Goal: Complete application form

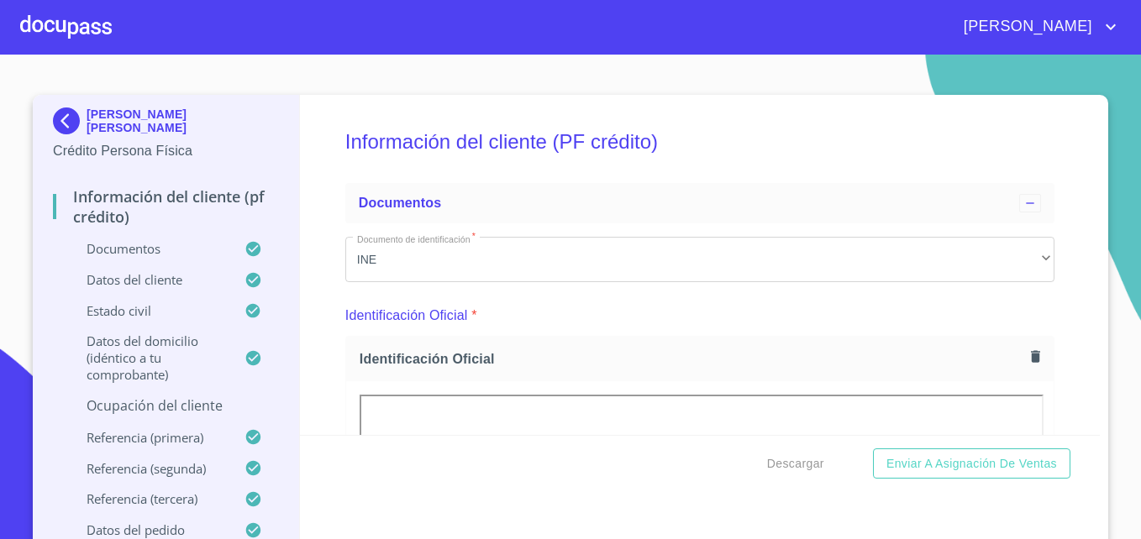
scroll to position [56, 0]
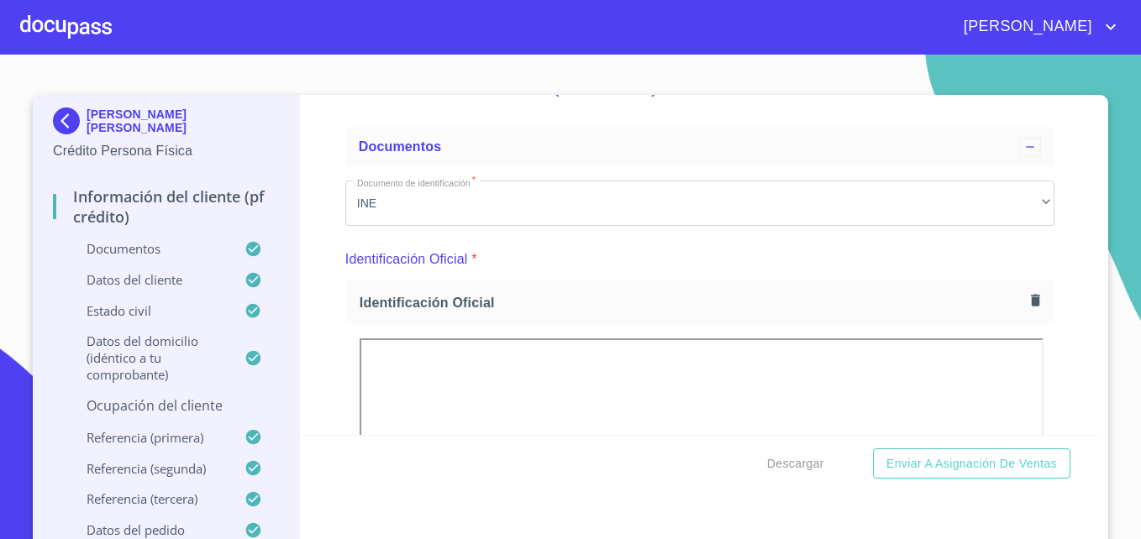
click at [50, 29] on div at bounding box center [66, 27] width 92 height 54
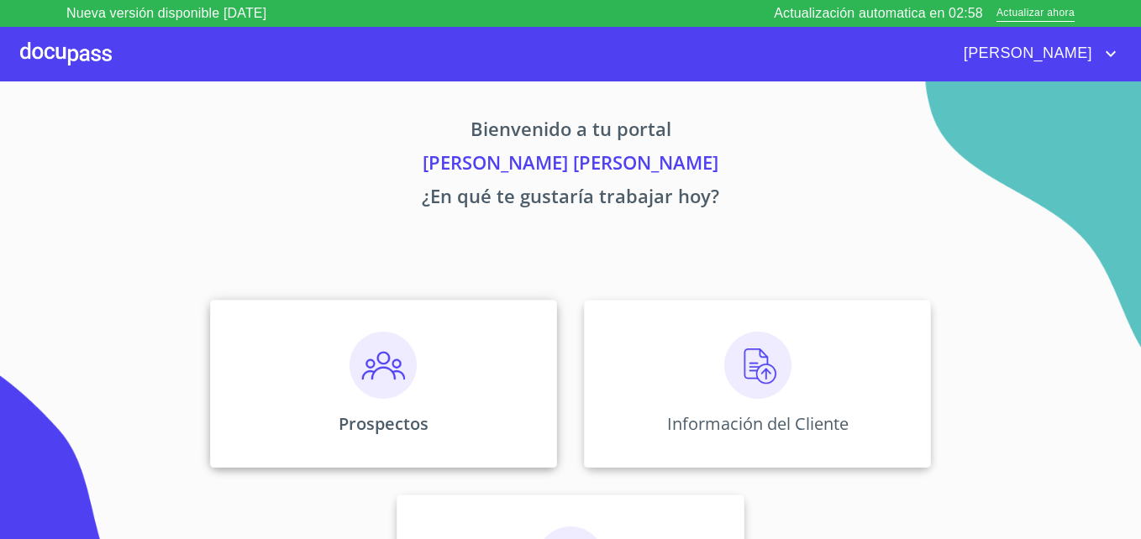
click at [363, 375] on img at bounding box center [382, 365] width 67 height 67
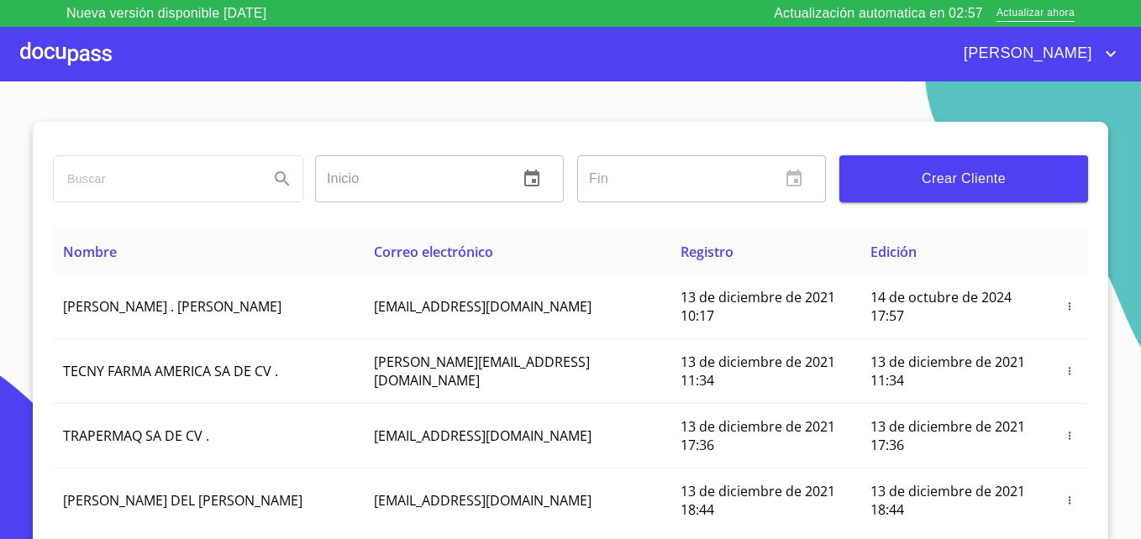
click at [934, 185] on span "Crear Cliente" at bounding box center [964, 179] width 222 height 24
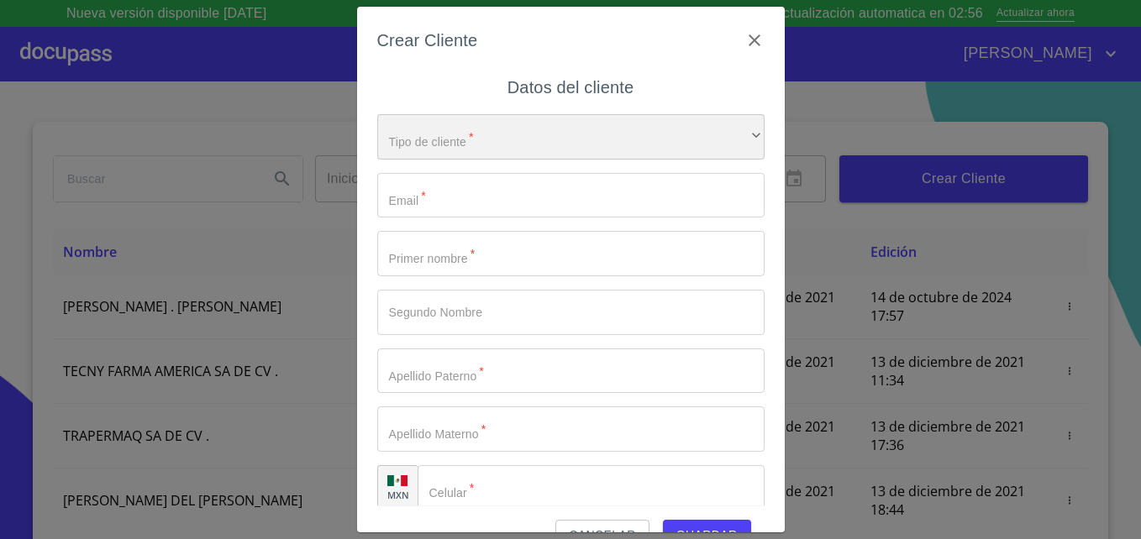
click at [523, 140] on div "​" at bounding box center [570, 136] width 387 height 45
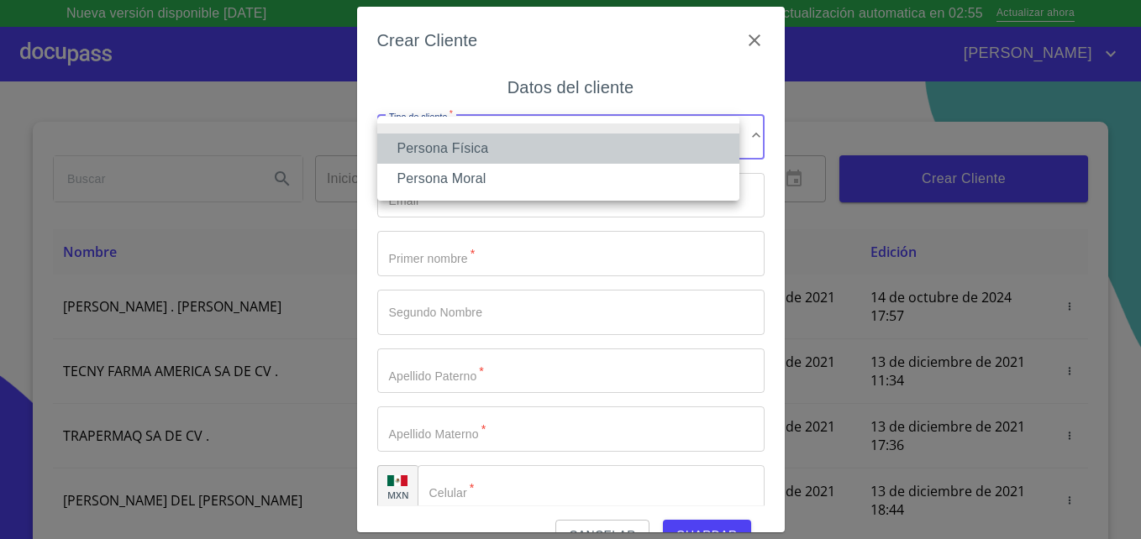
click at [472, 148] on li "Persona Física" at bounding box center [558, 149] width 362 height 30
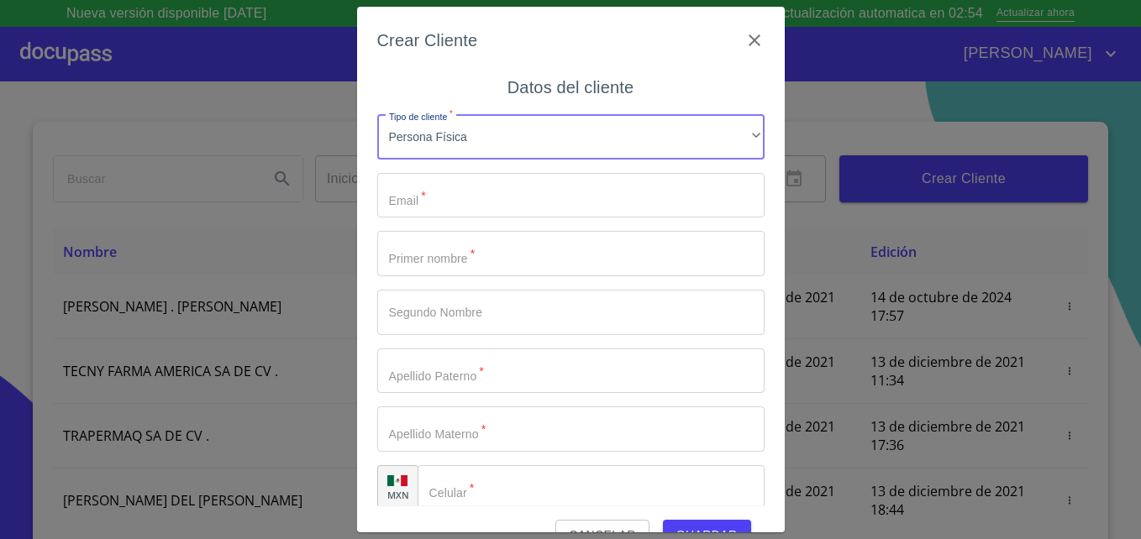
click at [459, 209] on input "Tipo de cliente   *" at bounding box center [570, 195] width 387 height 45
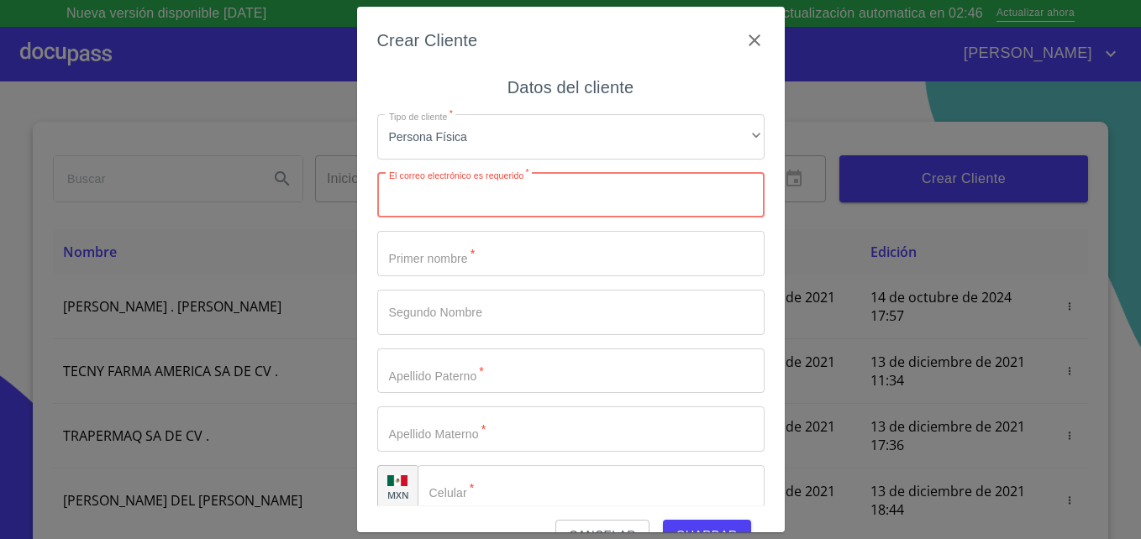
click at [467, 199] on input "Tipo de cliente   *" at bounding box center [570, 195] width 387 height 45
paste input "betyarik@hotmail.com"
type input "betyarik@hotmail.com"
click at [465, 258] on input "Tipo de cliente   *" at bounding box center [570, 253] width 387 height 45
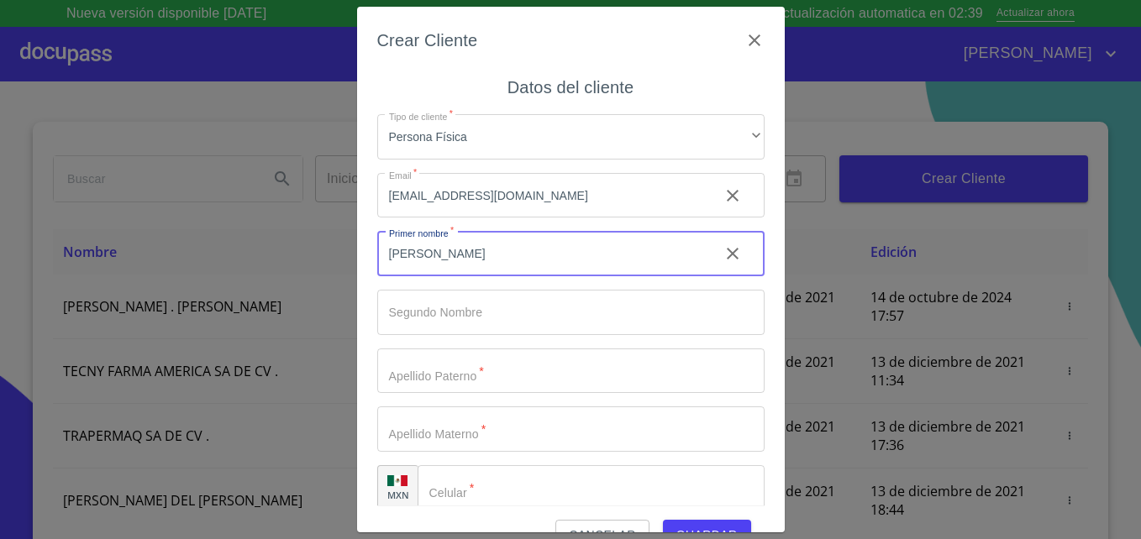
type input "[PERSON_NAME]"
click at [503, 365] on input "Tipo de cliente   *" at bounding box center [570, 371] width 387 height 45
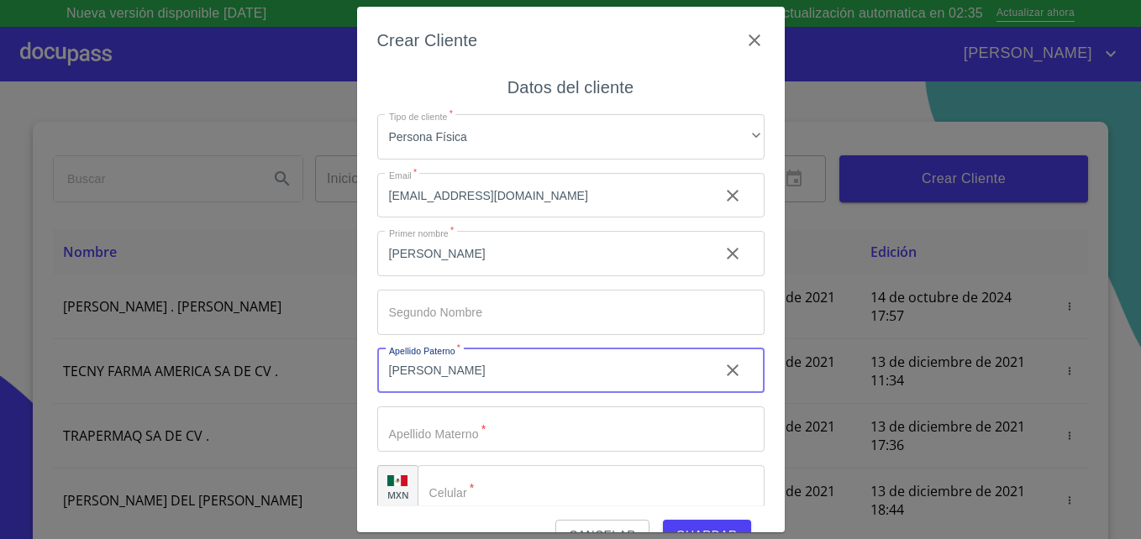
type input "[PERSON_NAME]"
click at [443, 430] on input "Tipo de cliente   *" at bounding box center [570, 429] width 387 height 45
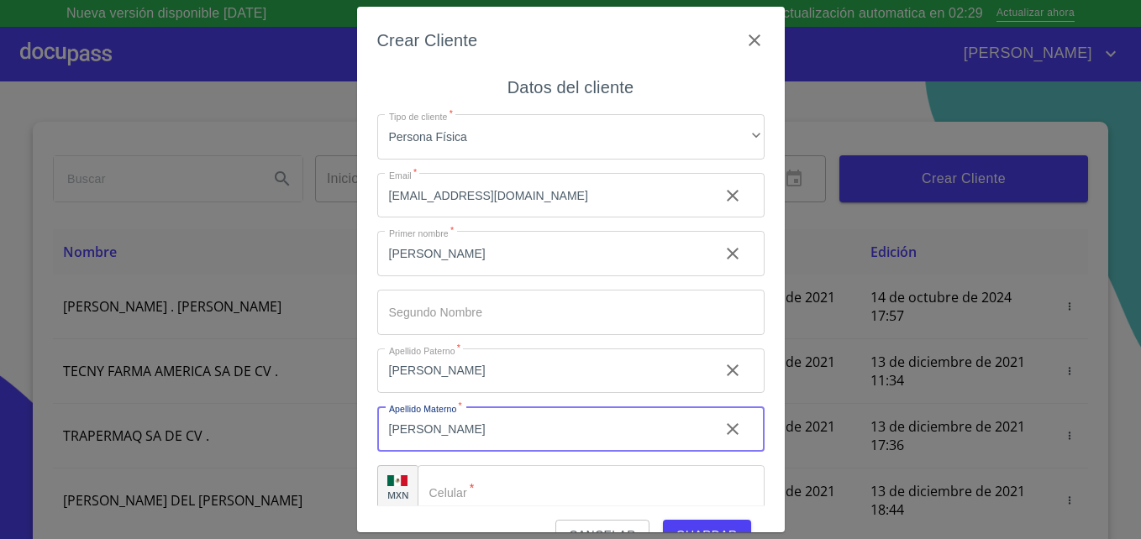
type input "[PERSON_NAME]"
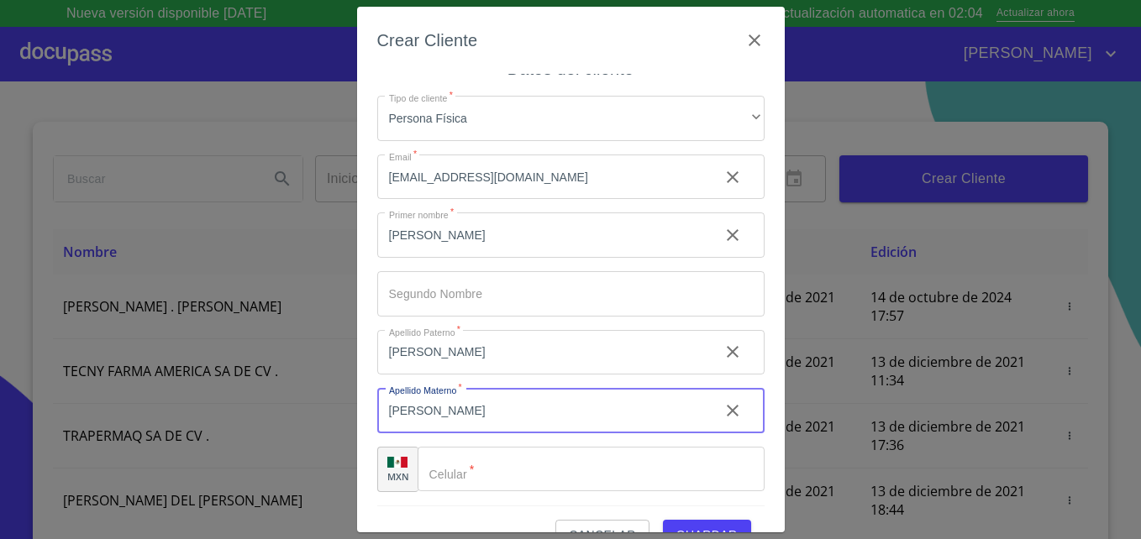
click at [496, 473] on input "Tipo de cliente   *" at bounding box center [590, 469] width 347 height 45
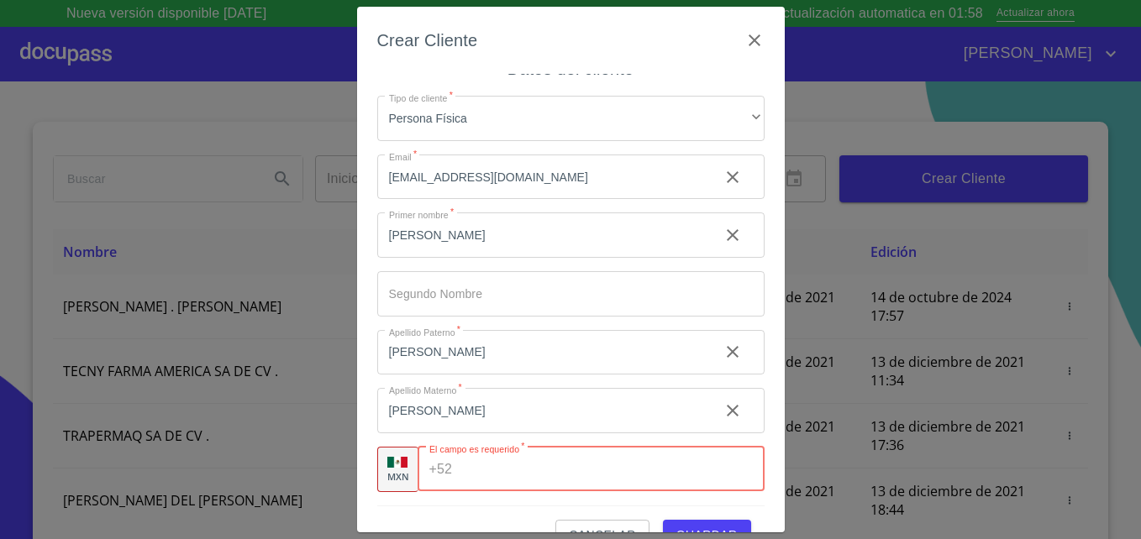
click at [469, 468] on input "Tipo de cliente   *" at bounding box center [611, 469] width 305 height 45
paste input "[PHONE_NUMBER]"
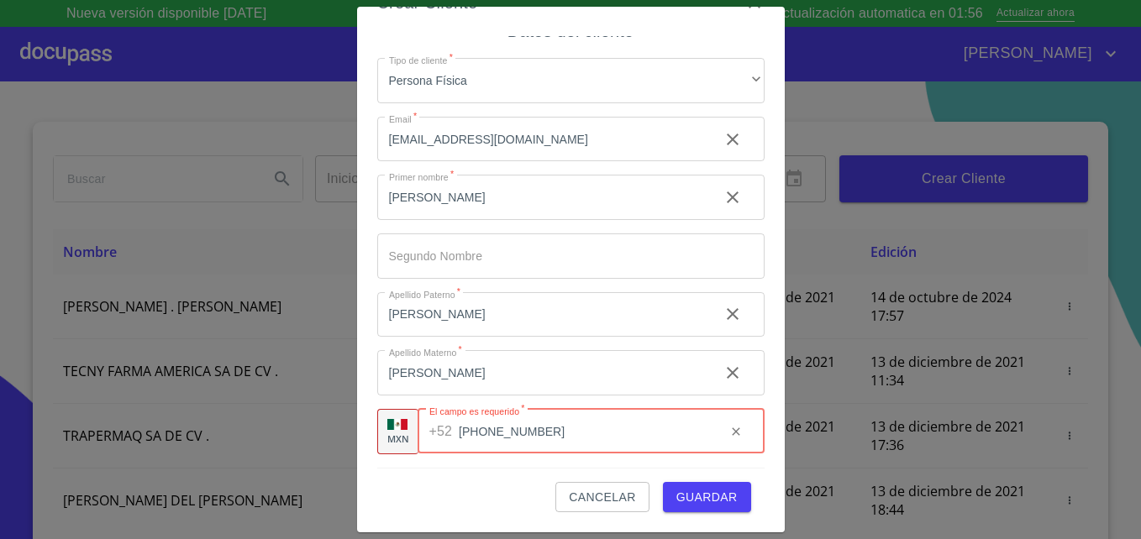
type input "[PHONE_NUMBER]"
click at [686, 495] on span "Guardar" at bounding box center [706, 497] width 61 height 21
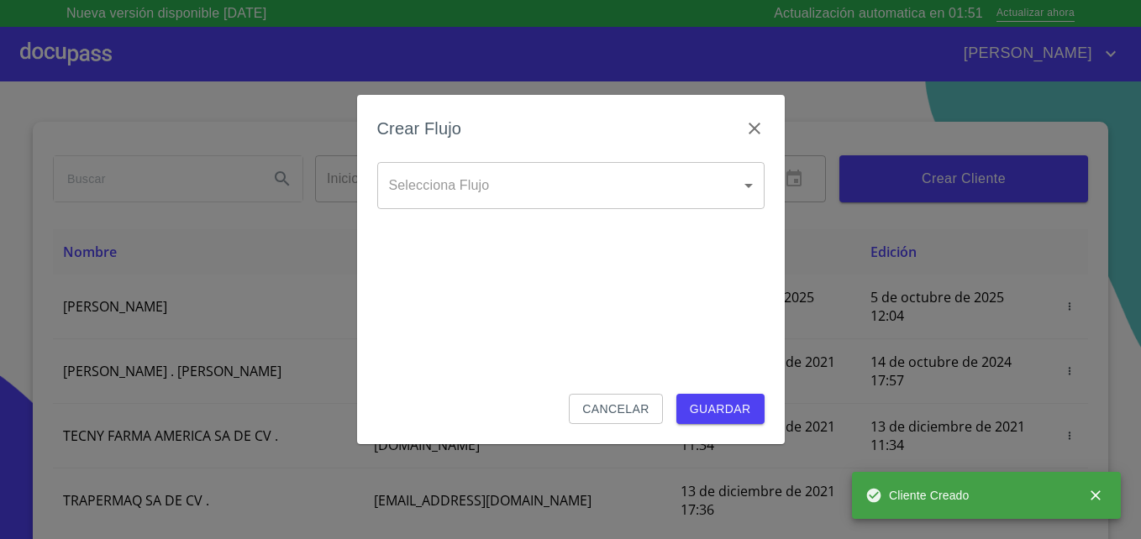
click at [599, 182] on body "Nueva versión disponible 4.02.09 Actualización automatica en 01:51 Actualizar a…" at bounding box center [570, 269] width 1141 height 539
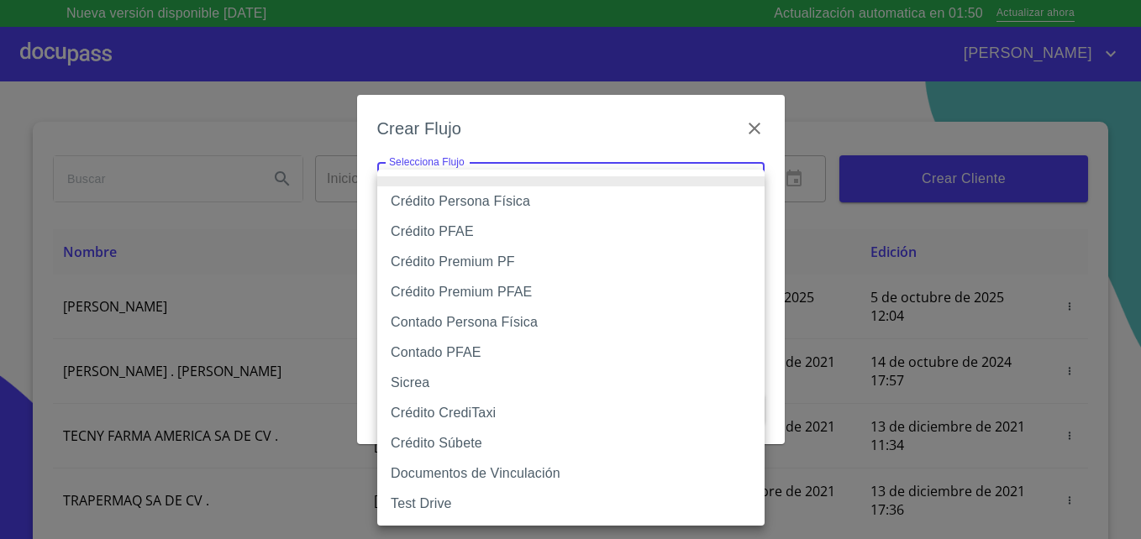
click at [489, 200] on li "Crédito Persona Física" at bounding box center [570, 201] width 387 height 30
type input "61b033e49b8c202ad5bb7912"
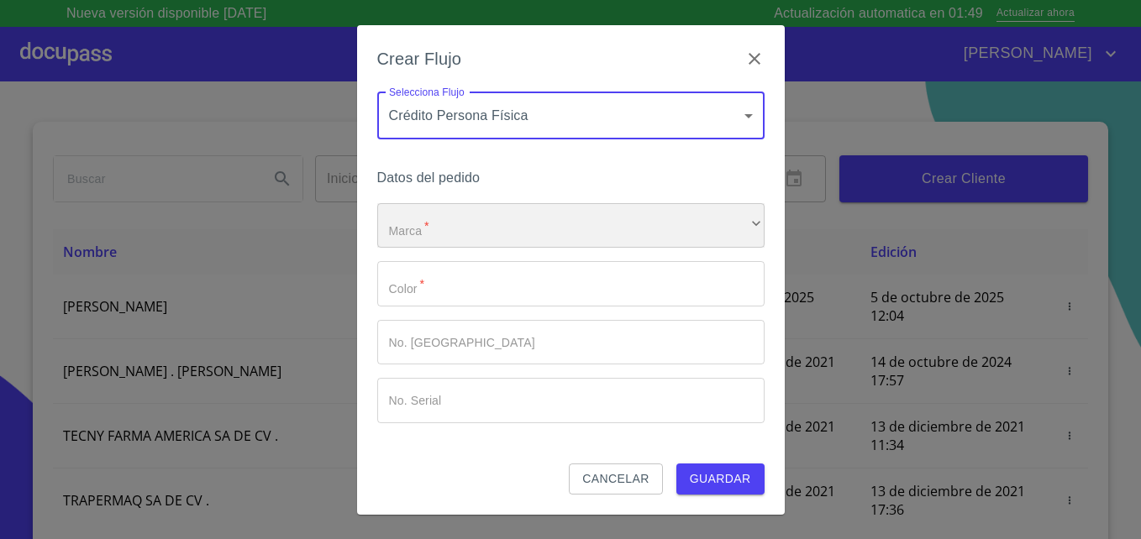
click at [485, 222] on div "​" at bounding box center [570, 225] width 387 height 45
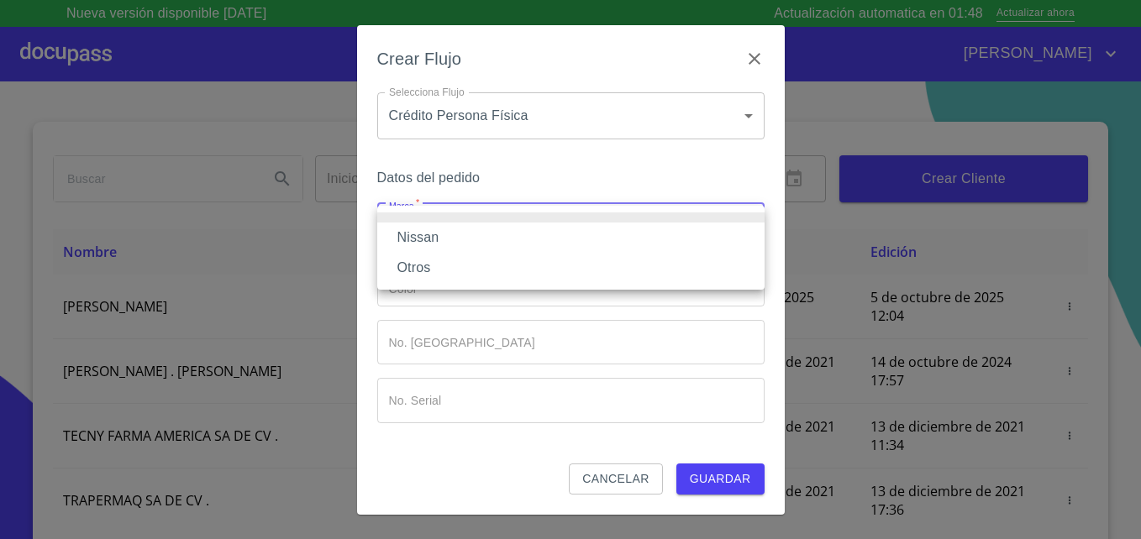
click at [417, 237] on li "Nissan" at bounding box center [570, 238] width 387 height 30
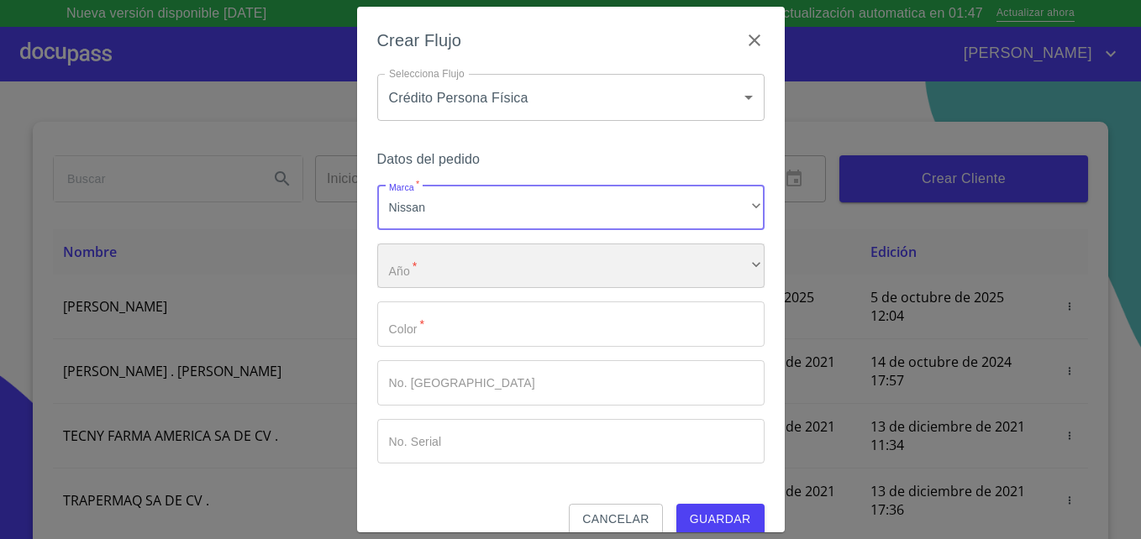
click at [444, 275] on div "​" at bounding box center [570, 266] width 387 height 45
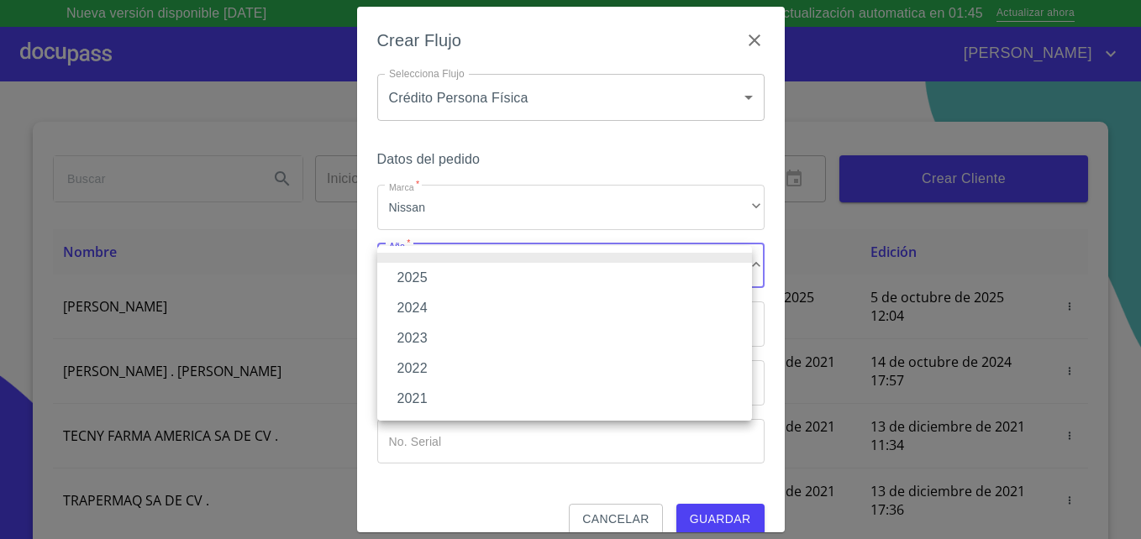
click at [413, 273] on li "2025" at bounding box center [564, 278] width 375 height 30
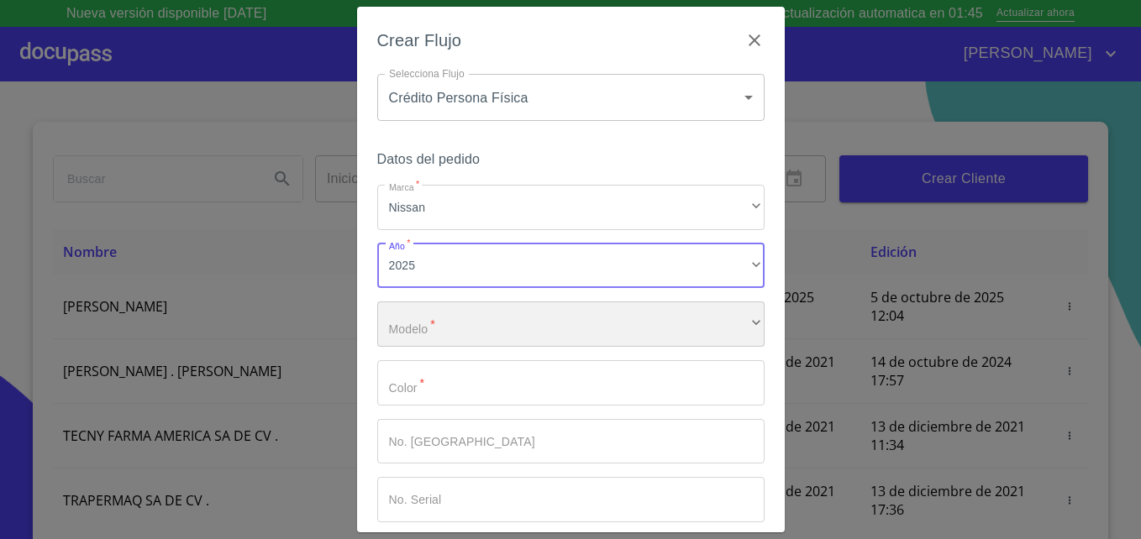
click at [467, 323] on div "​" at bounding box center [570, 324] width 387 height 45
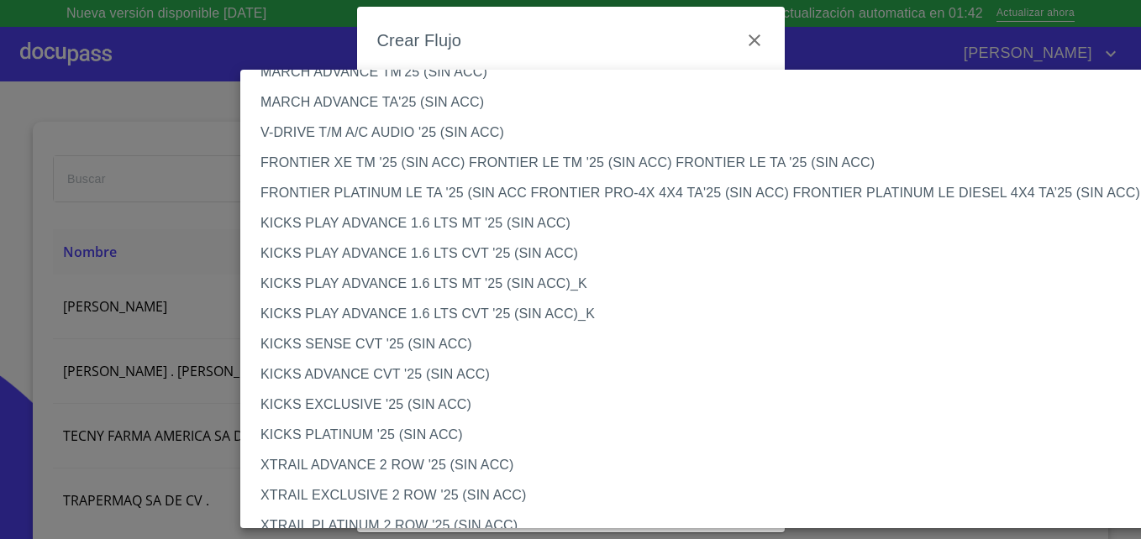
scroll to position [1379, 0]
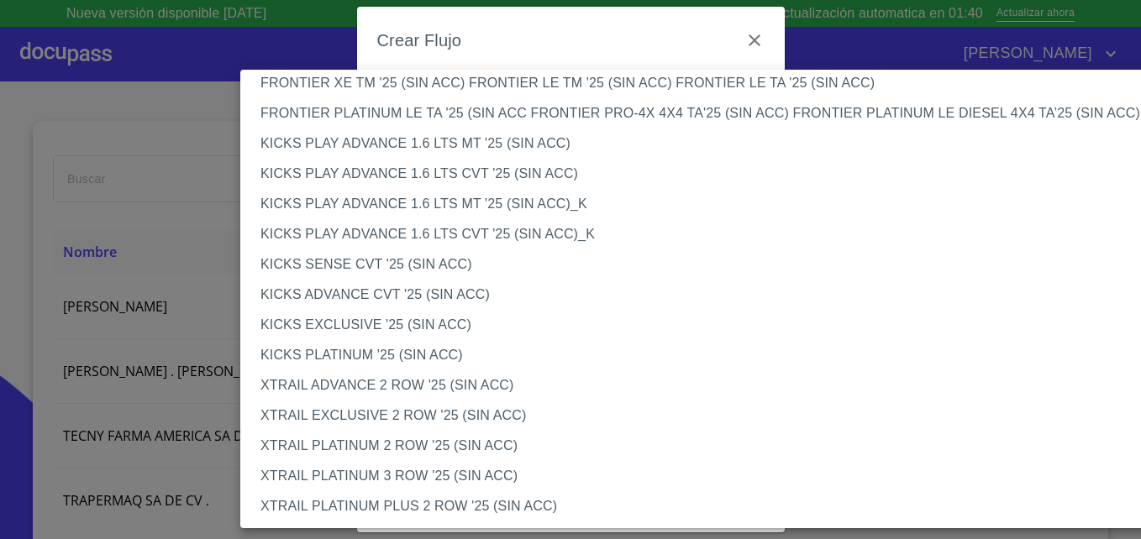
click at [378, 416] on li "XTRAIL EXCLUSIVE 2 ROW '25 (SIN ACC)" at bounding box center [709, 416] width 938 height 30
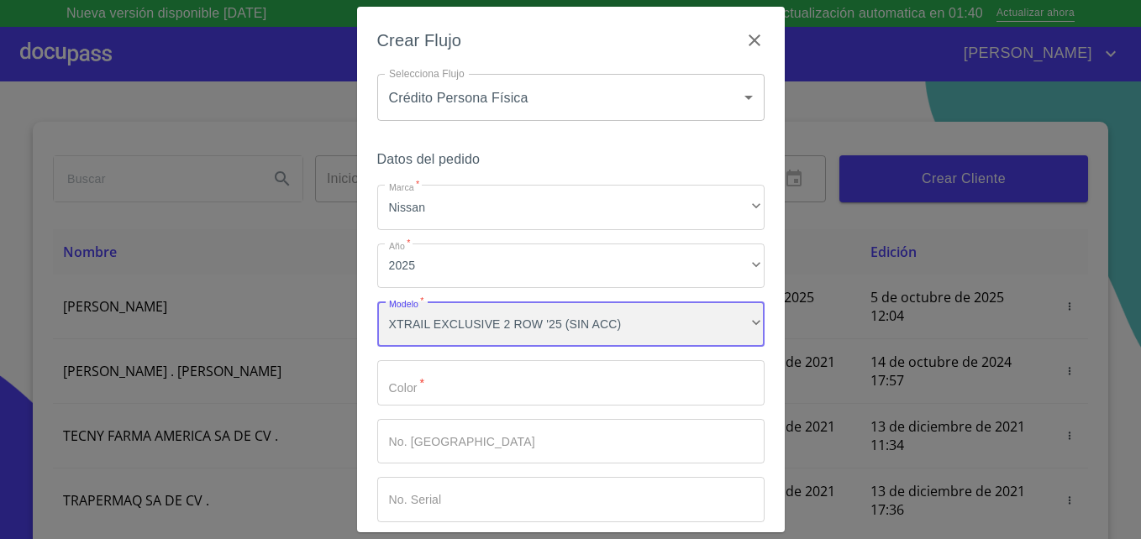
scroll to position [1378, 0]
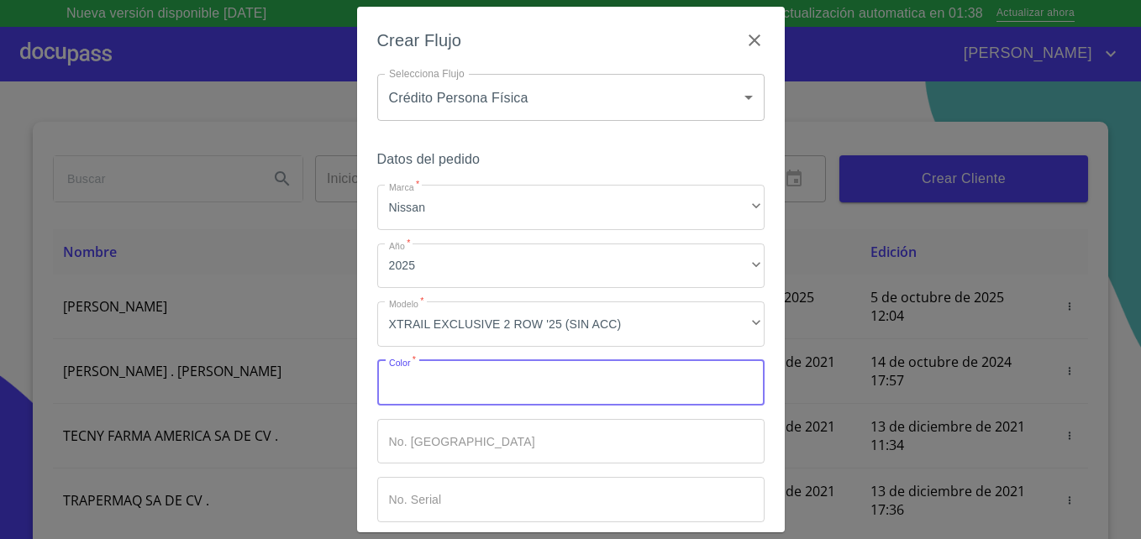
click at [511, 380] on input "Marca   *" at bounding box center [570, 382] width 387 height 45
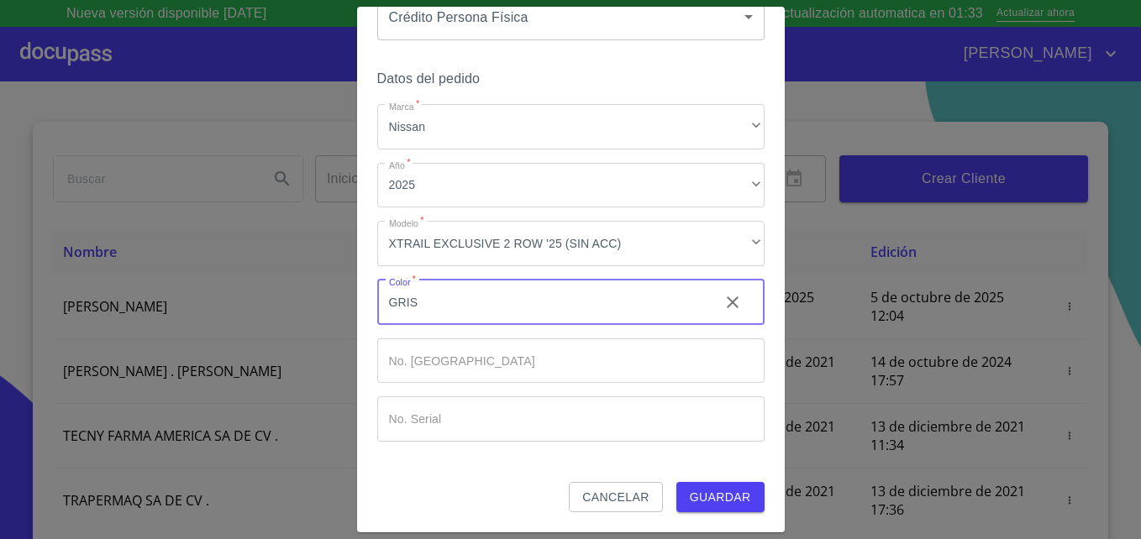
type input "GRIS"
click at [708, 505] on span "Guardar" at bounding box center [720, 497] width 61 height 21
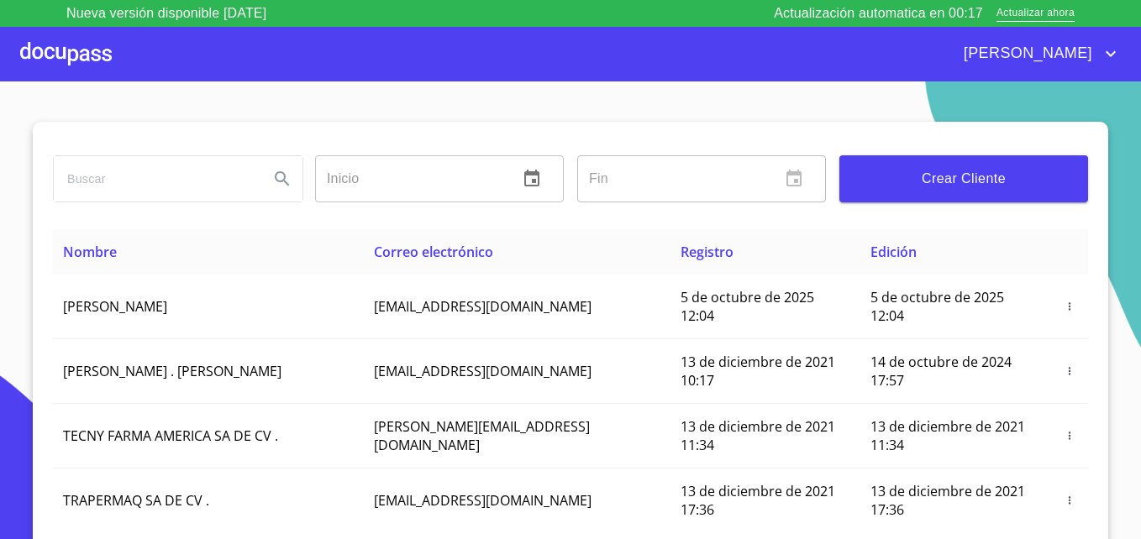
click at [35, 52] on div at bounding box center [66, 54] width 92 height 54
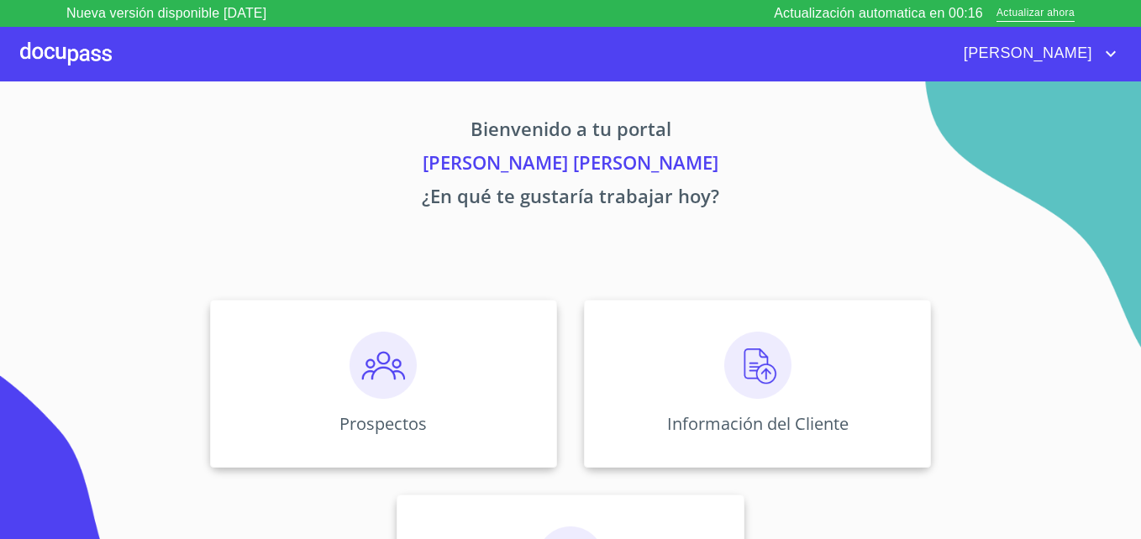
scroll to position [110, 0]
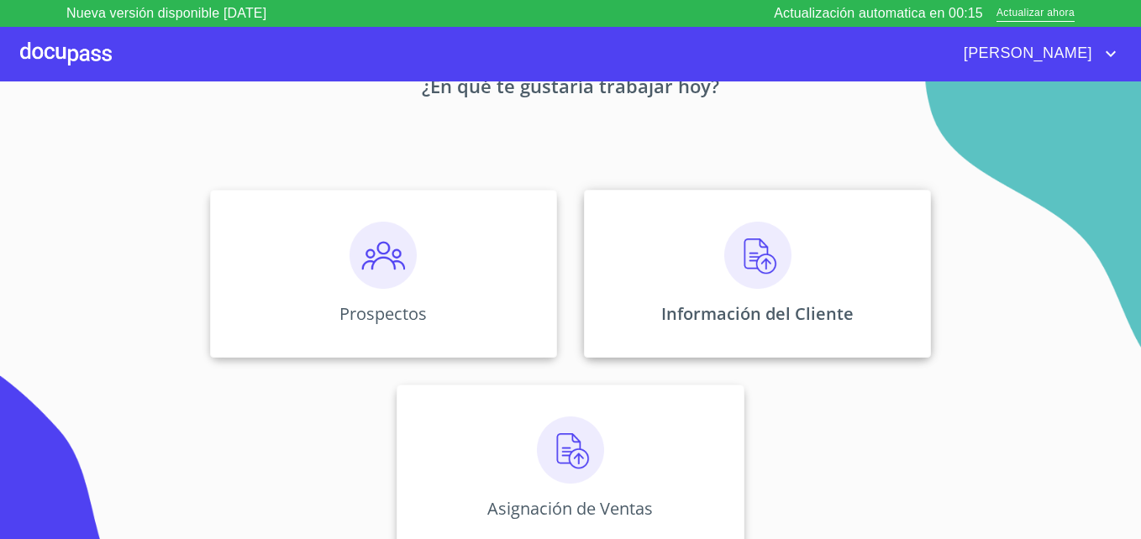
click at [743, 258] on img at bounding box center [757, 255] width 67 height 67
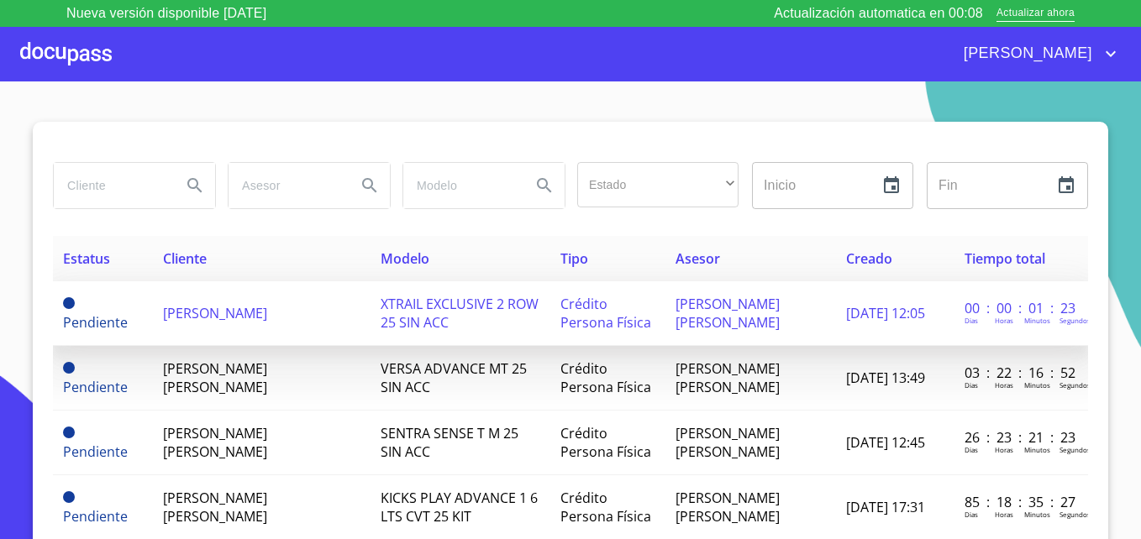
click at [381, 313] on span "XTRAIL EXCLUSIVE 2 ROW 25 SIN ACC" at bounding box center [460, 313] width 158 height 37
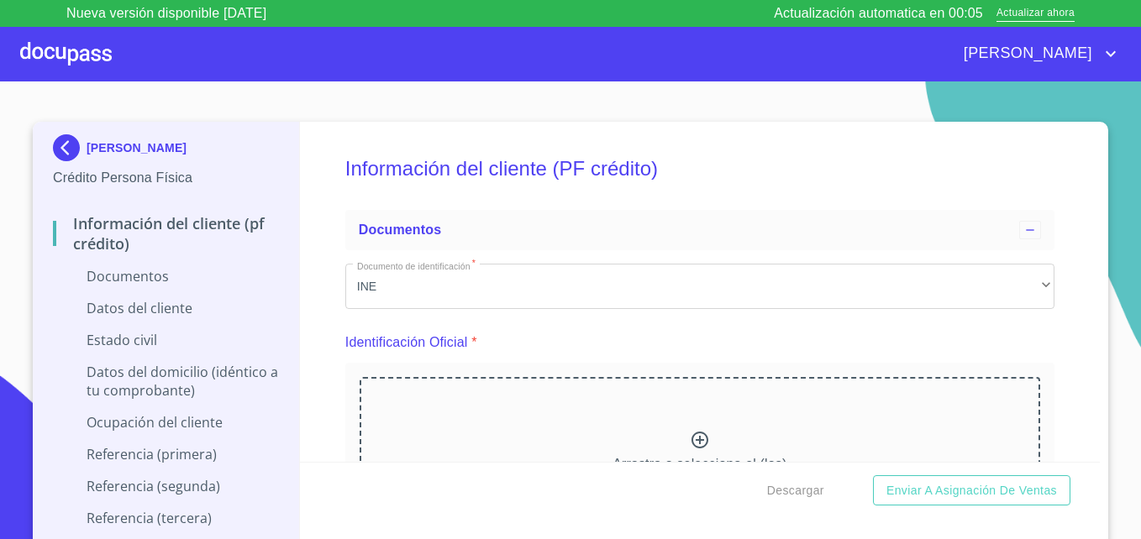
scroll to position [134, 0]
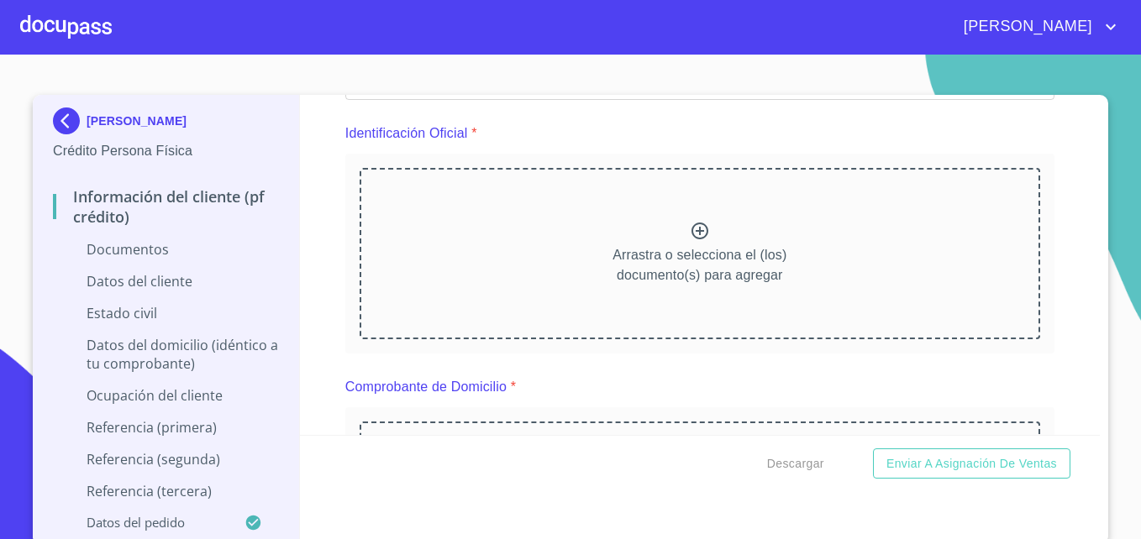
scroll to position [186, 0]
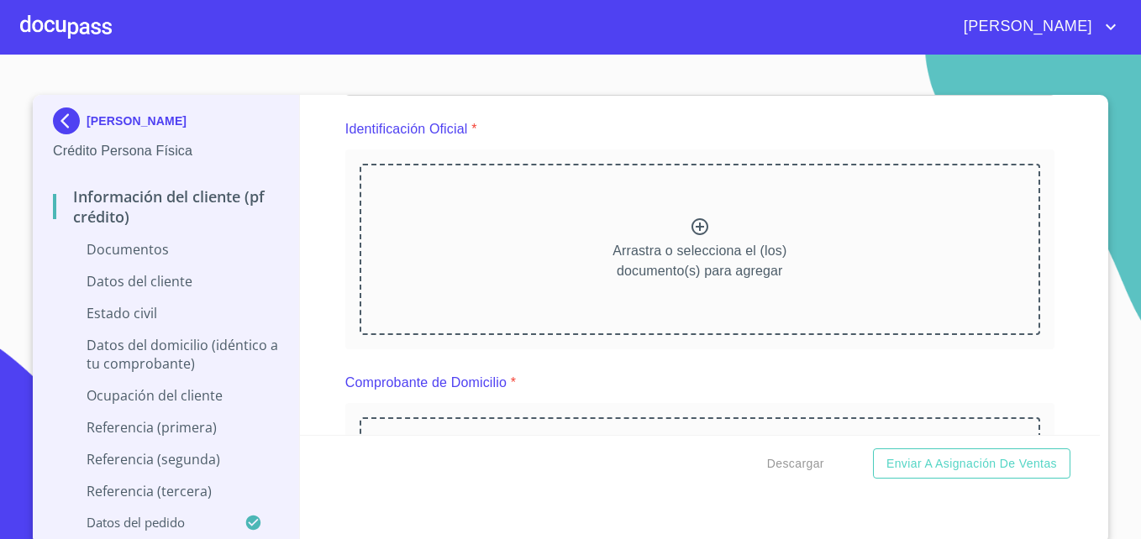
click at [690, 230] on icon at bounding box center [700, 227] width 20 height 20
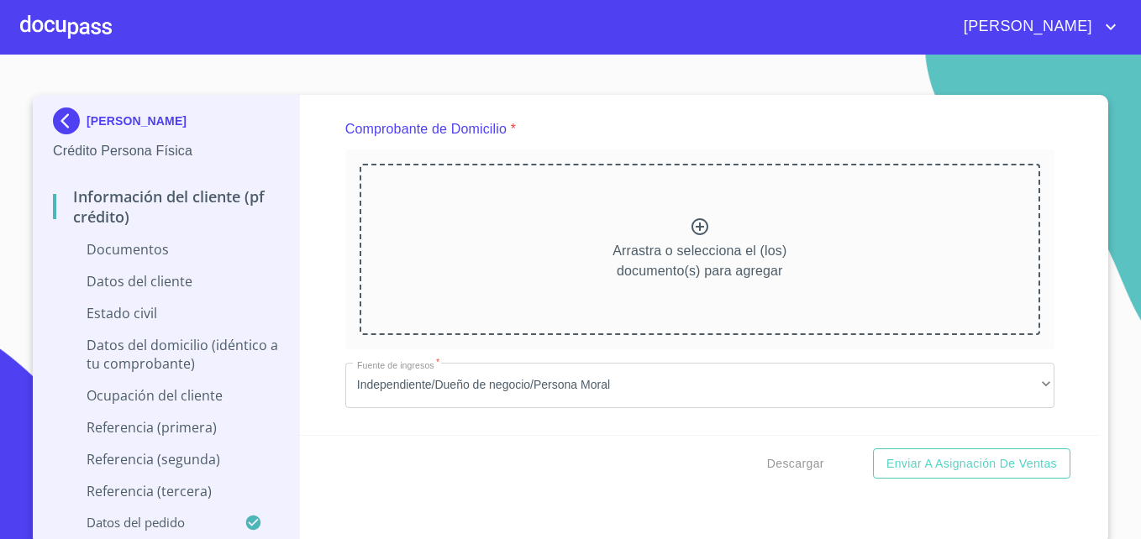
scroll to position [890, 0]
click at [690, 225] on icon at bounding box center [700, 226] width 20 height 20
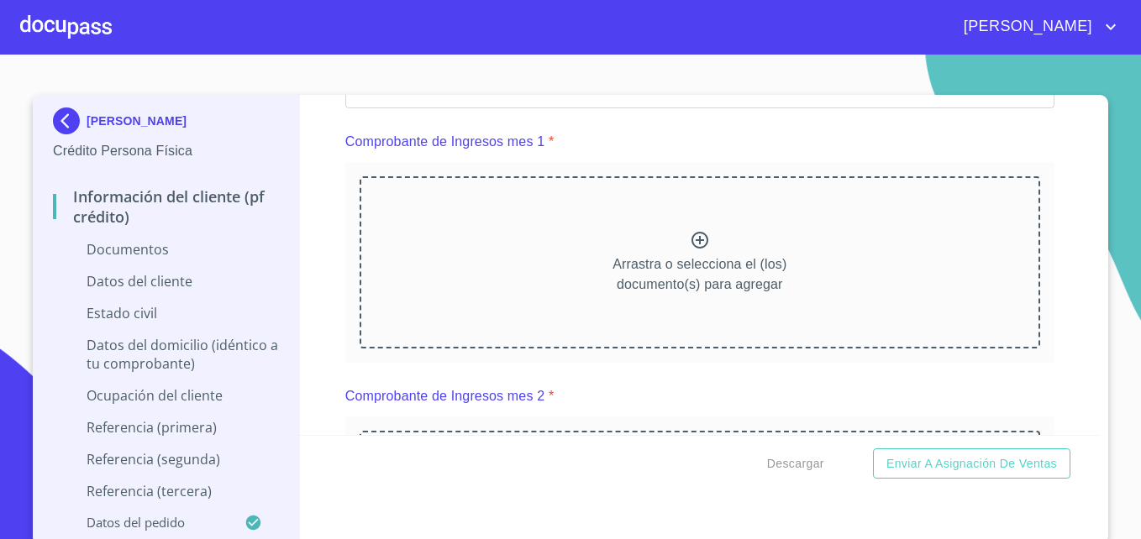
scroll to position [1638, 0]
click at [690, 250] on icon at bounding box center [700, 240] width 20 height 20
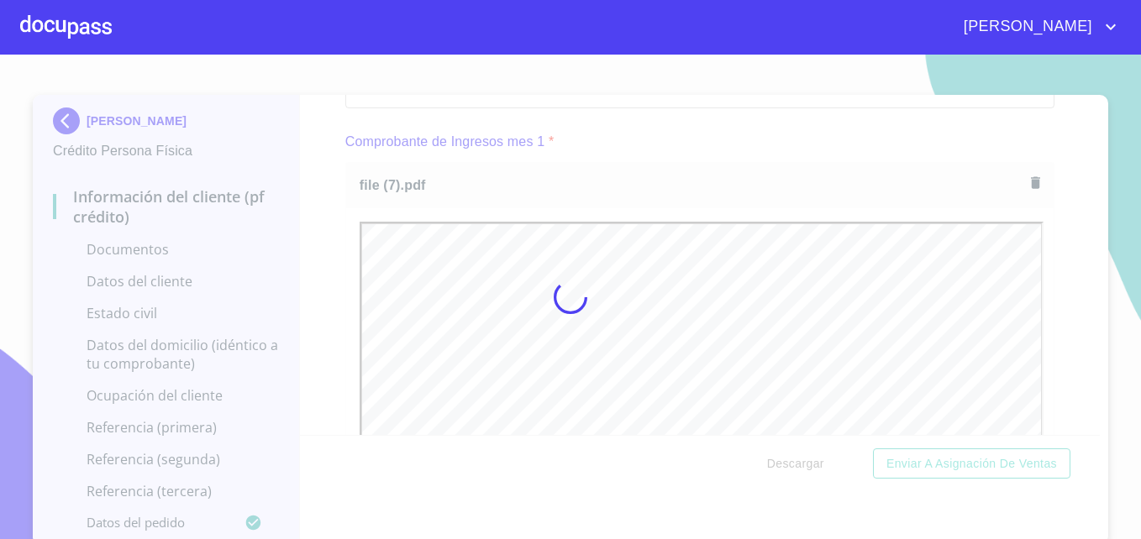
scroll to position [0, 0]
click at [322, 378] on div at bounding box center [570, 297] width 1141 height 485
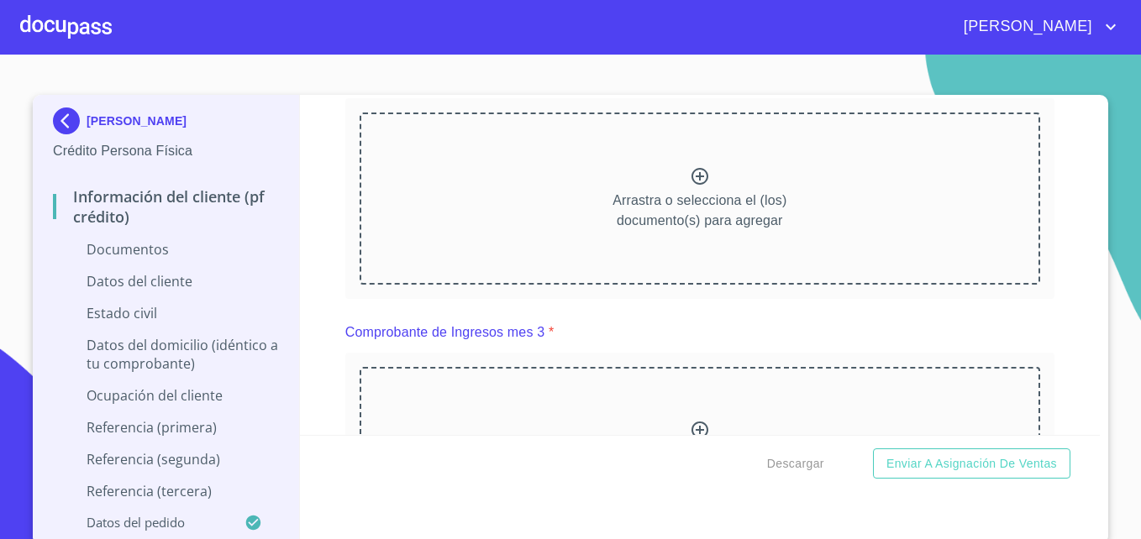
scroll to position [2400, 0]
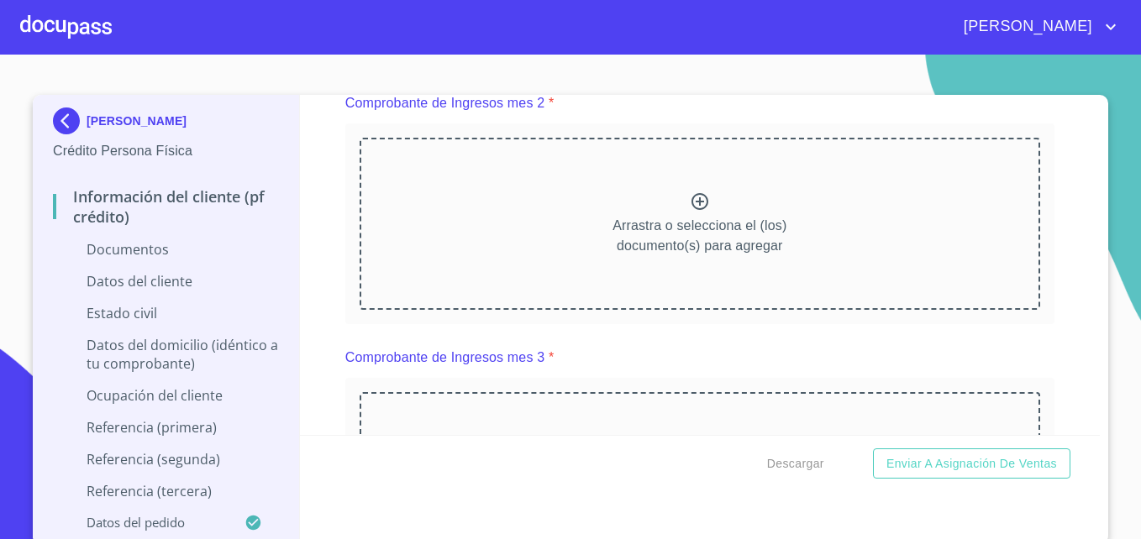
click at [691, 210] on icon at bounding box center [699, 201] width 17 height 17
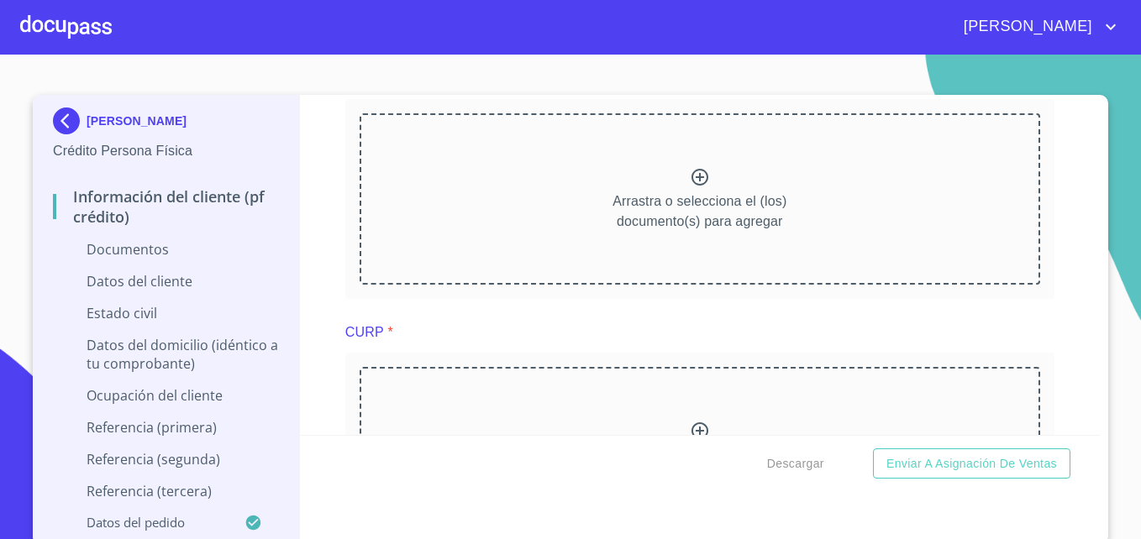
scroll to position [3149, 0]
click at [690, 186] on icon at bounding box center [700, 175] width 20 height 20
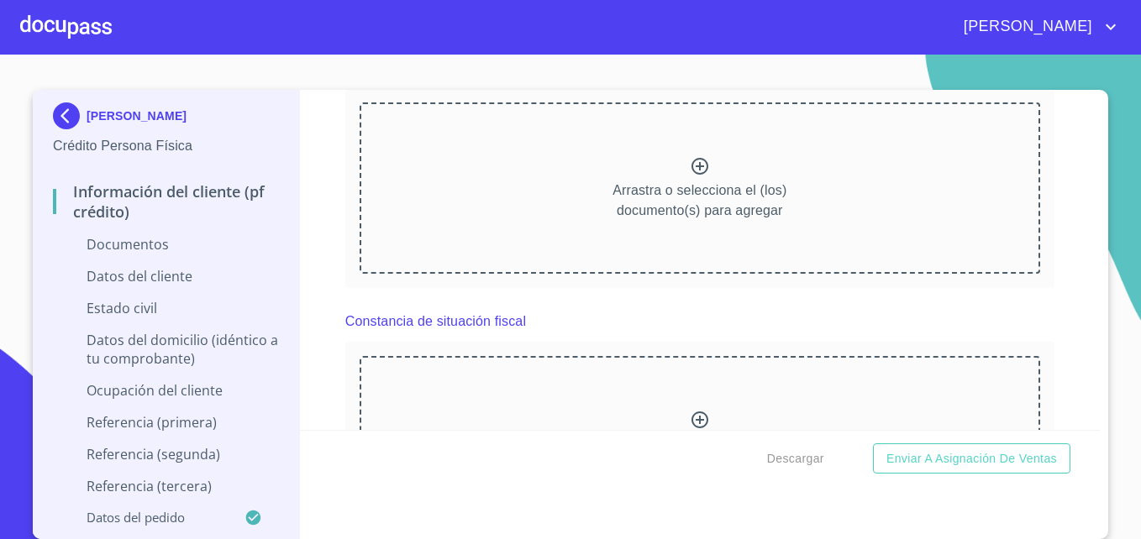
scroll to position [3805, 0]
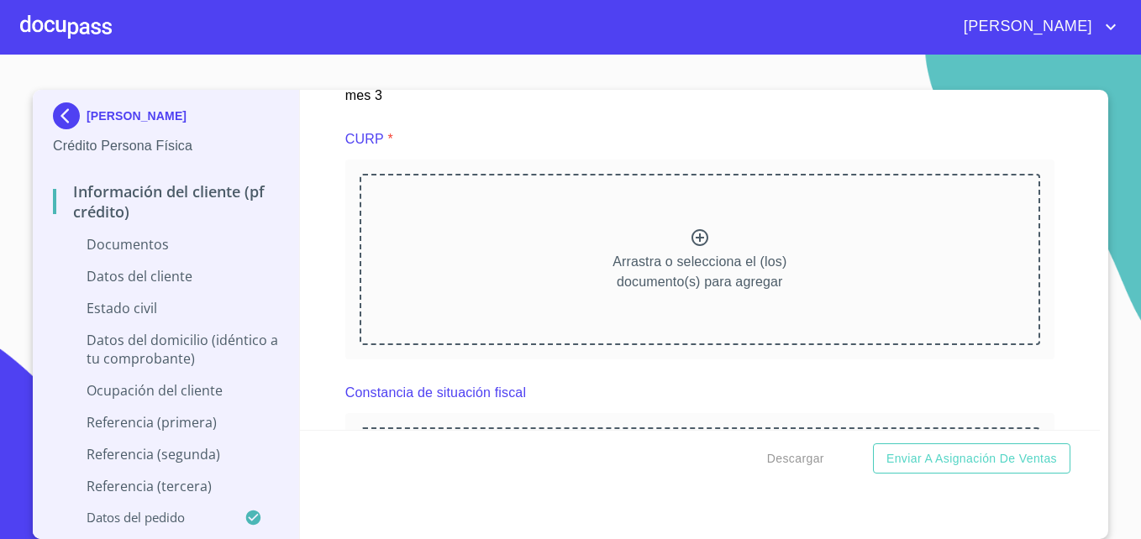
click at [690, 248] on icon at bounding box center [700, 238] width 20 height 20
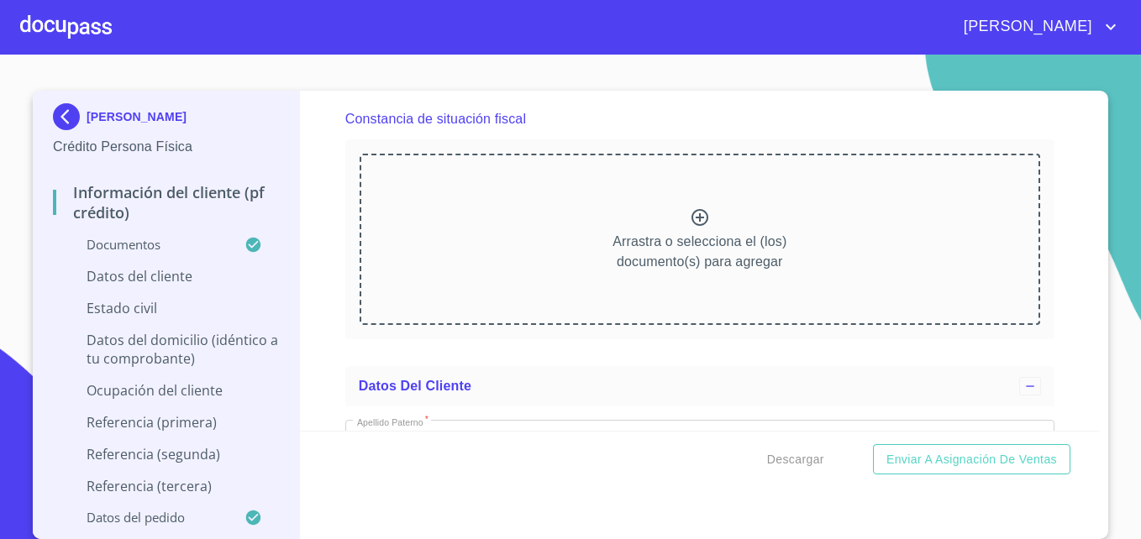
scroll to position [4530, 0]
click at [691, 225] on icon at bounding box center [699, 216] width 17 height 17
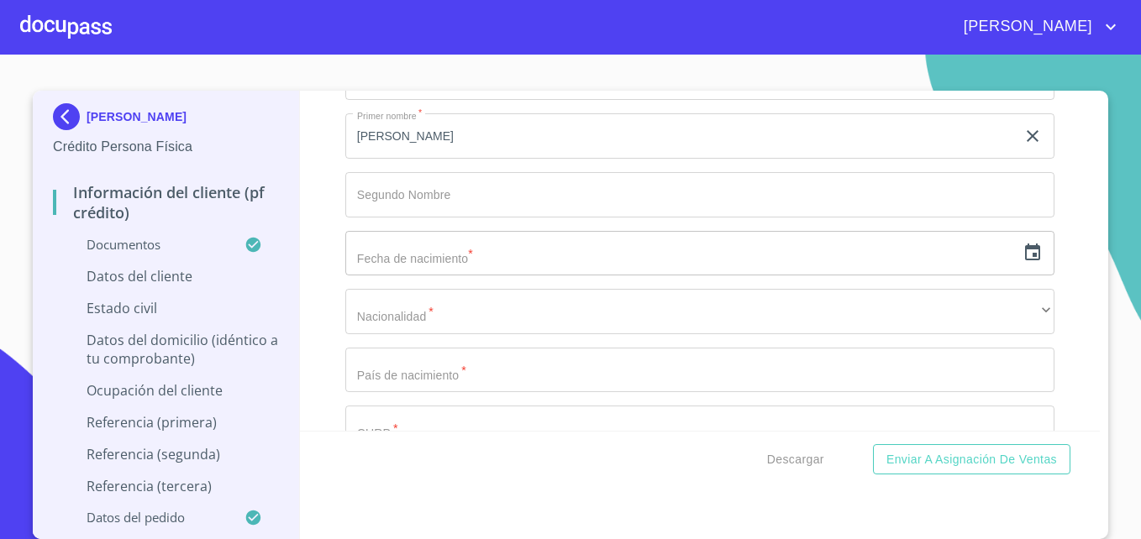
scroll to position [5423, 0]
click at [436, 276] on input "text" at bounding box center [680, 252] width 670 height 45
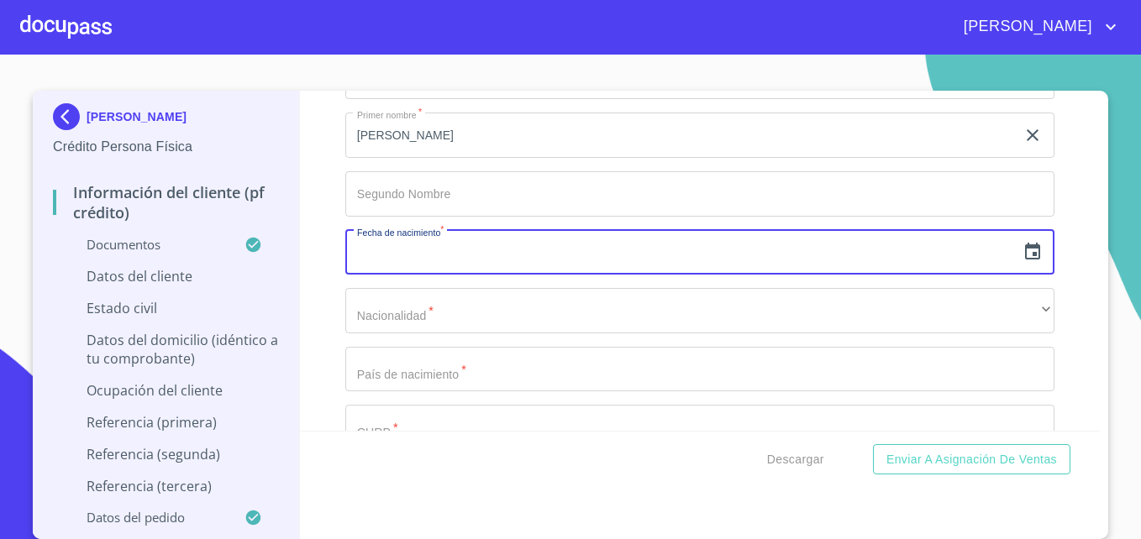
click at [1022, 262] on icon "button" at bounding box center [1032, 252] width 20 height 20
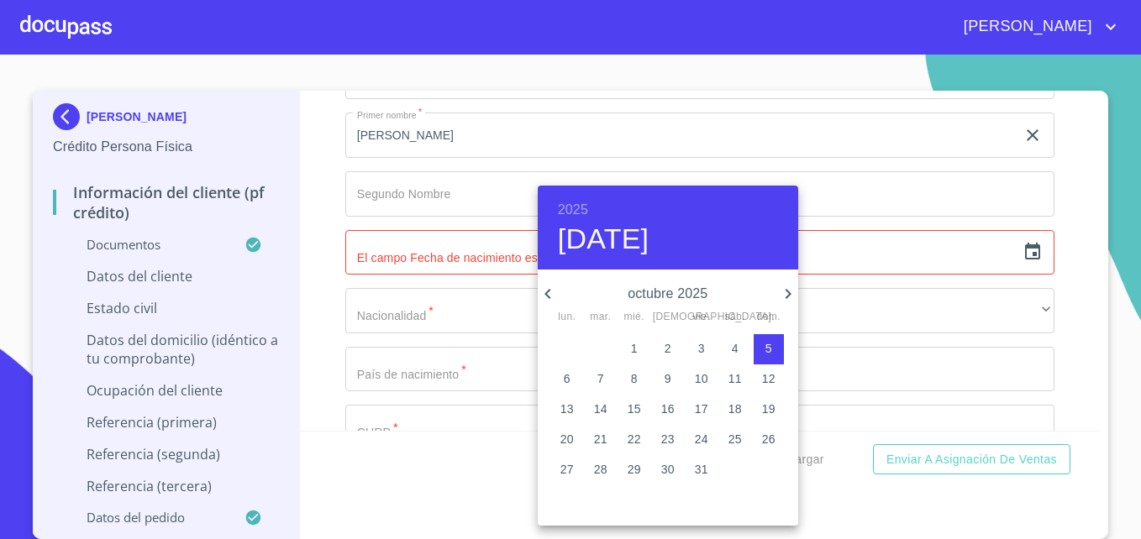
click at [567, 207] on h6 "2025" at bounding box center [573, 210] width 30 height 24
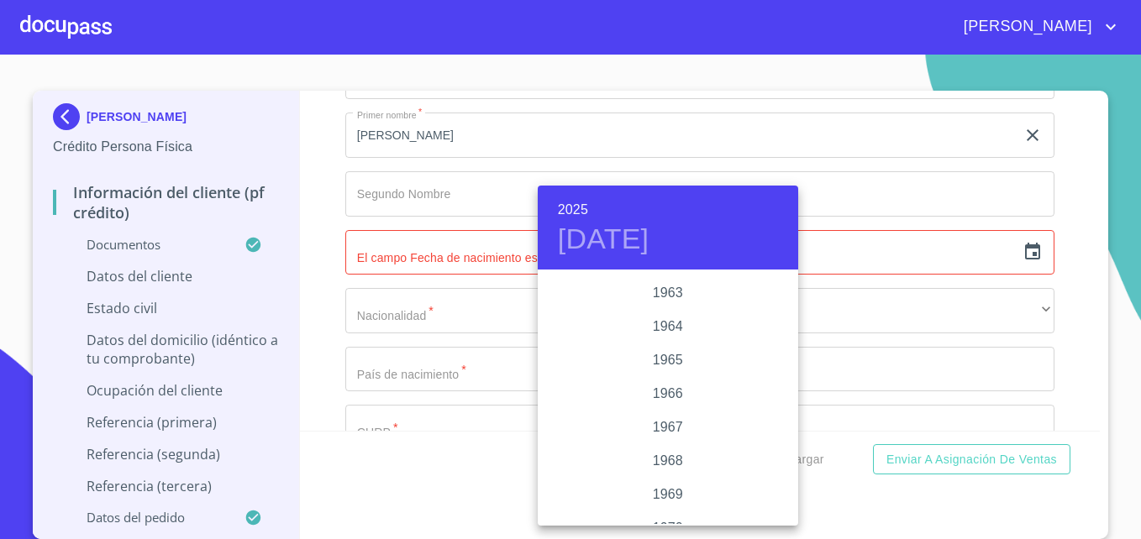
scroll to position [1272, 0]
click at [657, 296] on div "1963" at bounding box center [668, 294] width 260 height 34
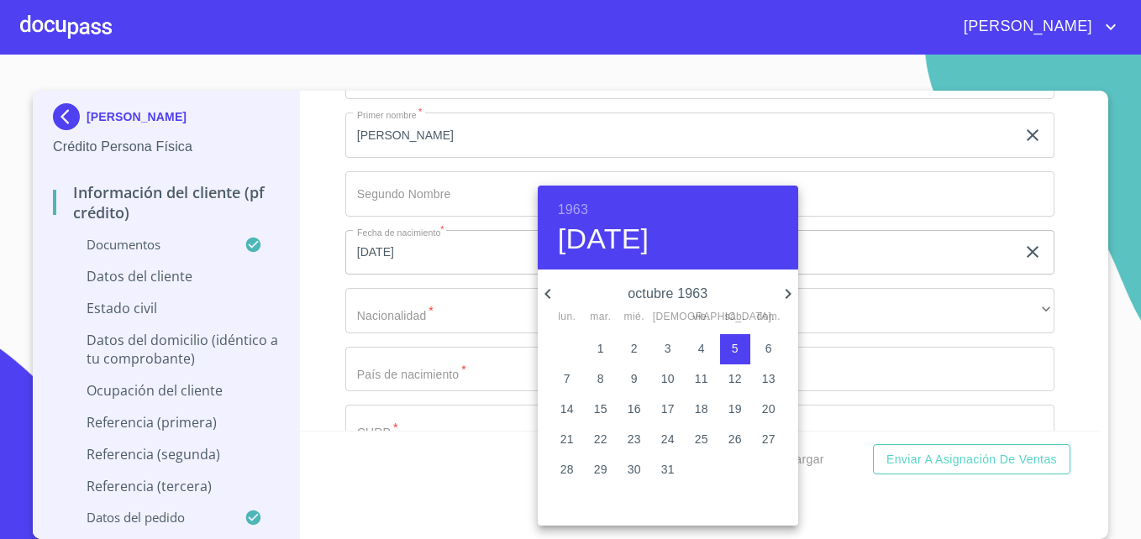
click at [549, 292] on icon "button" at bounding box center [548, 294] width 20 height 20
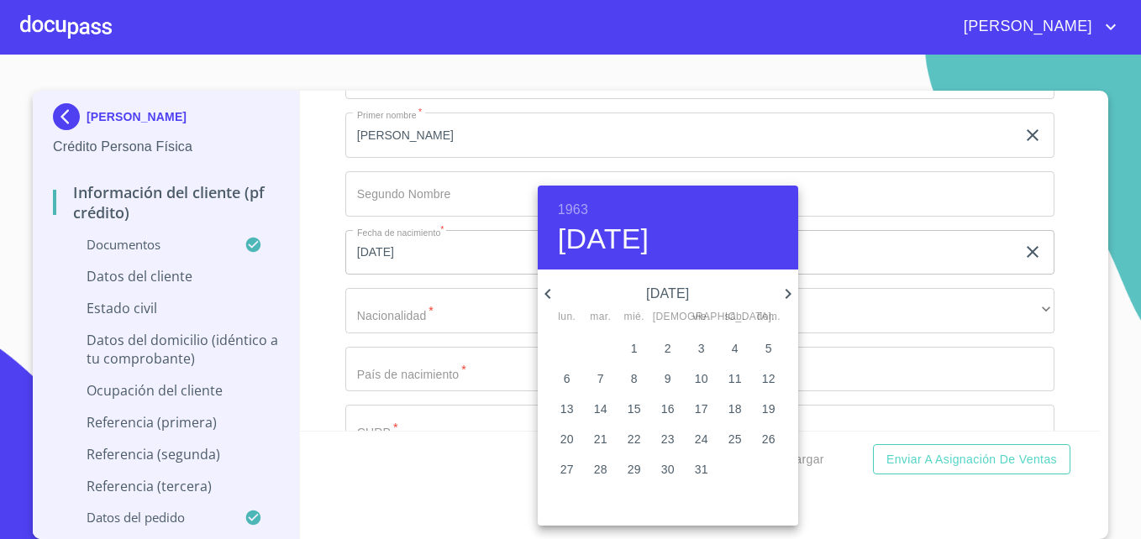
click at [549, 292] on icon "button" at bounding box center [548, 294] width 20 height 20
click at [695, 407] on p "15" at bounding box center [701, 409] width 13 height 17
type input "15 de mar. de 1963"
click at [372, 342] on div at bounding box center [570, 269] width 1141 height 539
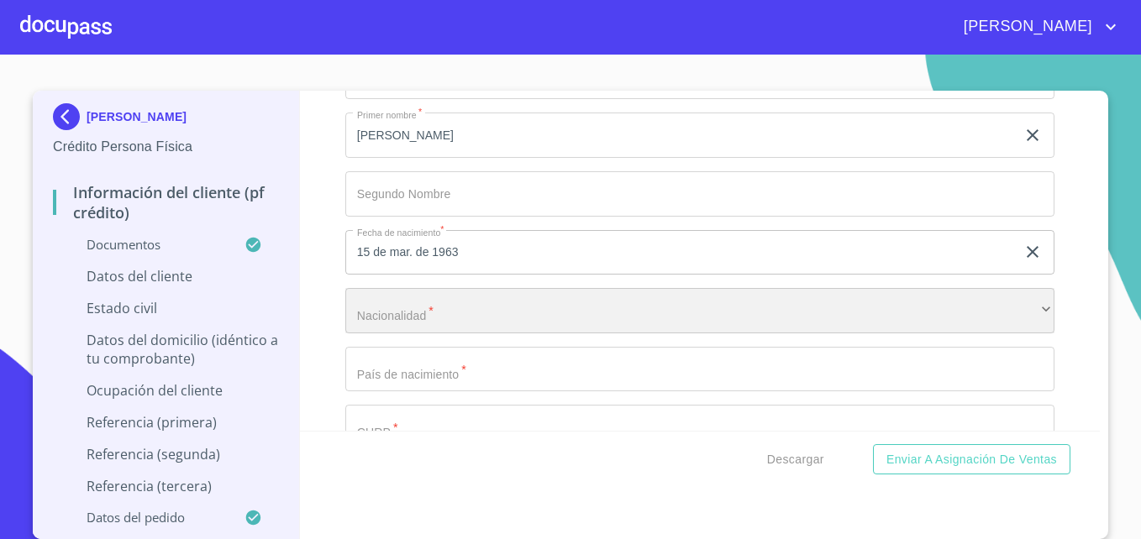
click at [412, 333] on div "​" at bounding box center [699, 310] width 709 height 45
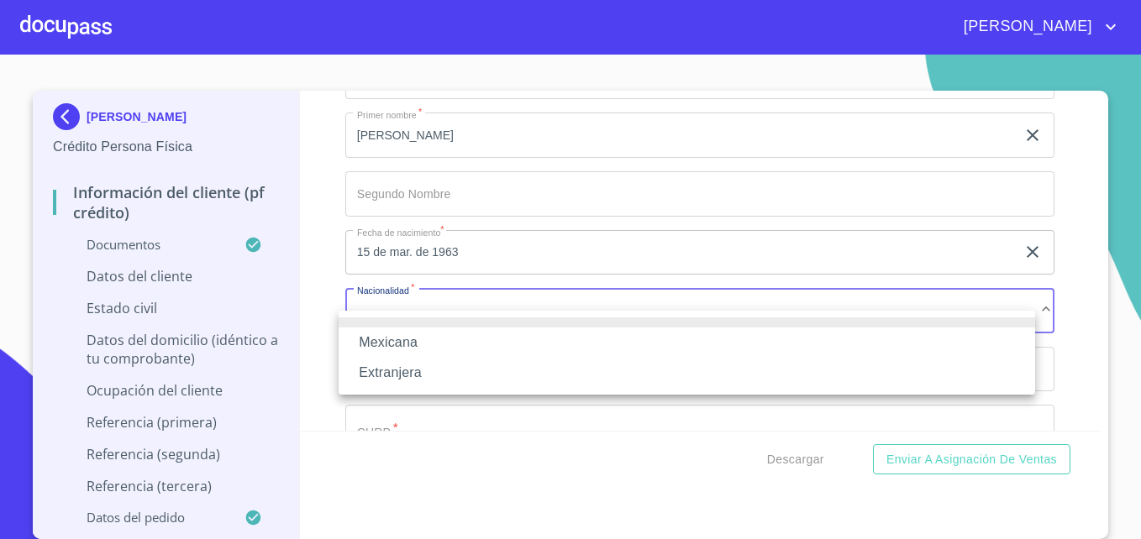
click at [398, 345] on li "Mexicana" at bounding box center [687, 343] width 696 height 30
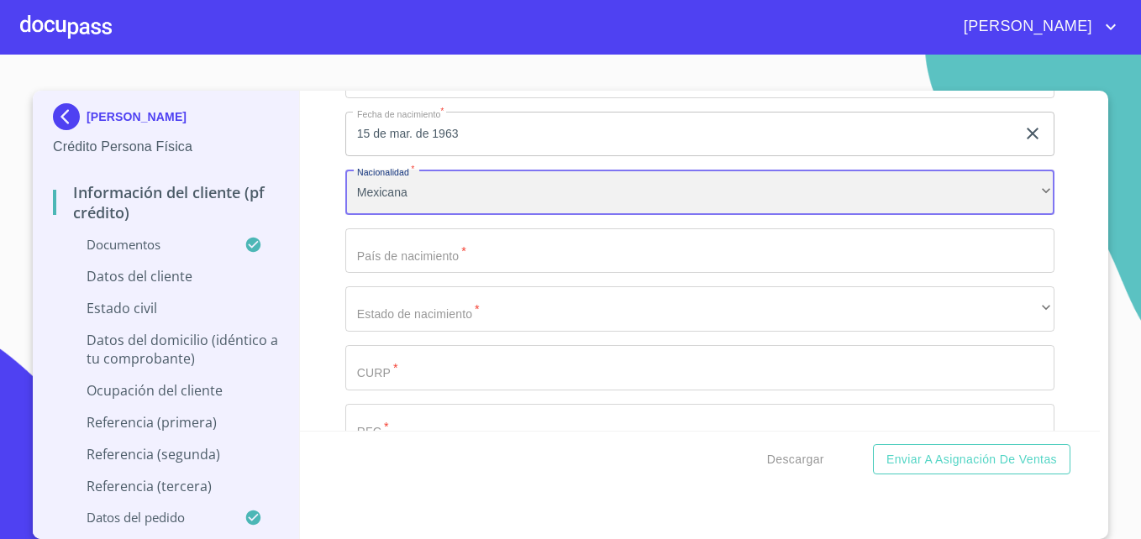
scroll to position [5556, 0]
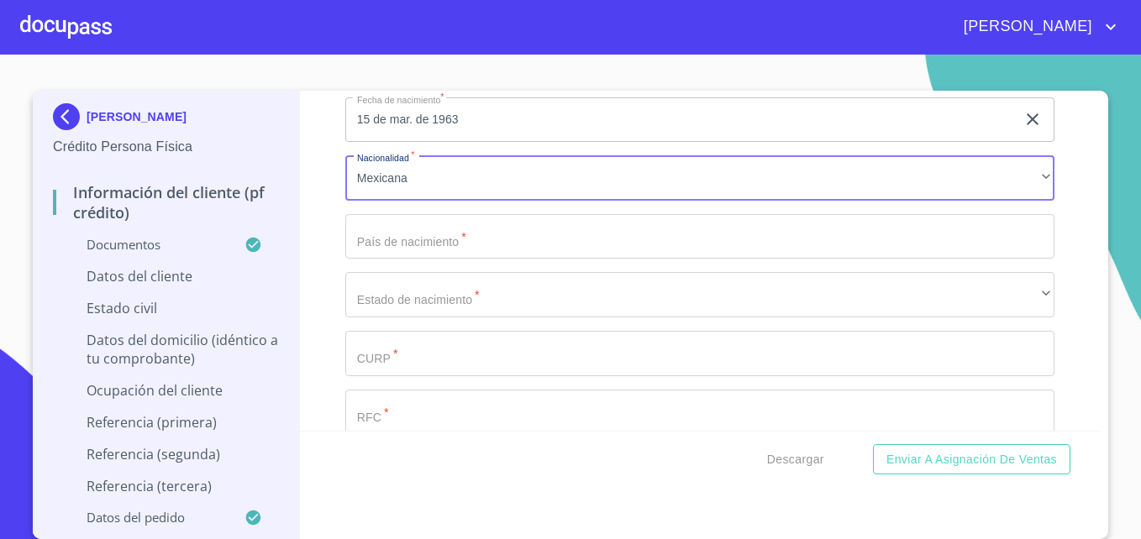
click at [481, 253] on input "Documento de identificación   *" at bounding box center [699, 236] width 709 height 45
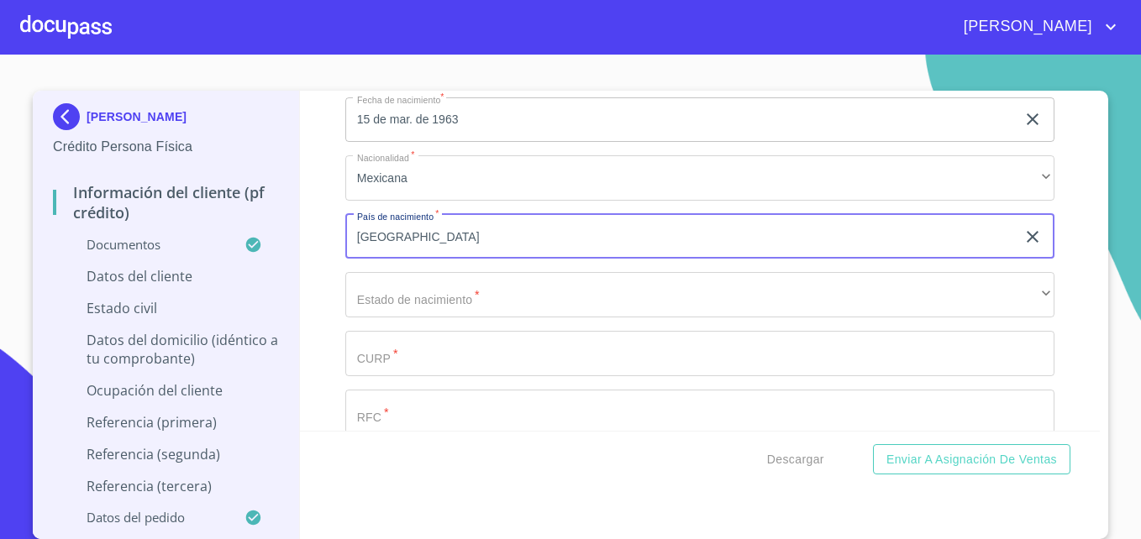
type input "[GEOGRAPHIC_DATA]"
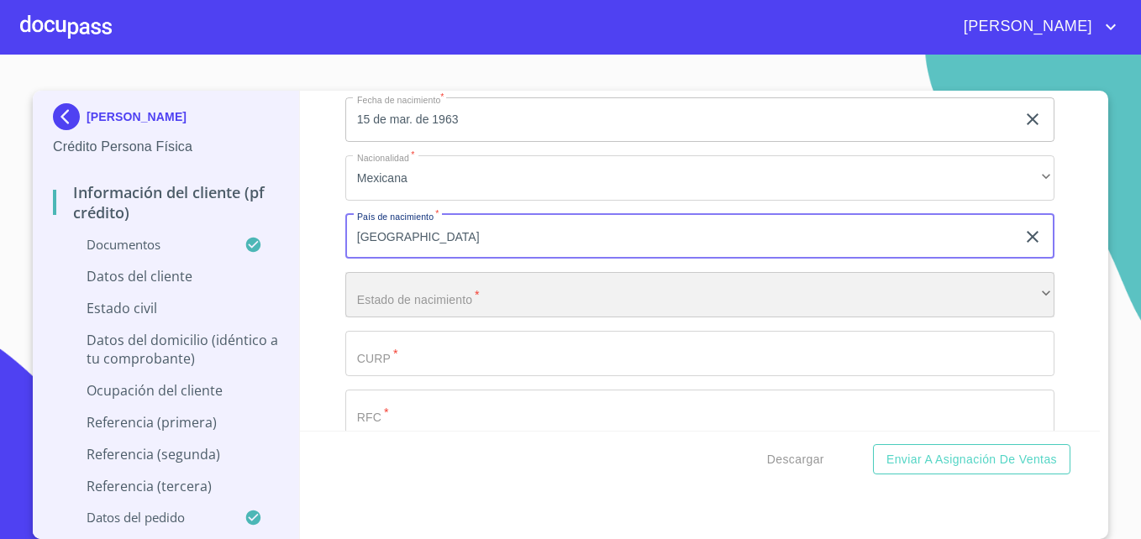
click at [352, 316] on div "​" at bounding box center [699, 294] width 709 height 45
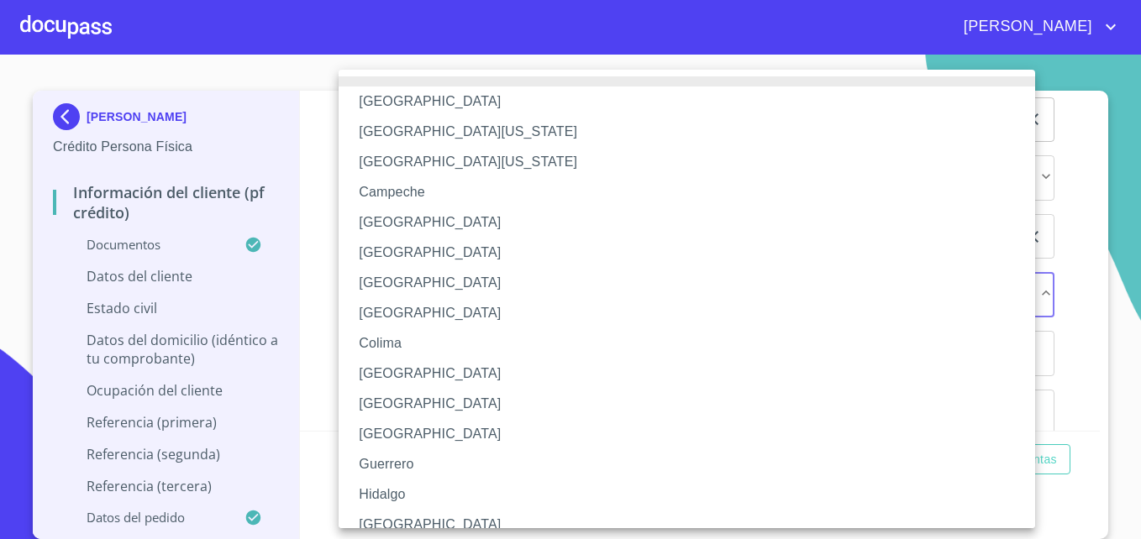
scroll to position [533, 0]
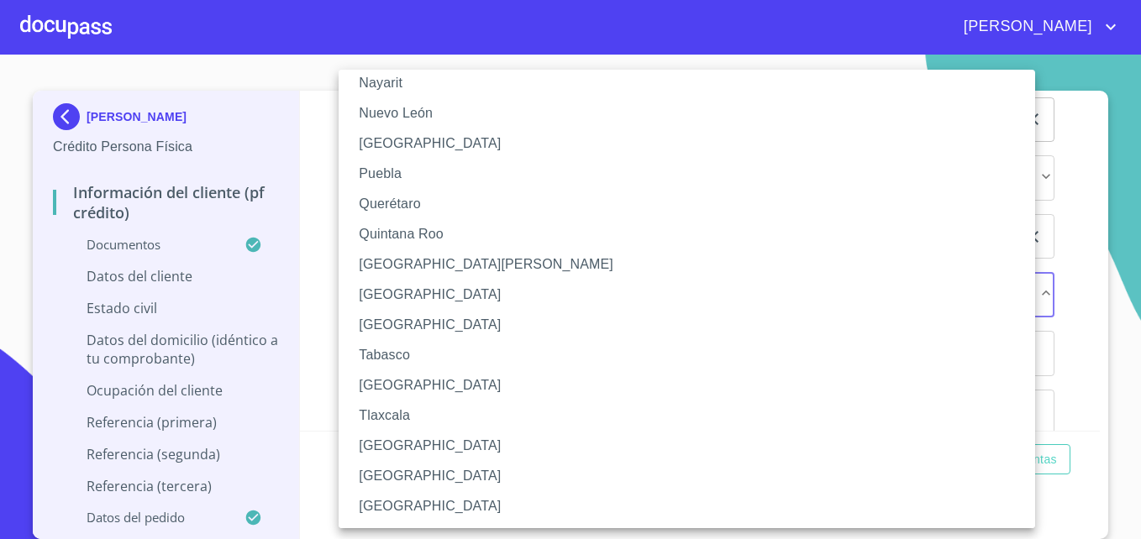
click at [399, 509] on li "[GEOGRAPHIC_DATA]" at bounding box center [693, 506] width 709 height 30
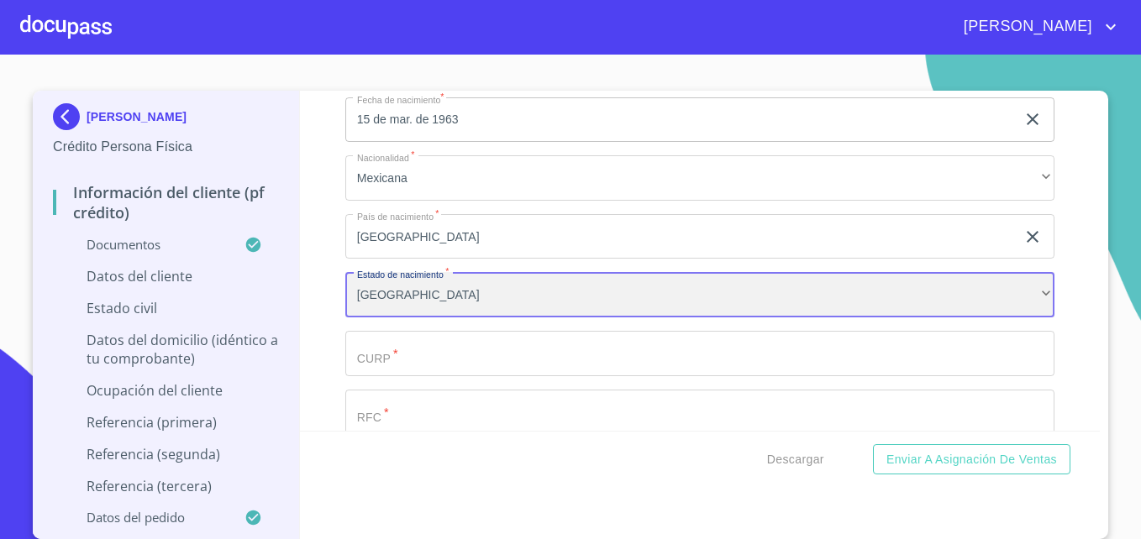
scroll to position [532, 0]
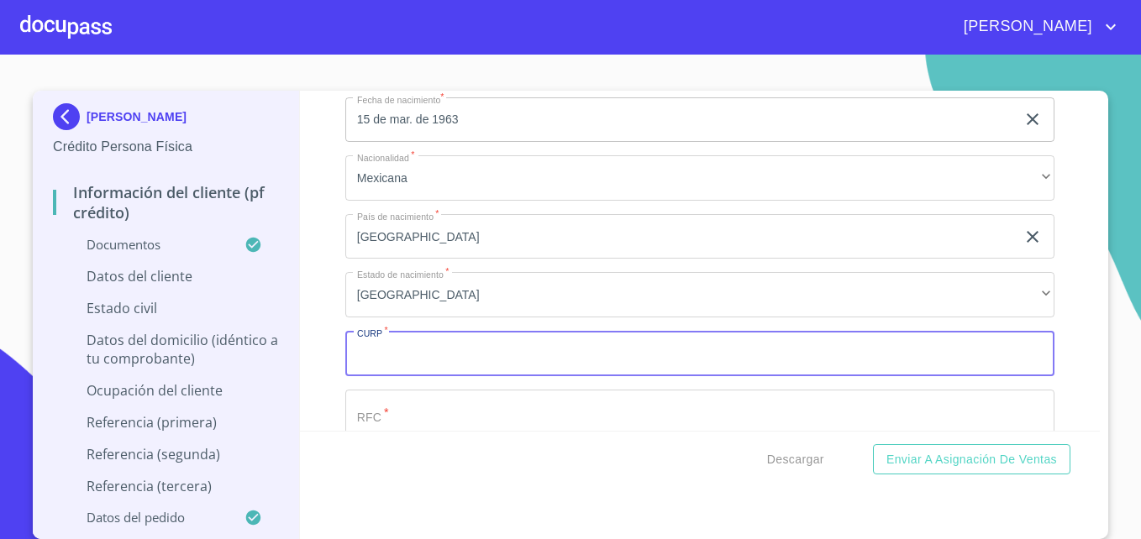
click at [375, 376] on input "Documento de identificación   *" at bounding box center [699, 353] width 709 height 45
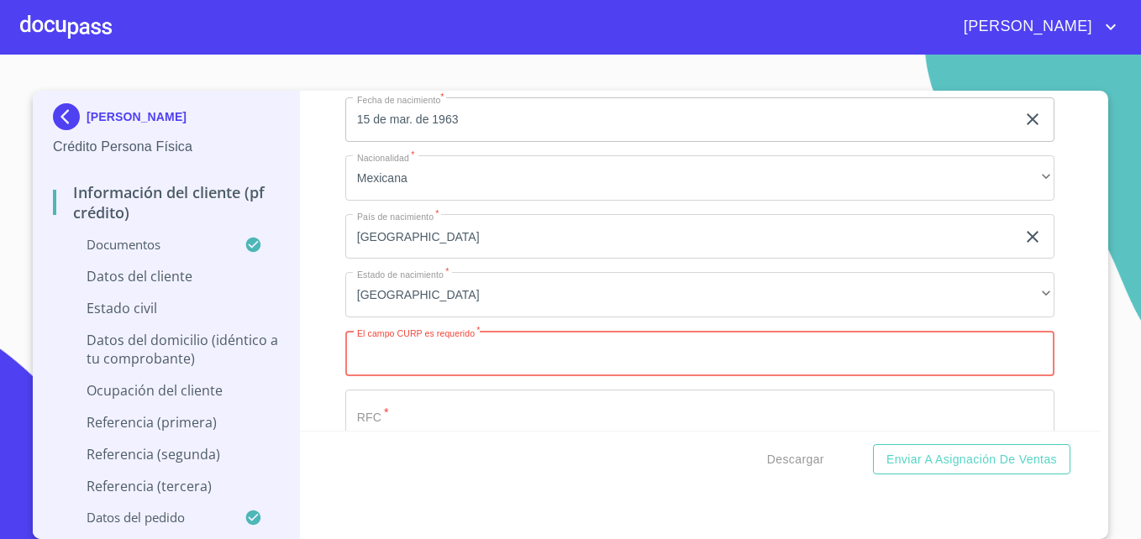
click at [439, 376] on input "Documento de identificación   *" at bounding box center [699, 353] width 709 height 45
type input "COCB630315MZSRST03"
click at [323, 372] on div "Información del cliente (PF crédito) Documentos Documento de identificación   *…" at bounding box center [700, 261] width 800 height 340
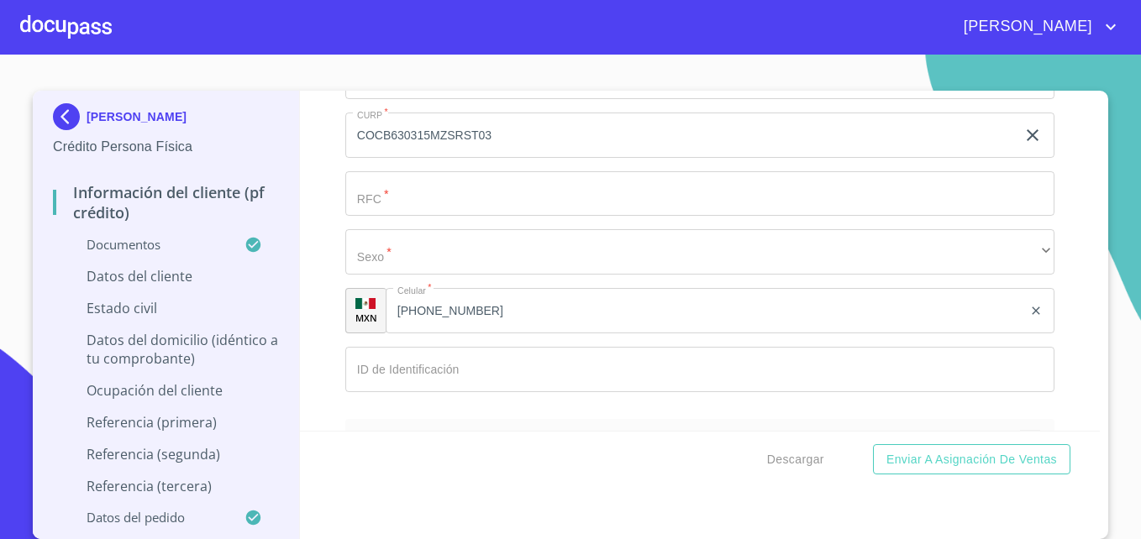
scroll to position [5773, 0]
click at [383, 218] on input "Documento de identificación   *" at bounding box center [699, 194] width 709 height 45
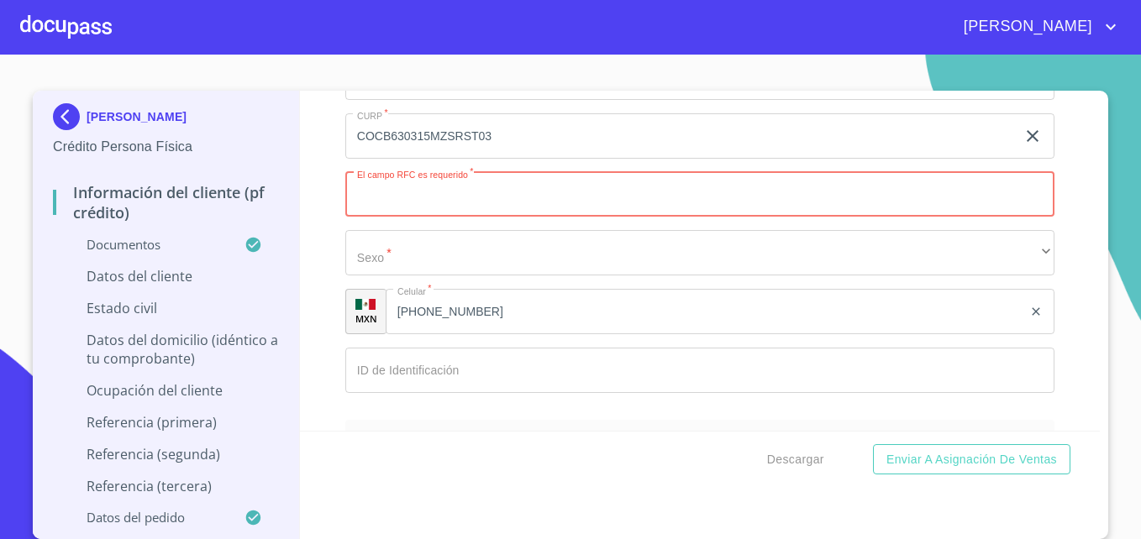
paste input "COCB630315RQ0"
type input "COCB630315RQ0"
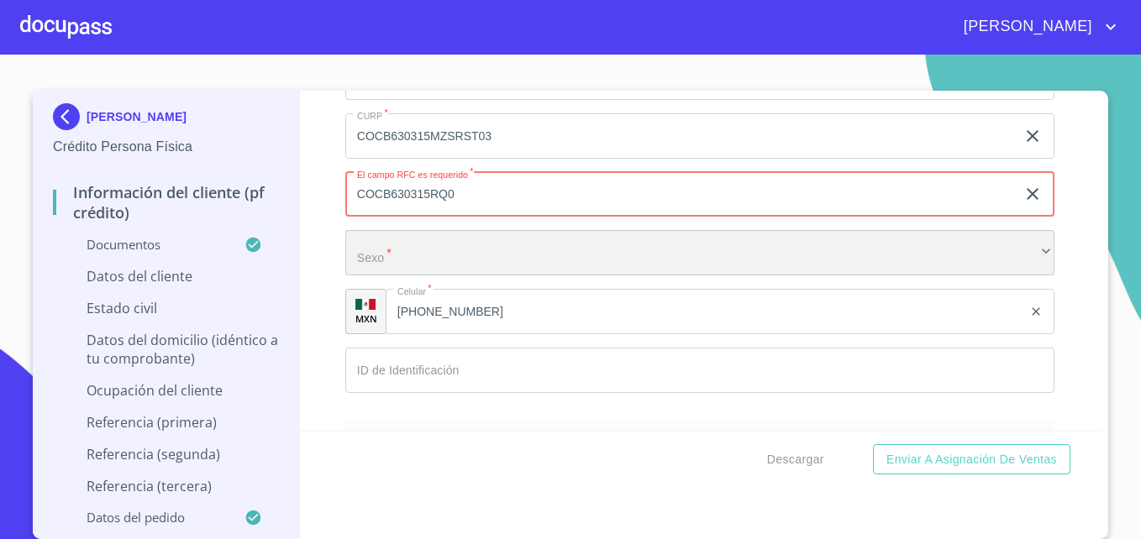
click at [411, 271] on div "​" at bounding box center [699, 252] width 709 height 45
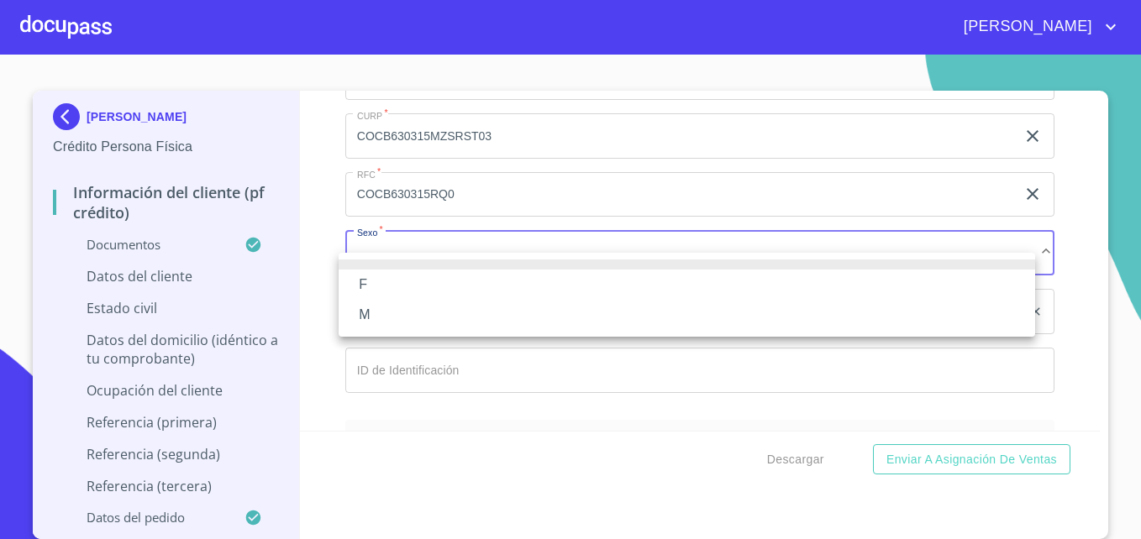
click at [361, 280] on li "F" at bounding box center [687, 285] width 696 height 30
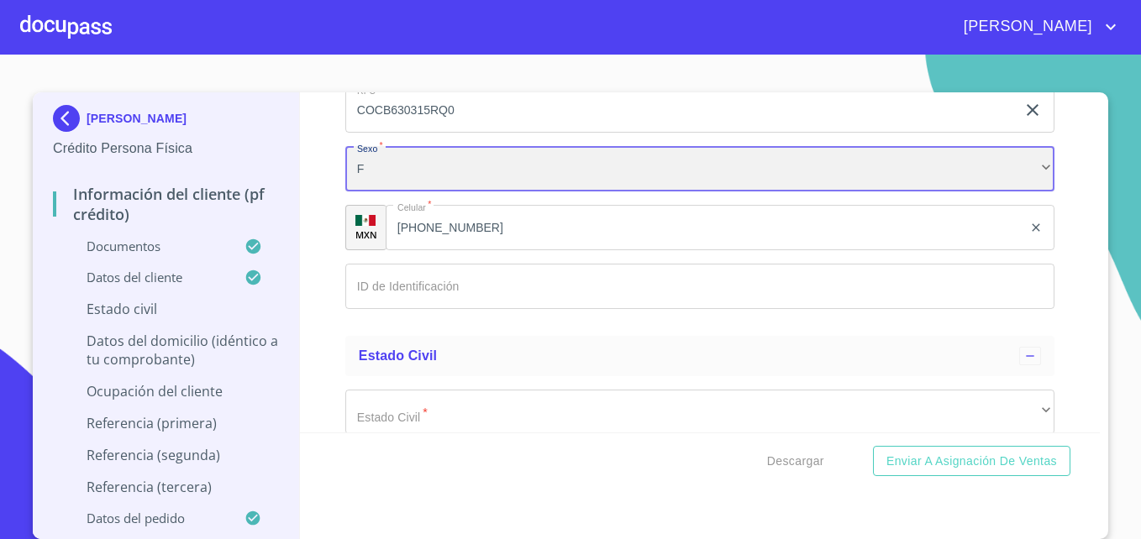
scroll to position [5928, 0]
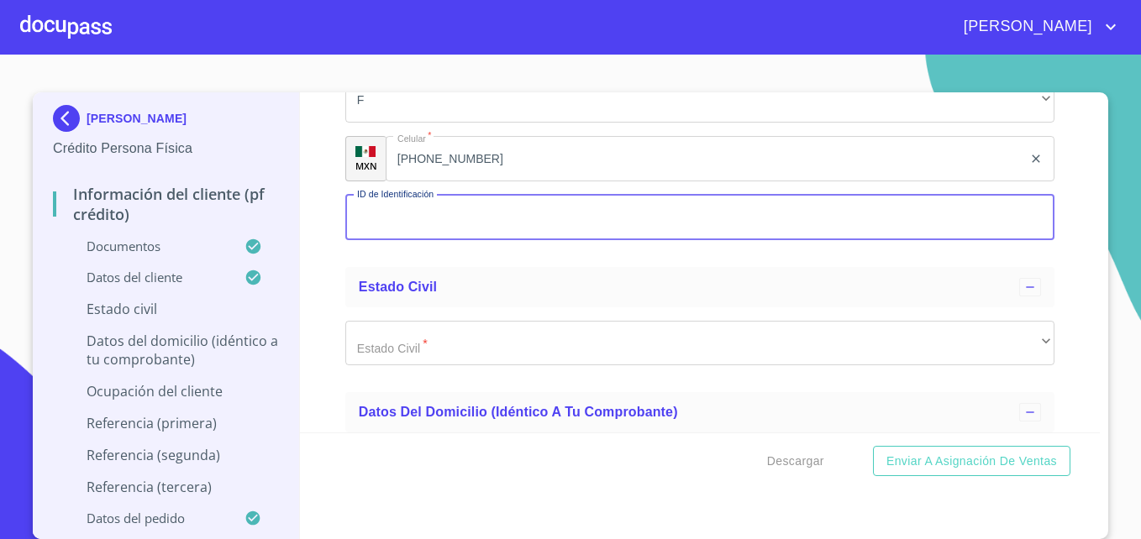
click at [441, 240] on input "Documento de identificación   *" at bounding box center [699, 217] width 709 height 45
type input "1489273680"
click at [372, 289] on div "Estado Civil" at bounding box center [699, 287] width 709 height 40
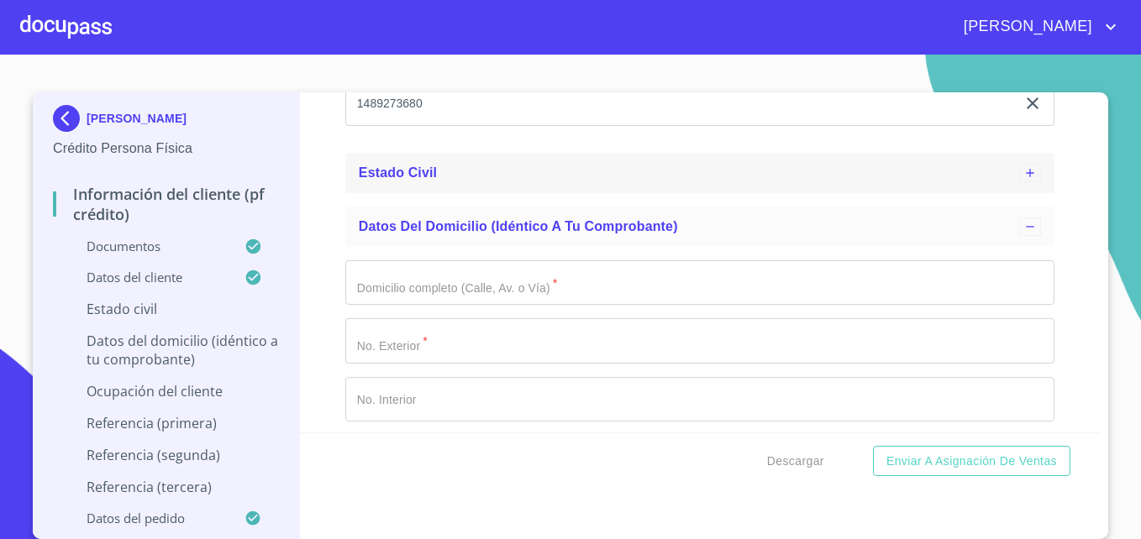
scroll to position [6050, 0]
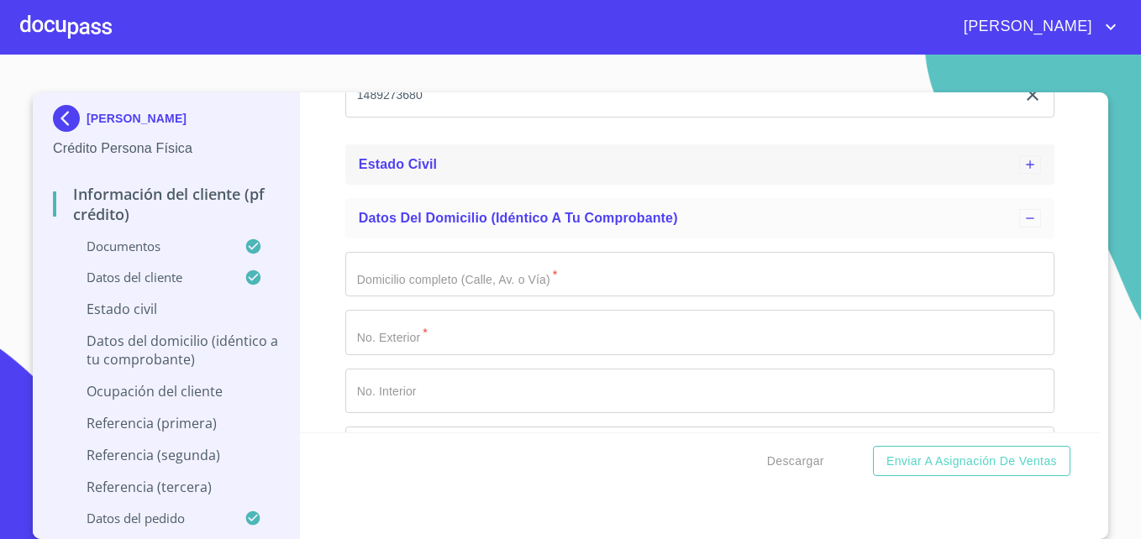
click at [409, 175] on div "Estado Civil" at bounding box center [689, 165] width 660 height 20
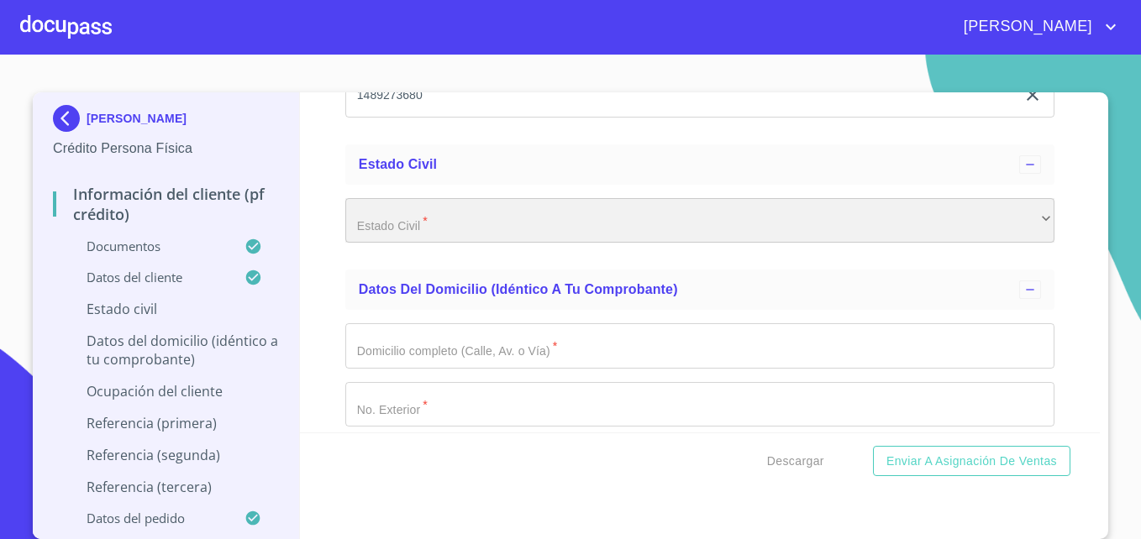
click at [410, 241] on div "​" at bounding box center [699, 220] width 709 height 45
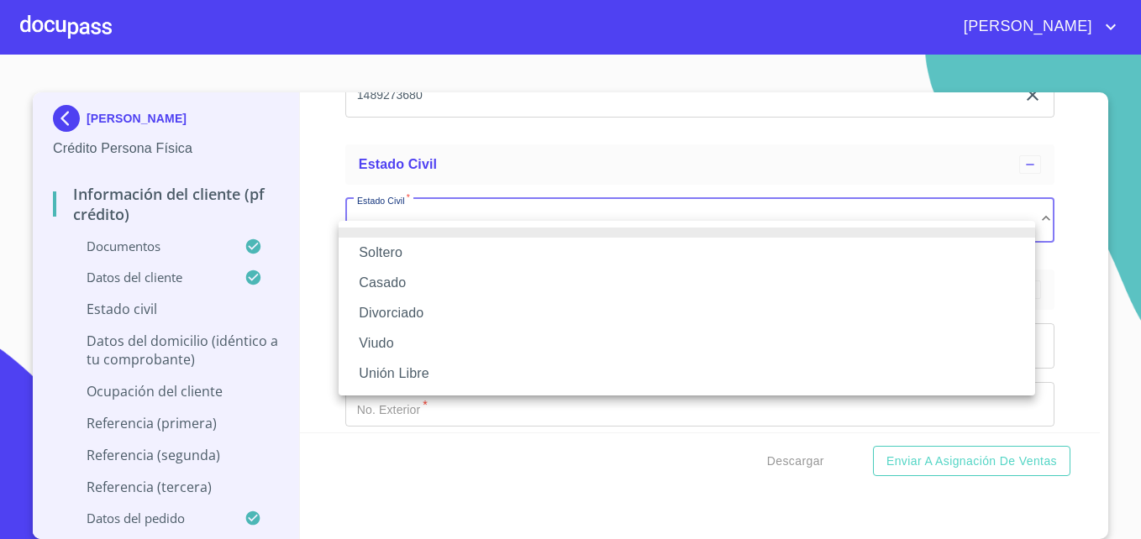
click at [385, 286] on li "Casado" at bounding box center [687, 283] width 696 height 30
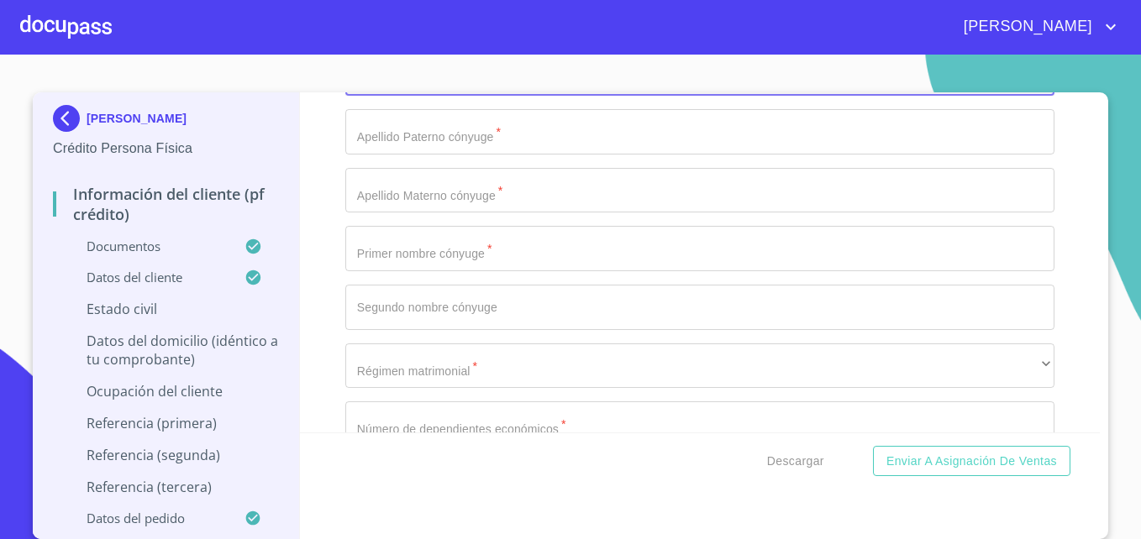
scroll to position [6200, 0]
click at [410, 152] on input "Documento de identificación   *" at bounding box center [699, 129] width 709 height 45
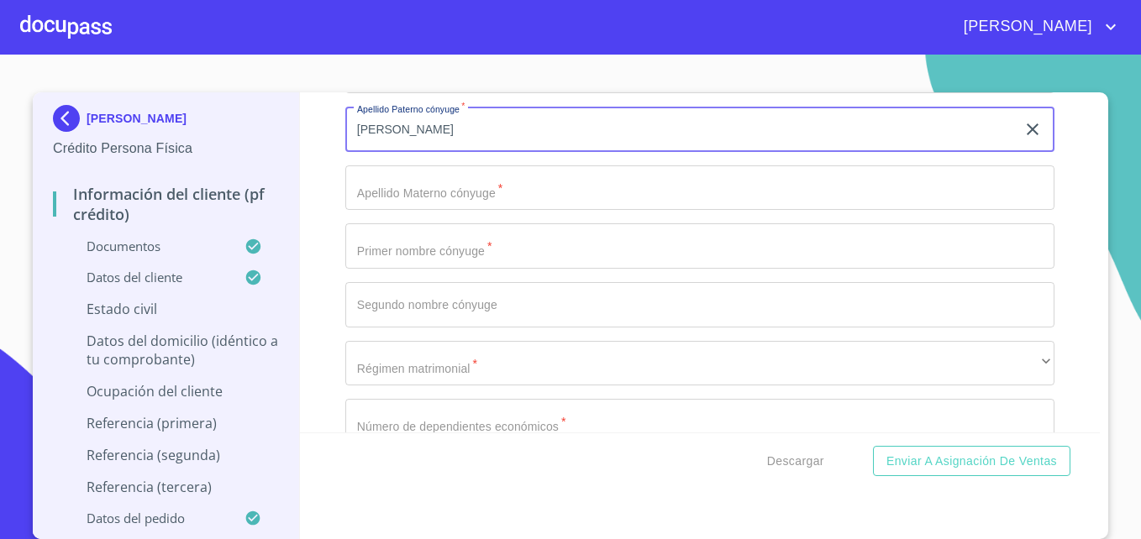
type input "[PERSON_NAME]"
click at [425, 205] on input "Documento de identificación   *" at bounding box center [699, 187] width 709 height 45
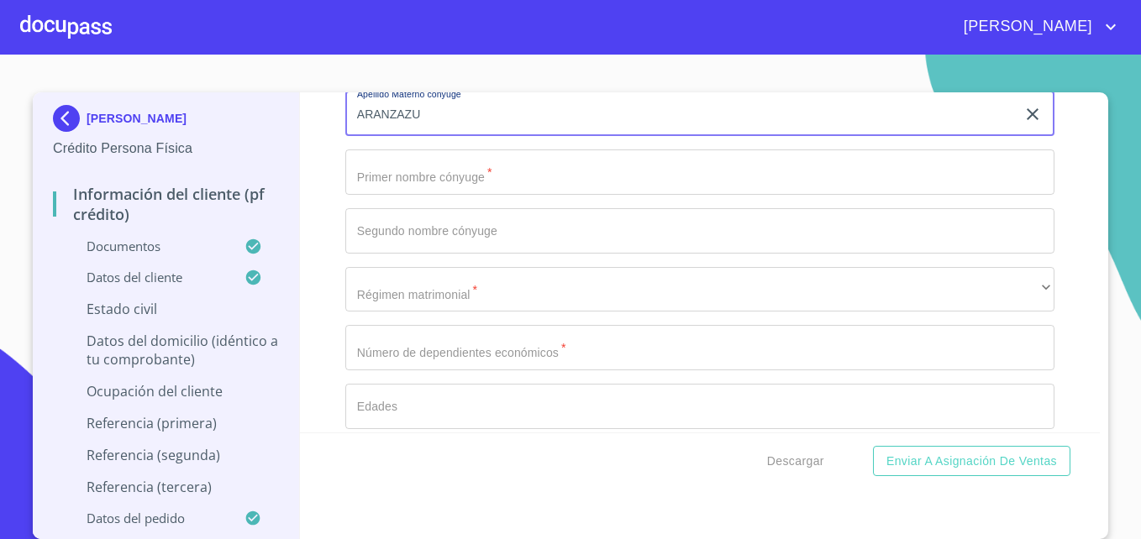
scroll to position [6275, 0]
type input "ARANZAZU"
click at [445, 194] on input "Documento de identificación   *" at bounding box center [699, 171] width 709 height 45
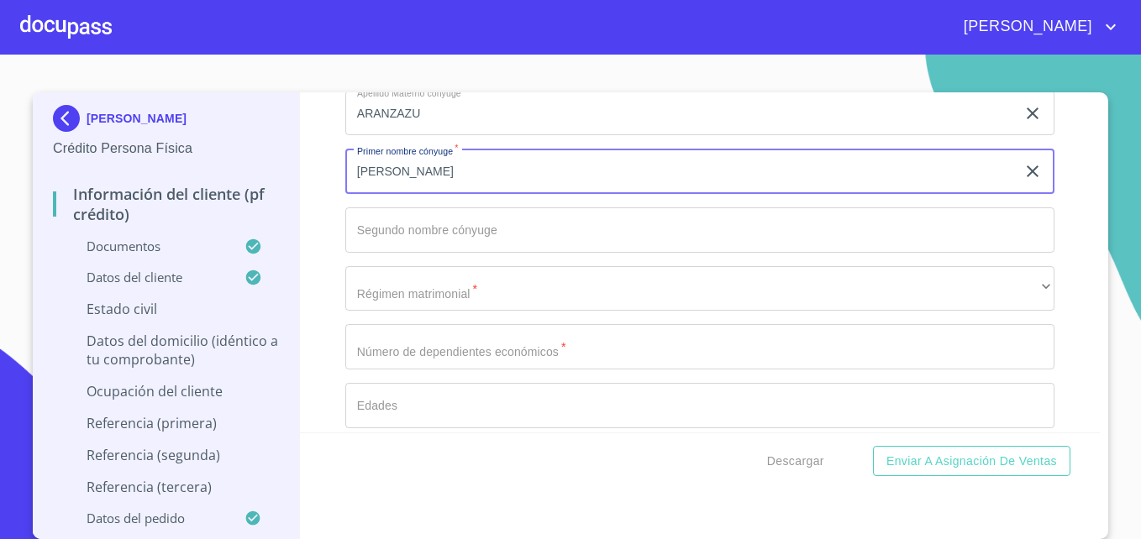
type input "[PERSON_NAME]"
click at [317, 297] on div "Información del cliente (PF crédito) Documentos Documento de identificación   *…" at bounding box center [700, 262] width 800 height 340
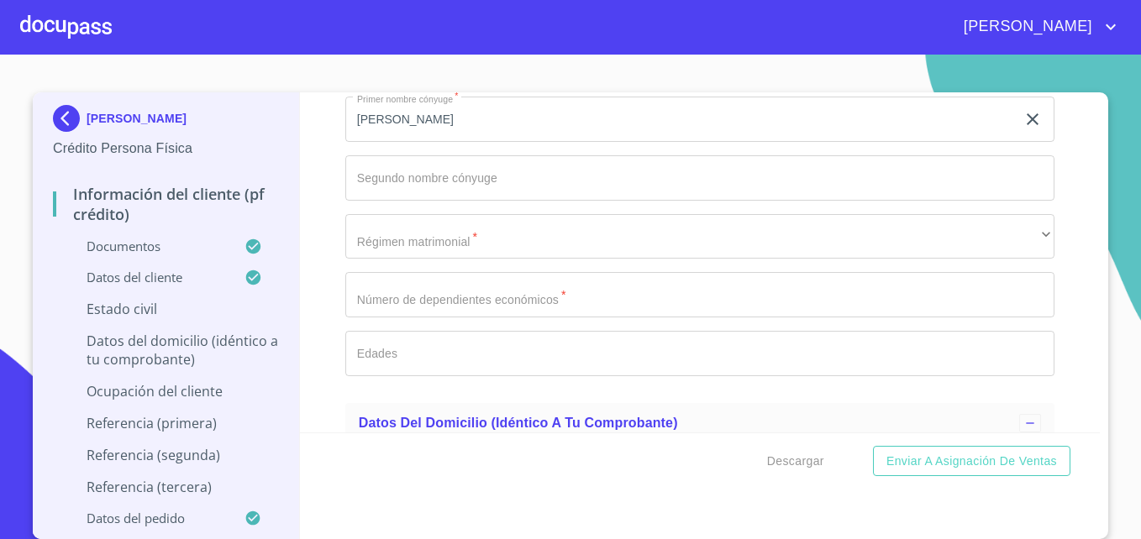
scroll to position [6328, 0]
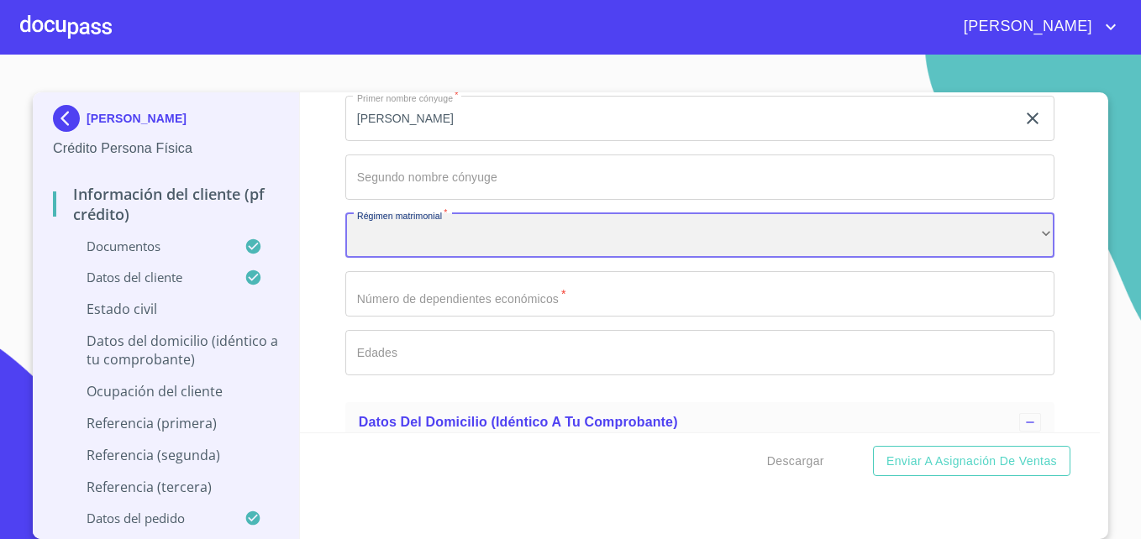
click at [433, 246] on div "​" at bounding box center [699, 235] width 709 height 45
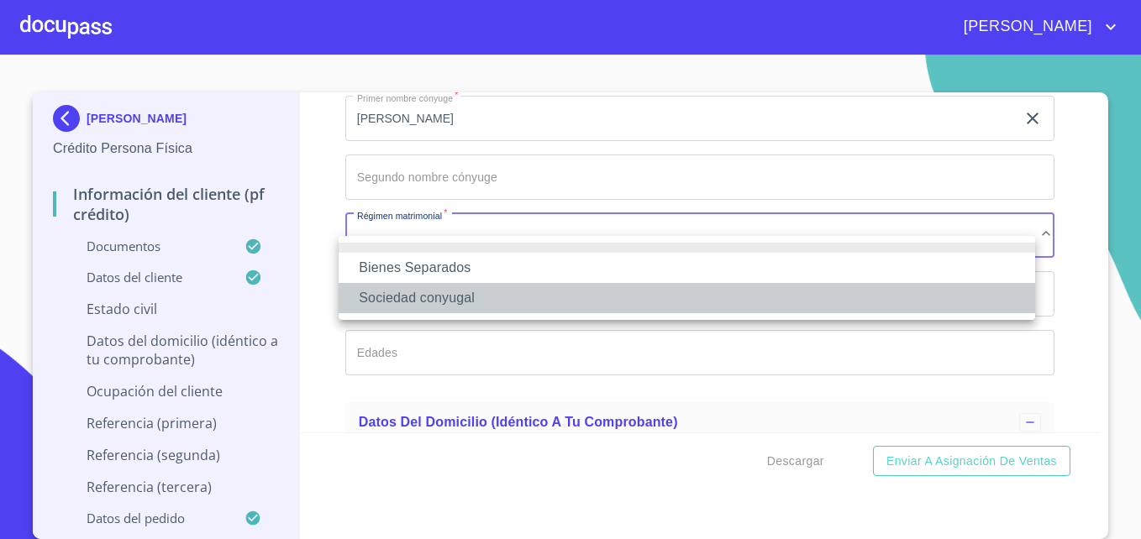
click at [430, 304] on li "Sociedad conyugal" at bounding box center [687, 298] width 696 height 30
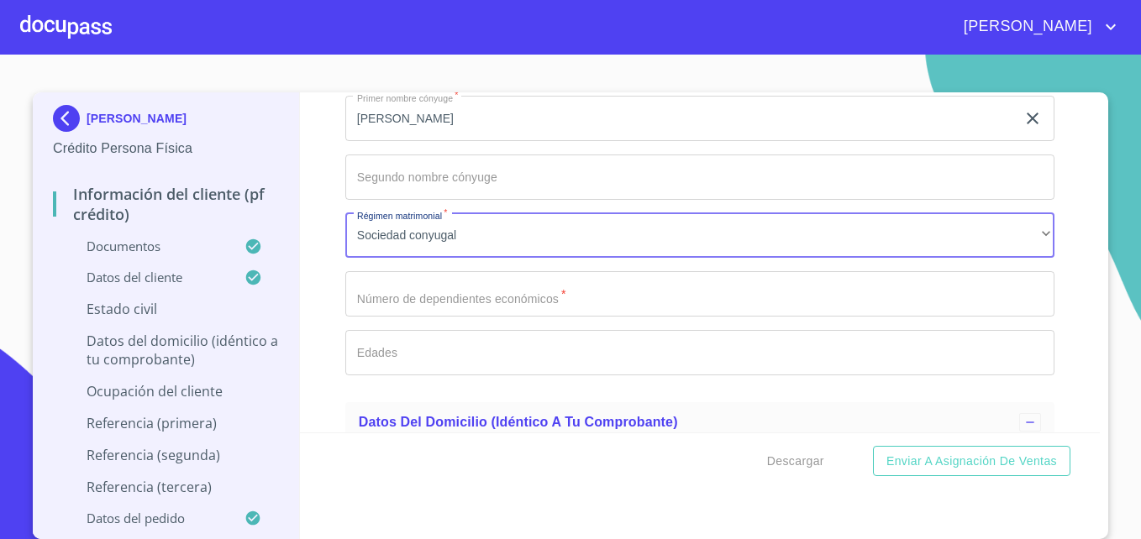
click at [452, 317] on input "Documento de identificación   *" at bounding box center [699, 293] width 709 height 45
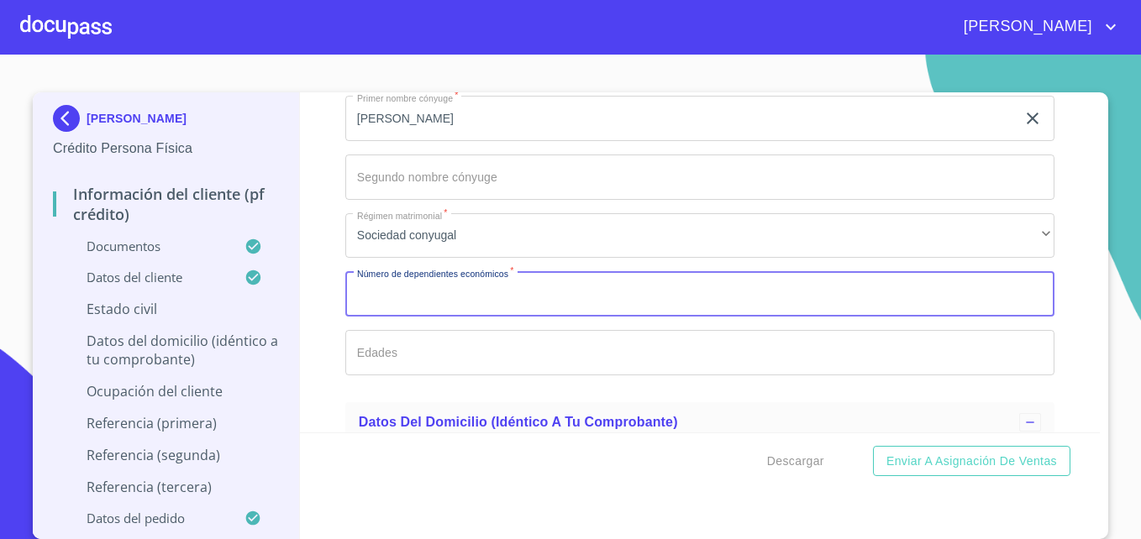
click at [330, 276] on div "Información del cliente (PF crédito) Documentos Documento de identificación   *…" at bounding box center [700, 262] width 800 height 340
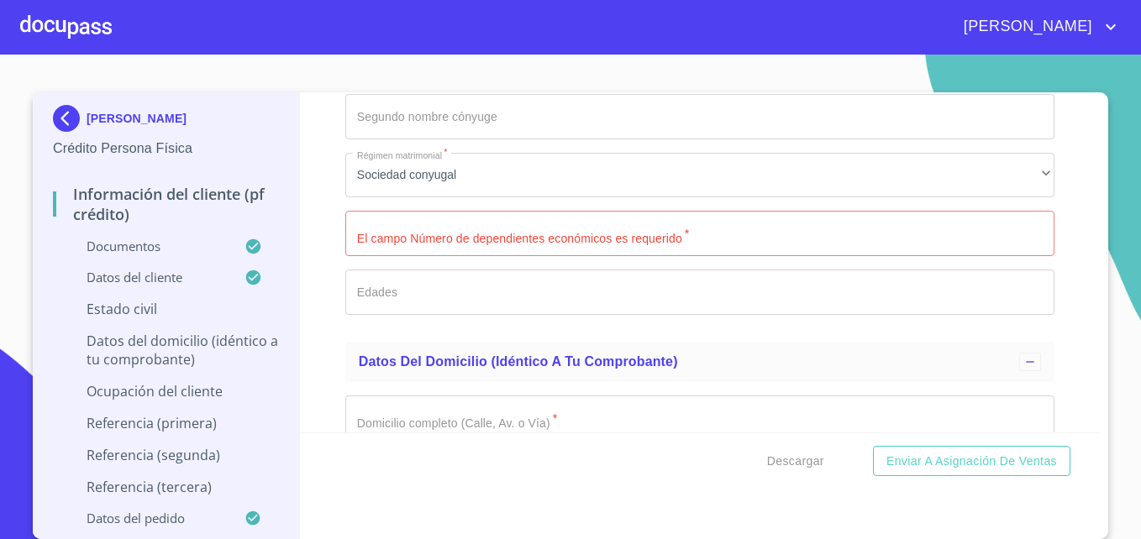
scroll to position [6401, 0]
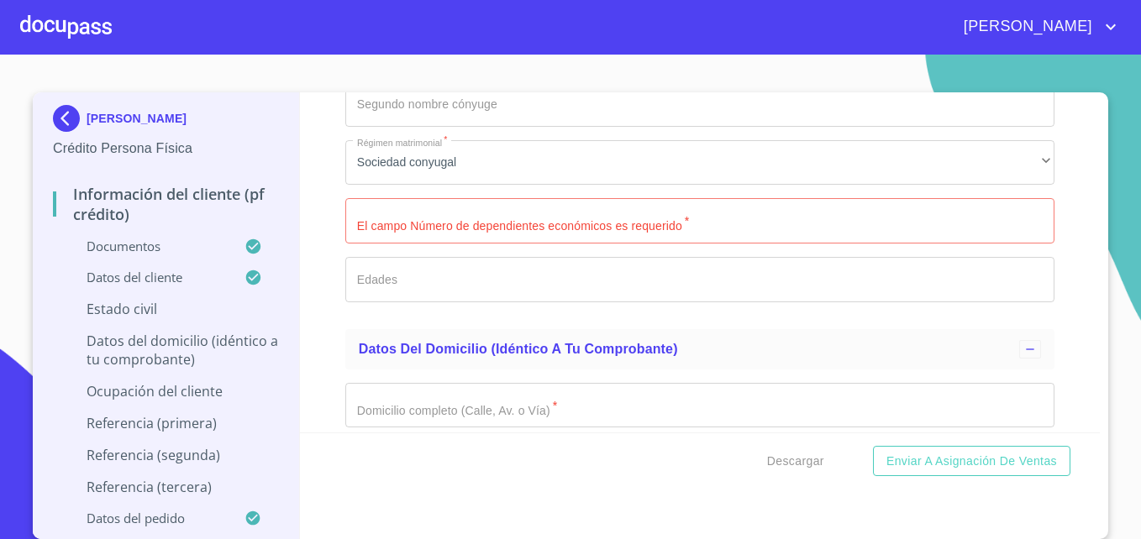
click at [449, 241] on input "Documento de identificación   *" at bounding box center [699, 220] width 709 height 45
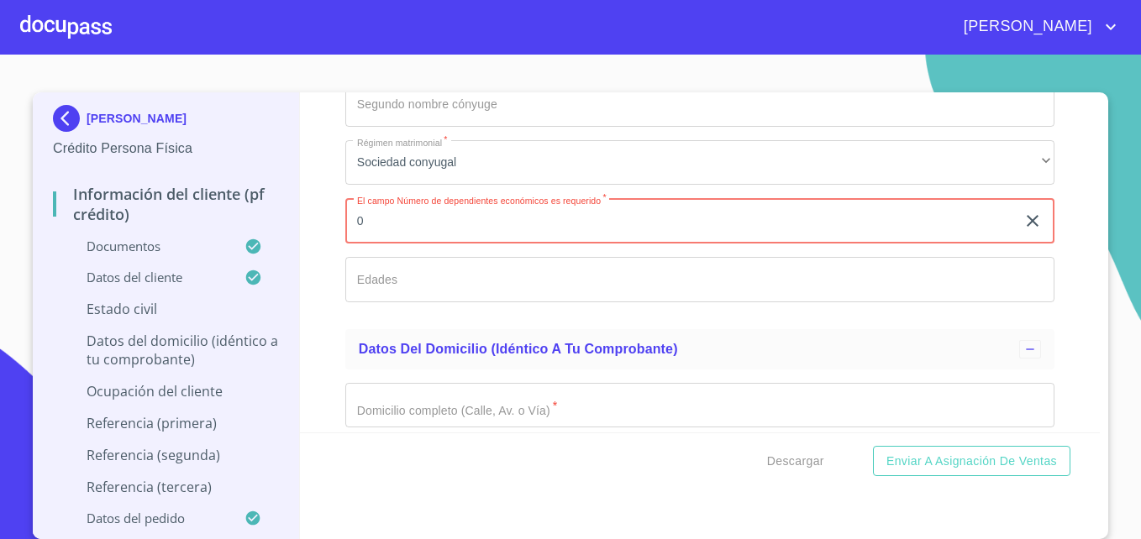
type input "0"
click at [319, 274] on div "Información del cliente (PF crédito) Documentos Documento de identificación   *…" at bounding box center [700, 262] width 800 height 340
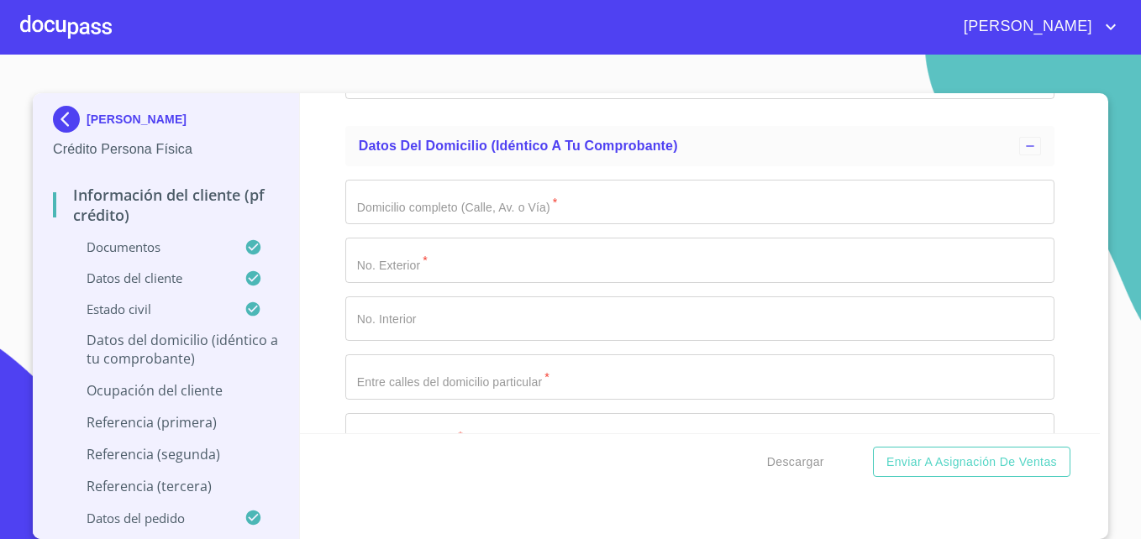
scroll to position [6606, 0]
click at [475, 224] on input "Documento de identificación   *" at bounding box center [699, 201] width 709 height 45
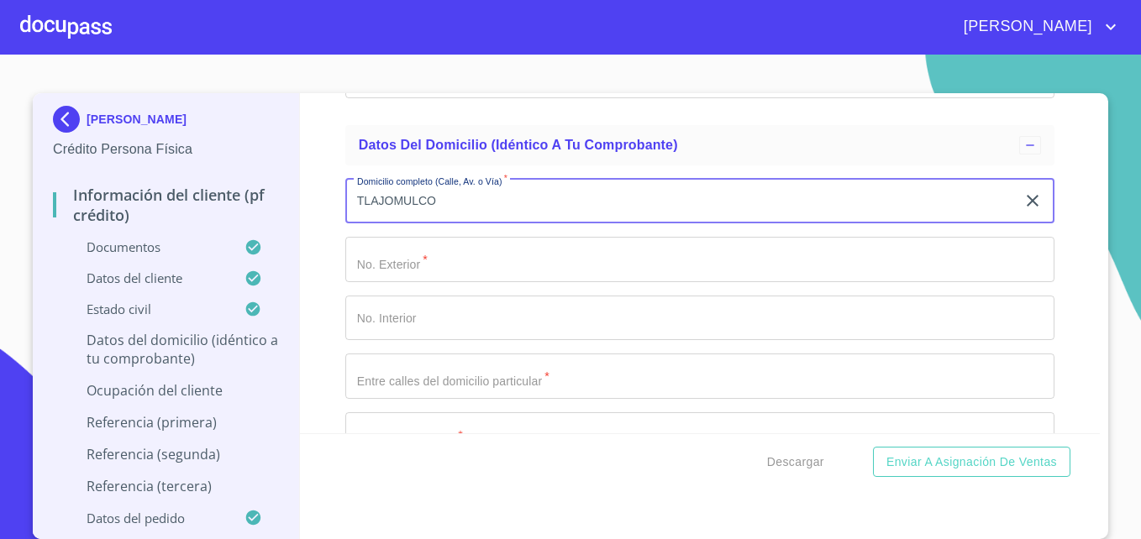
type input "TLAJOMULCO"
click at [404, 282] on input "Documento de identificación   *" at bounding box center [699, 259] width 709 height 45
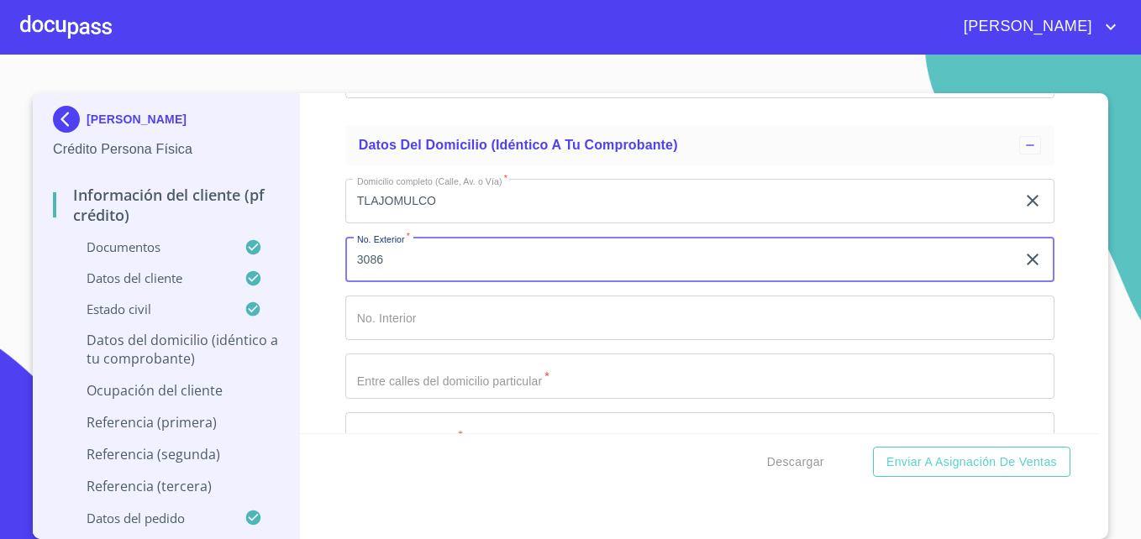
type input "3086"
click at [428, 341] on input "Documento de identificación   *" at bounding box center [699, 318] width 709 height 45
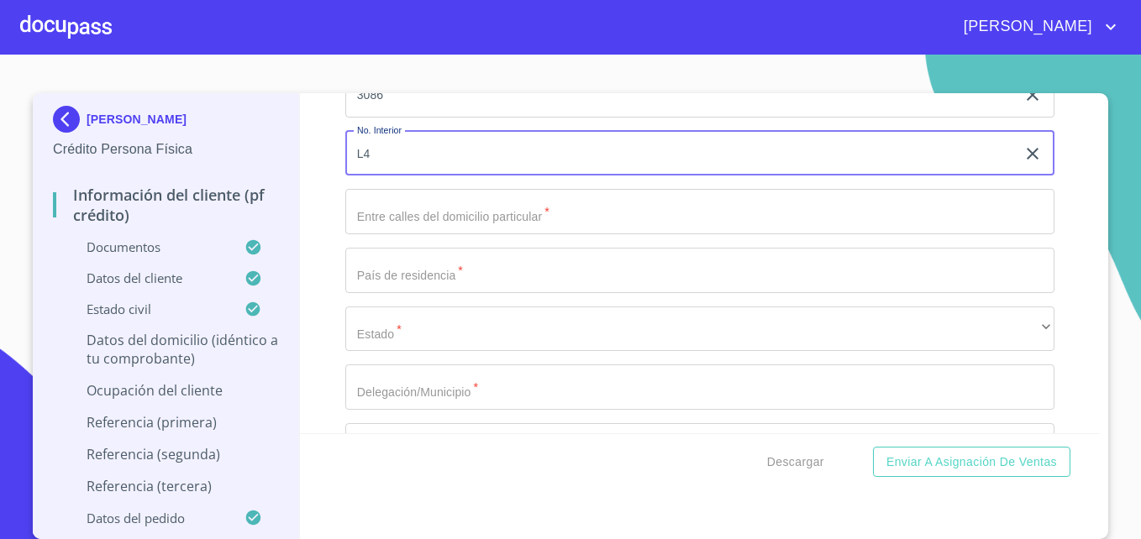
scroll to position [6774, 0]
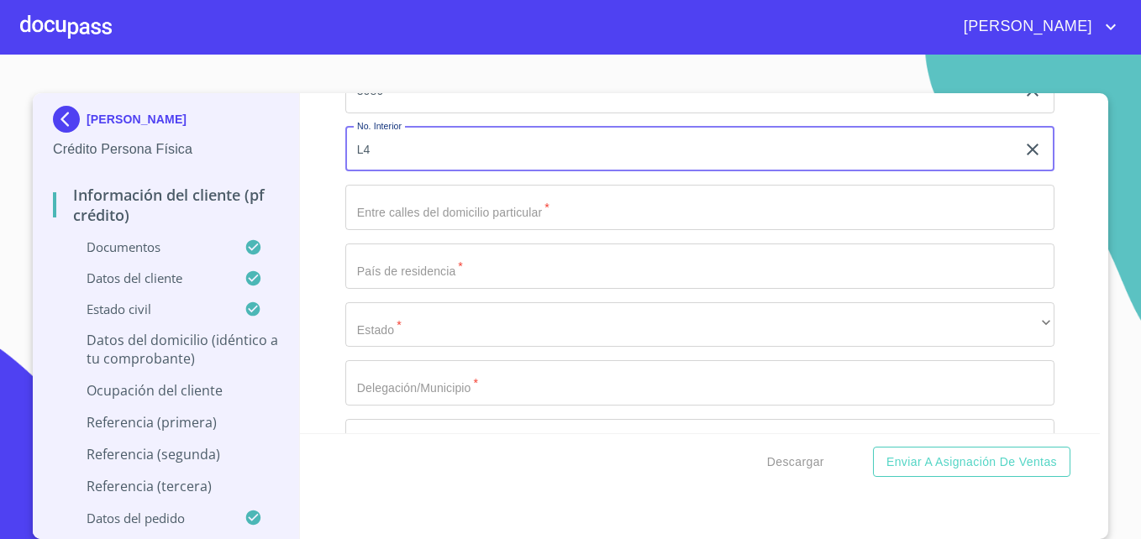
type input "L4"
click at [521, 228] on input "Documento de identificación   *" at bounding box center [699, 207] width 709 height 45
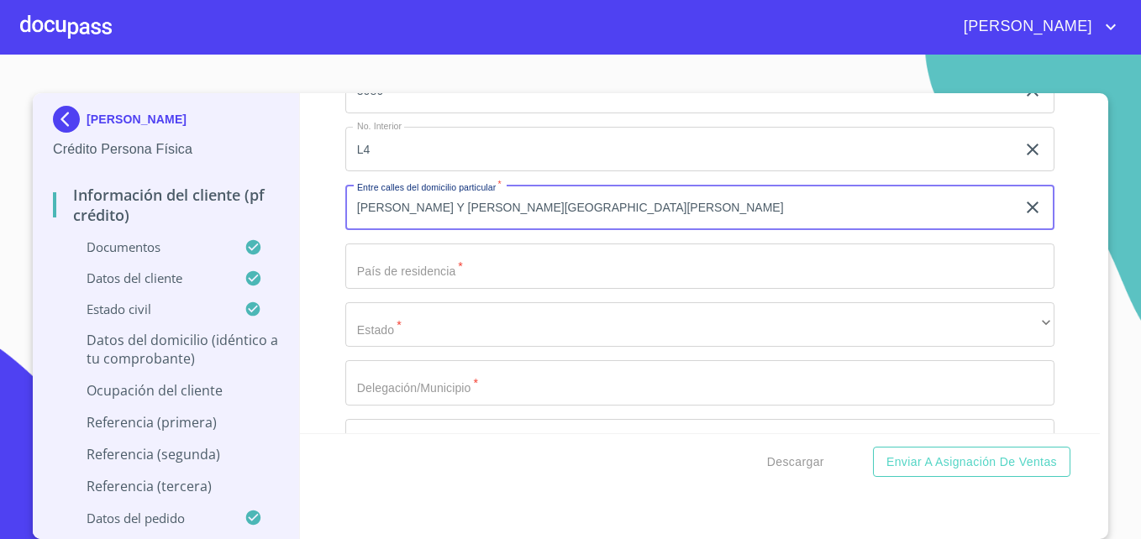
type input "[PERSON_NAME] Y [PERSON_NAME][GEOGRAPHIC_DATA][PERSON_NAME]"
click at [413, 289] on input "Documento de identificación   *" at bounding box center [699, 266] width 709 height 45
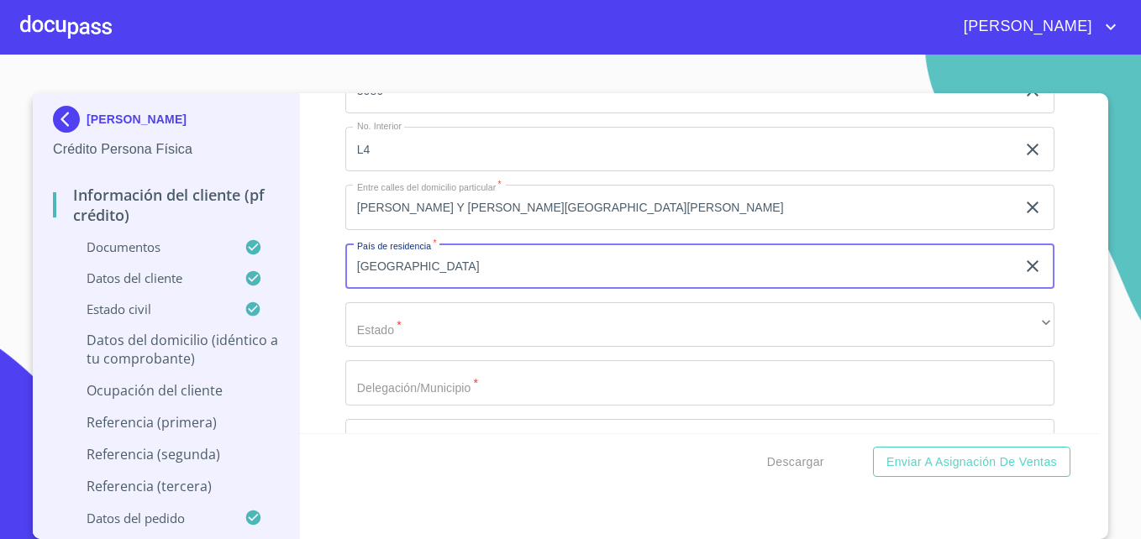
type input "[GEOGRAPHIC_DATA]"
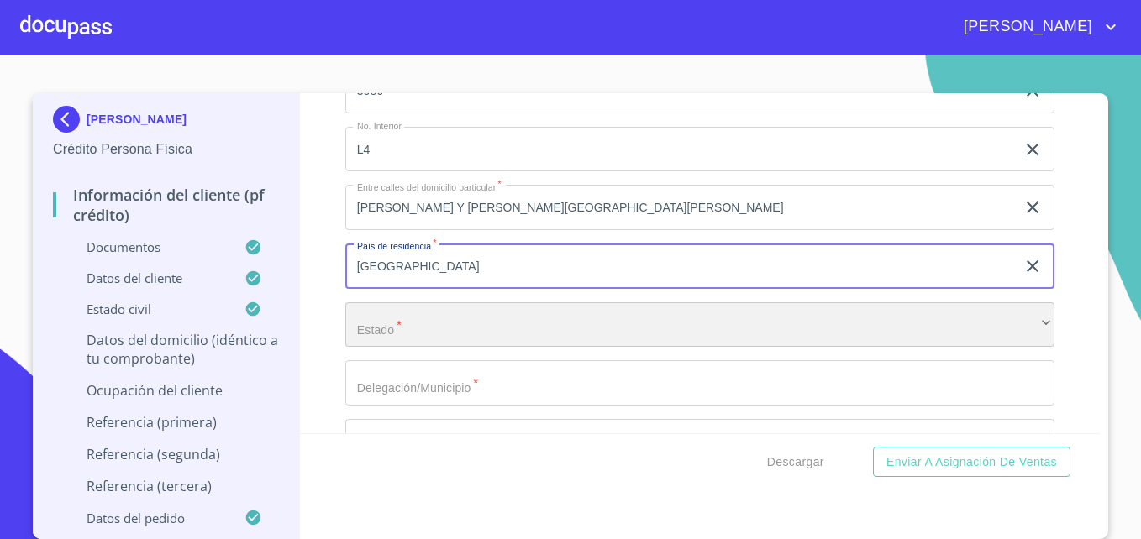
click at [356, 342] on div "​" at bounding box center [699, 324] width 709 height 45
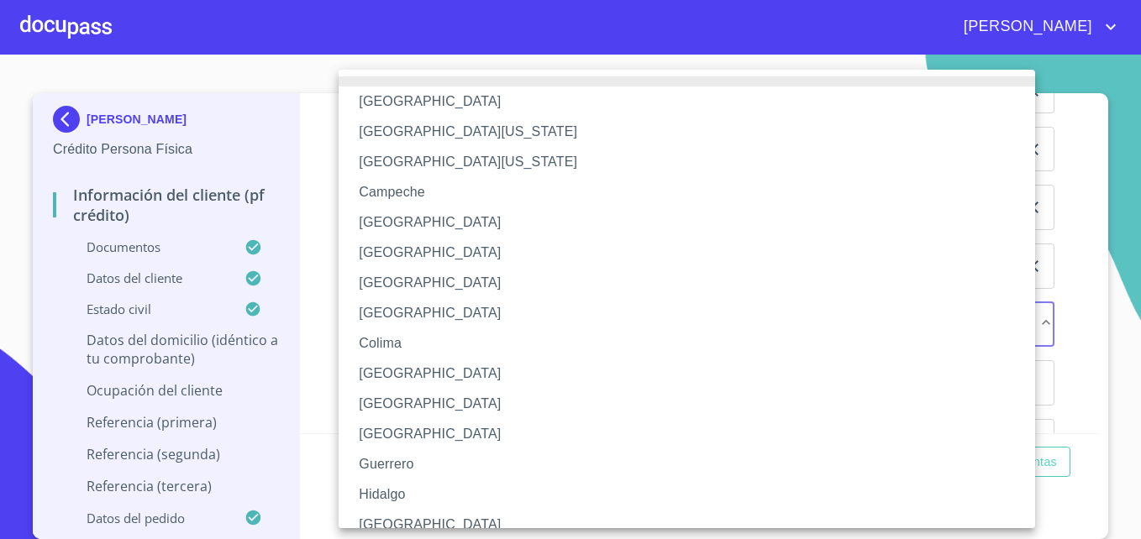
click at [380, 522] on li "[GEOGRAPHIC_DATA]" at bounding box center [693, 525] width 709 height 30
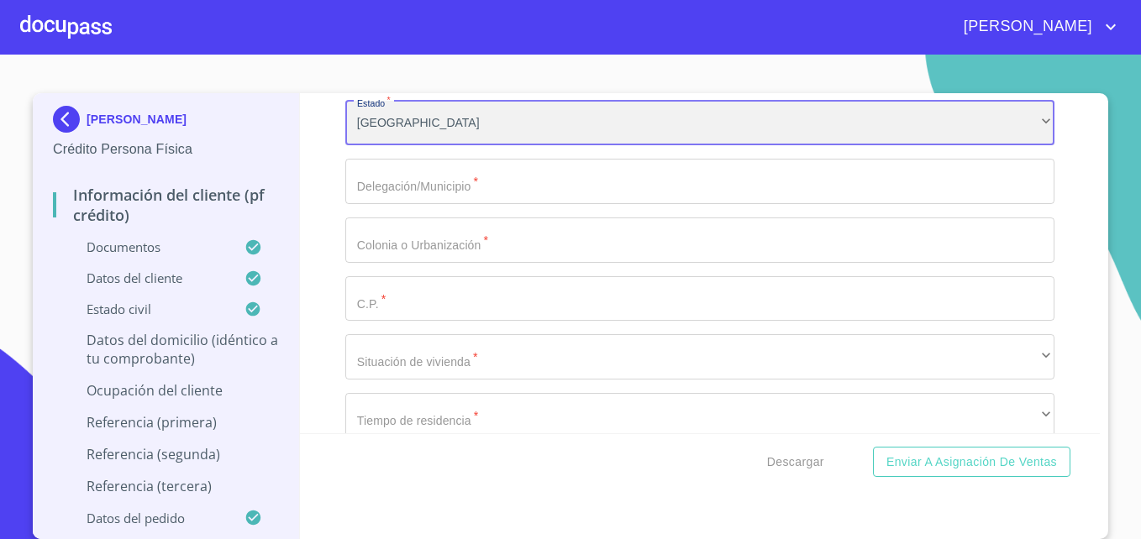
scroll to position [6983, 0]
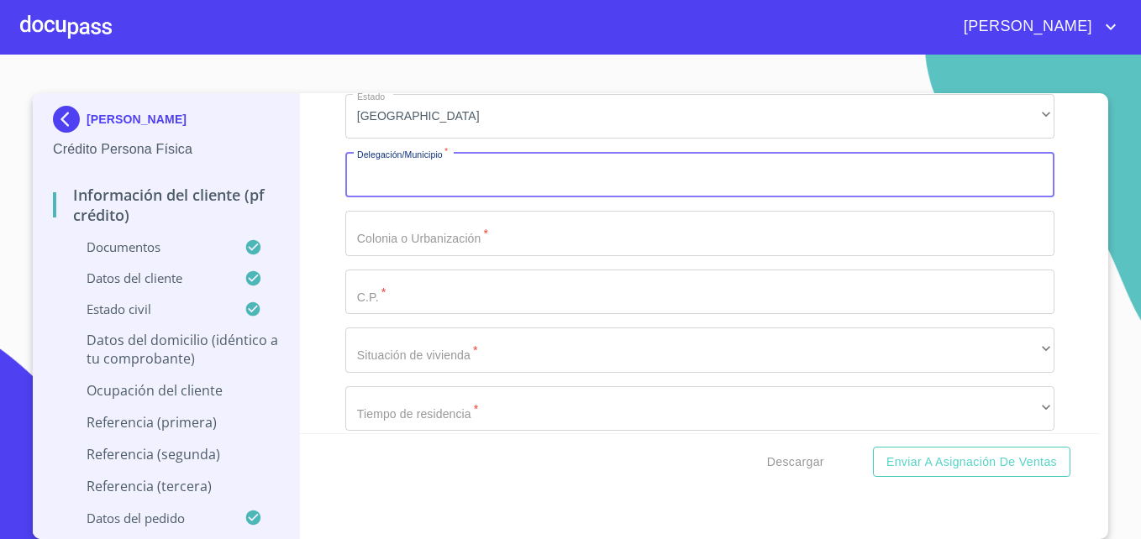
click at [459, 197] on input "Documento de identificación   *" at bounding box center [699, 174] width 709 height 45
type input "ZAPOPAN"
click at [362, 249] on input "Documento de identificación   *" at bounding box center [699, 233] width 709 height 45
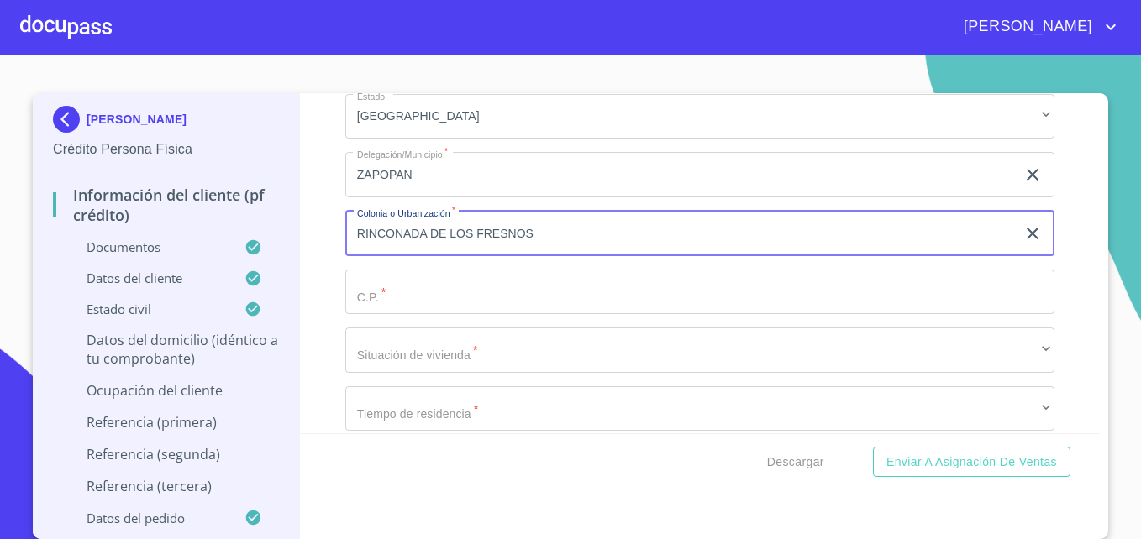
type input "RINCONADA DE LOS FRESNOS"
click at [378, 315] on input "Documento de identificación   *" at bounding box center [699, 292] width 709 height 45
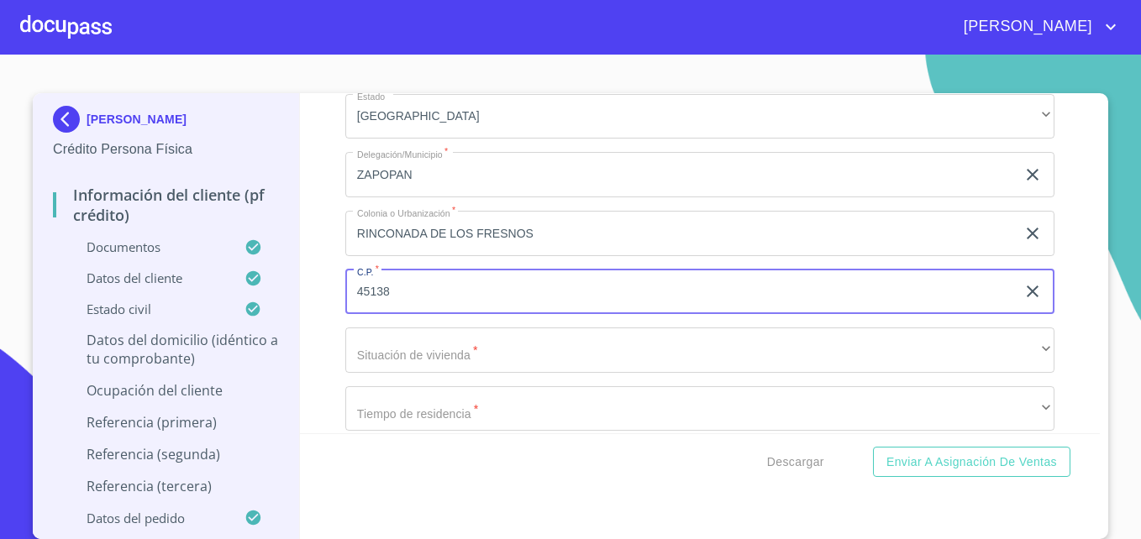
type input "45138"
click at [285, 370] on div "[PERSON_NAME] Crédito Persona Física Información del cliente (PF crédito) Docum…" at bounding box center [166, 316] width 267 height 446
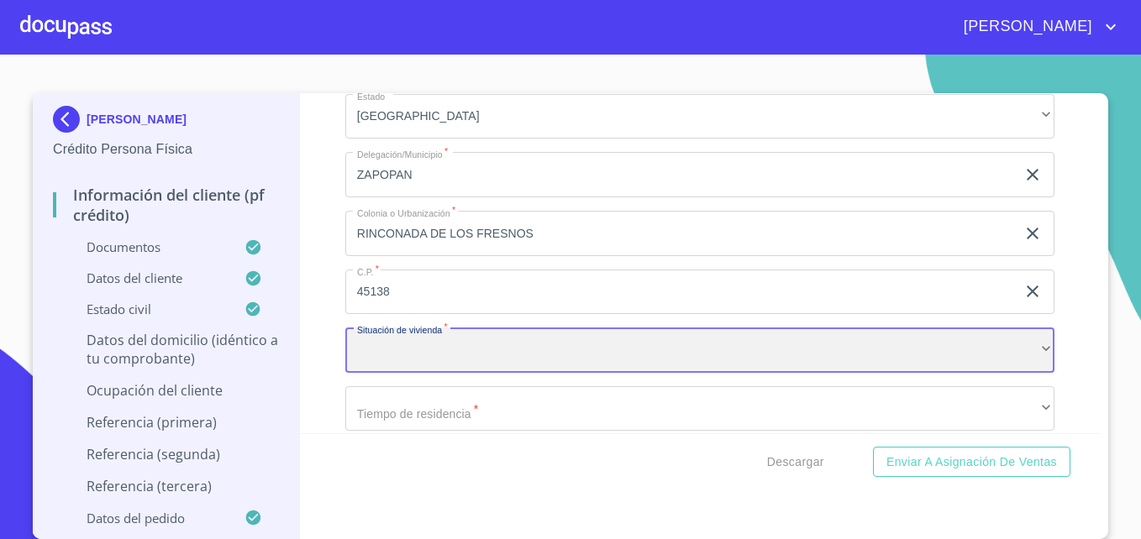
click at [348, 373] on div "​" at bounding box center [699, 350] width 709 height 45
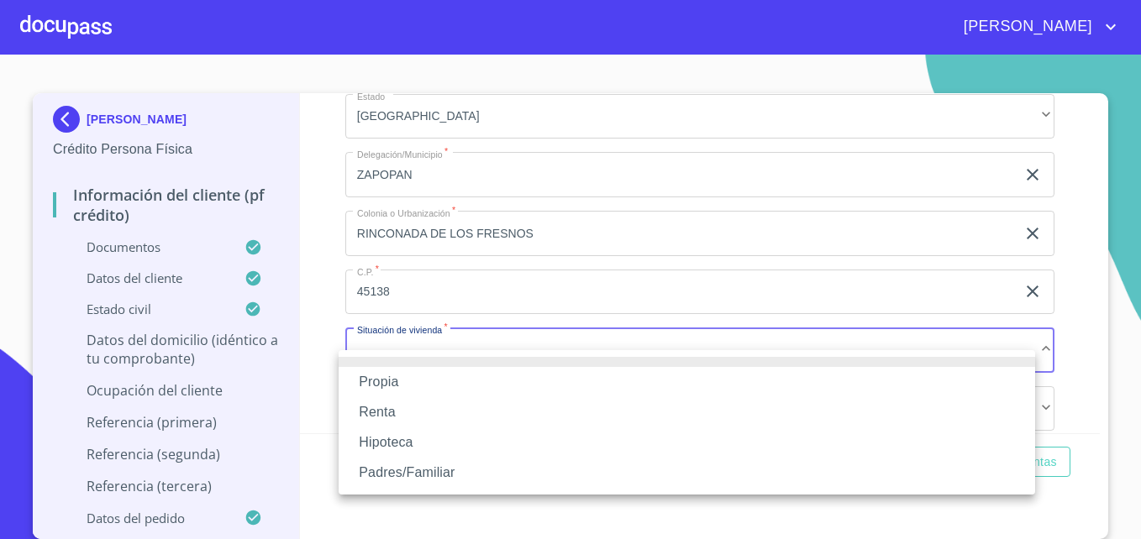
click at [385, 384] on li "Propia" at bounding box center [687, 382] width 696 height 30
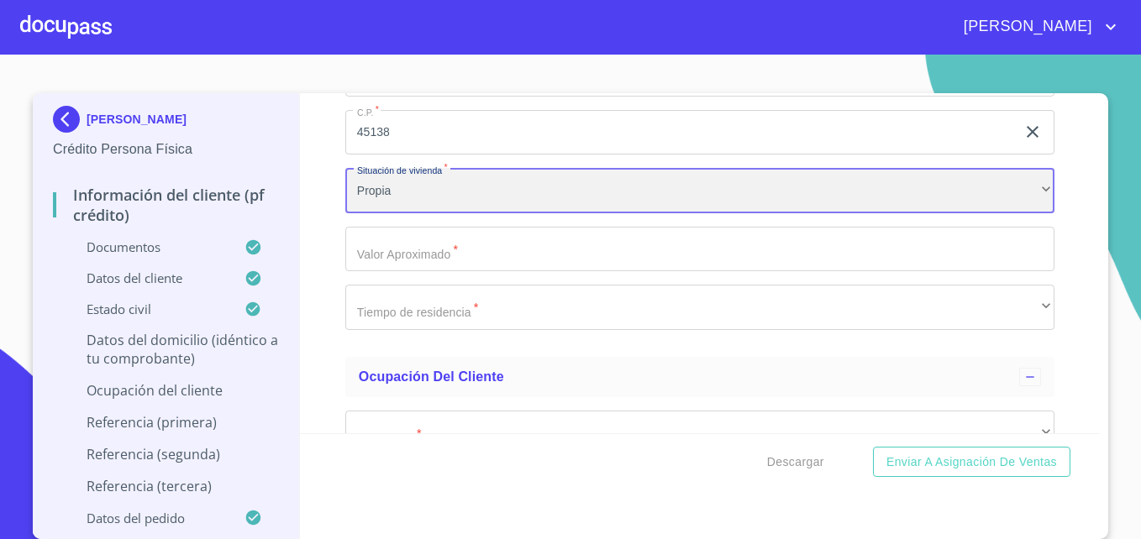
scroll to position [7143, 0]
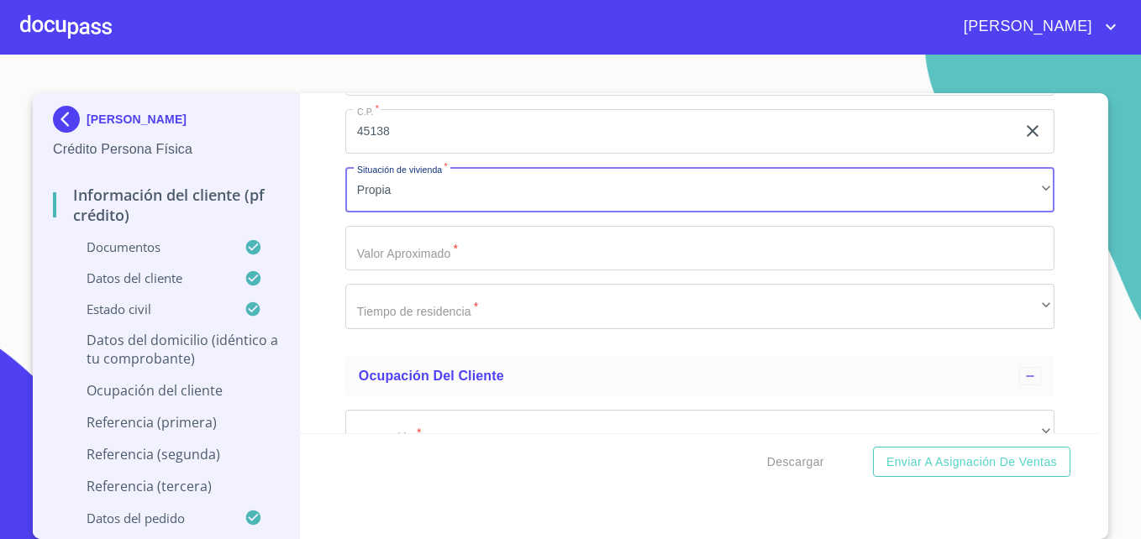
click at [455, 268] on input "Documento de identificación   *" at bounding box center [699, 248] width 709 height 45
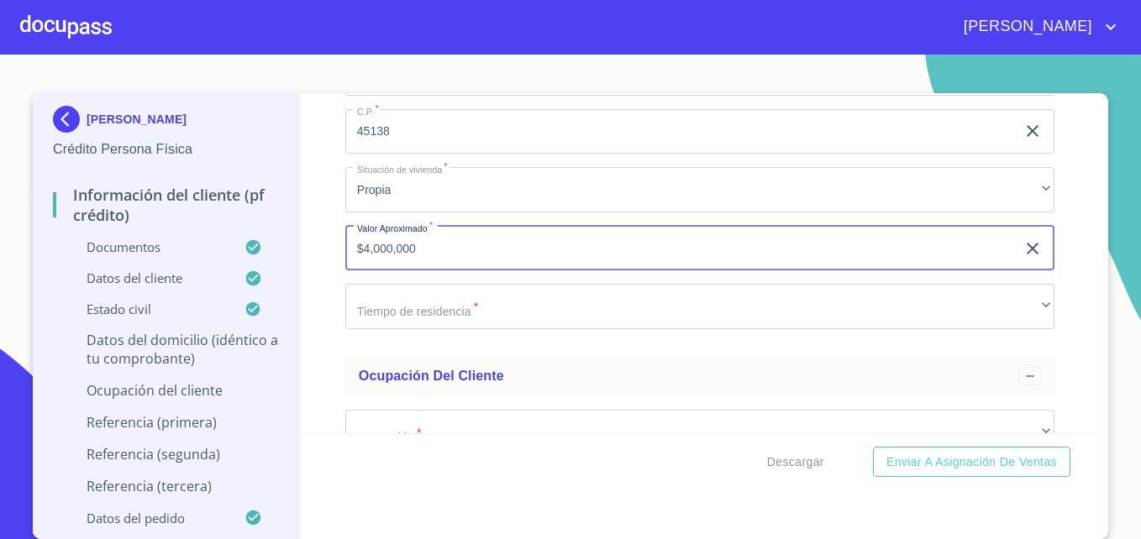
type input "$4,000,000"
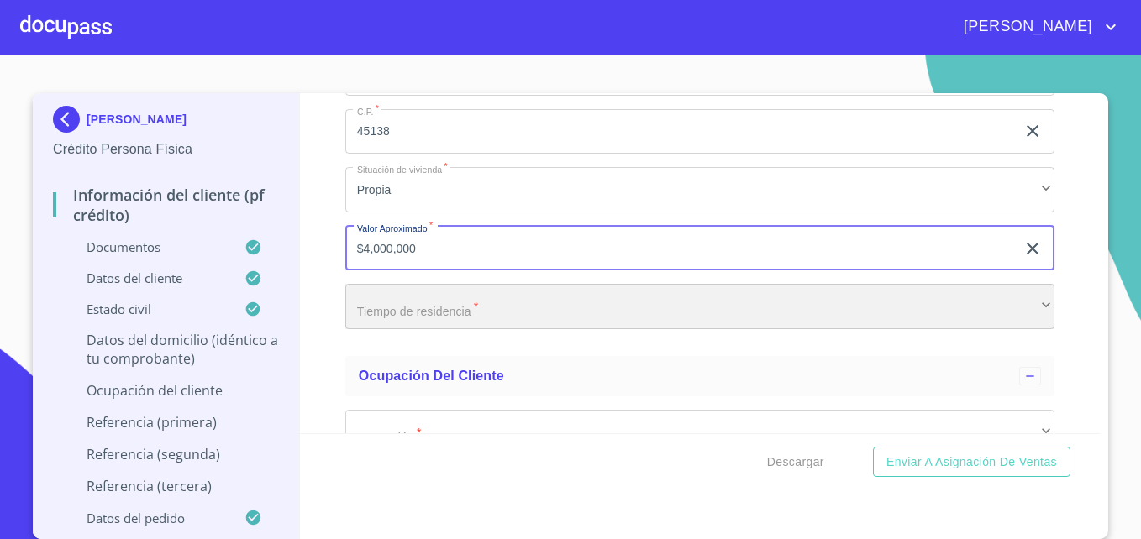
click at [381, 329] on div "​" at bounding box center [699, 306] width 709 height 45
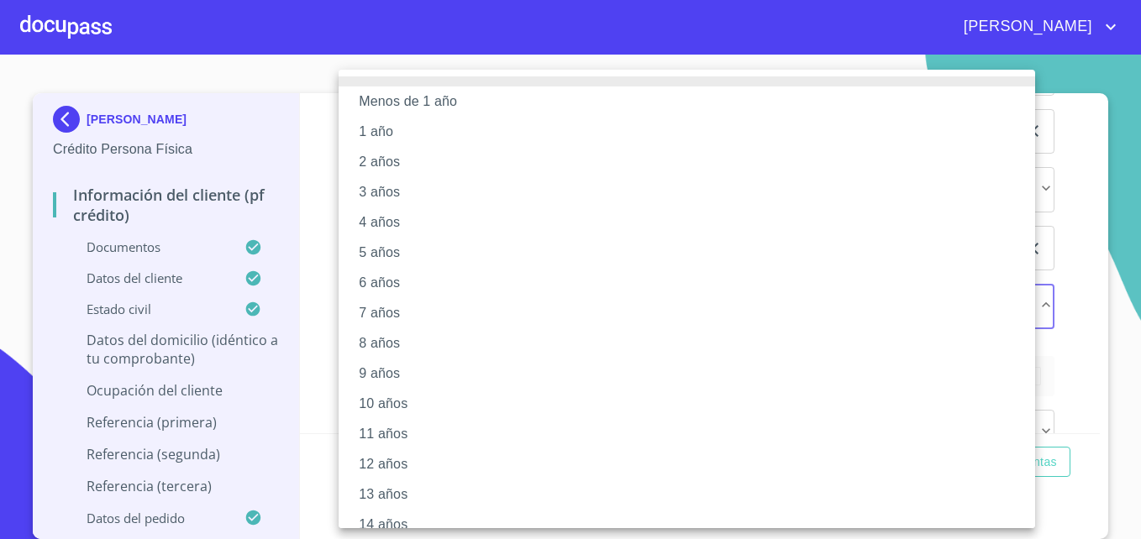
click at [377, 403] on li "10 años" at bounding box center [693, 404] width 709 height 30
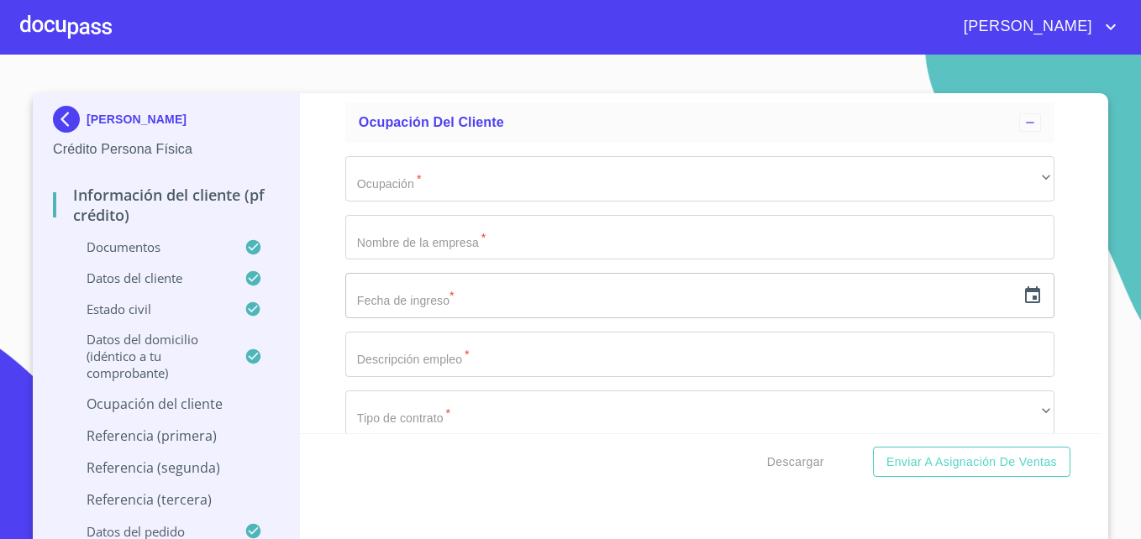
scroll to position [7420, 0]
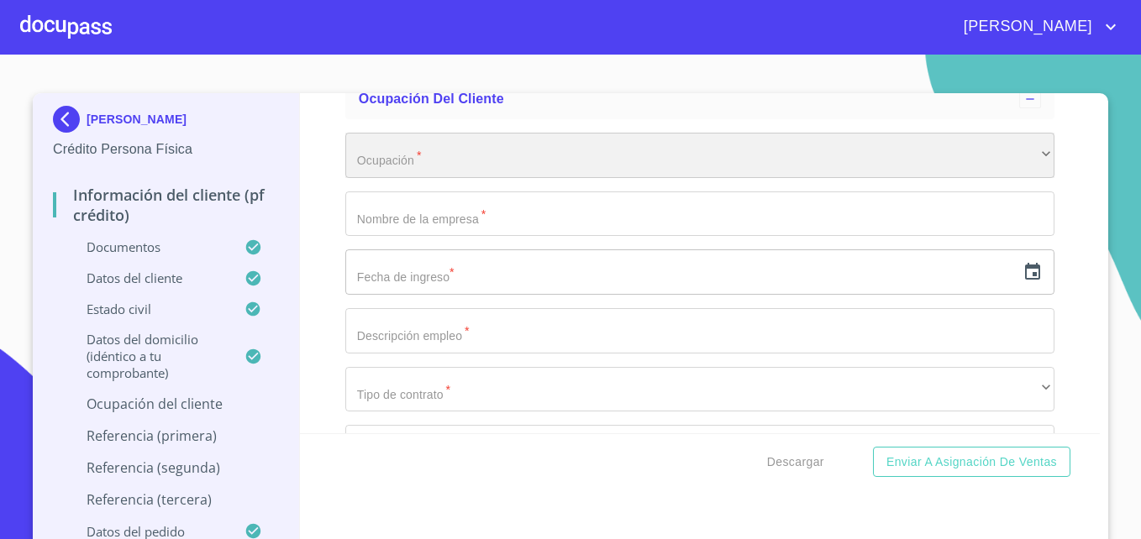
click at [469, 171] on div "​" at bounding box center [699, 155] width 709 height 45
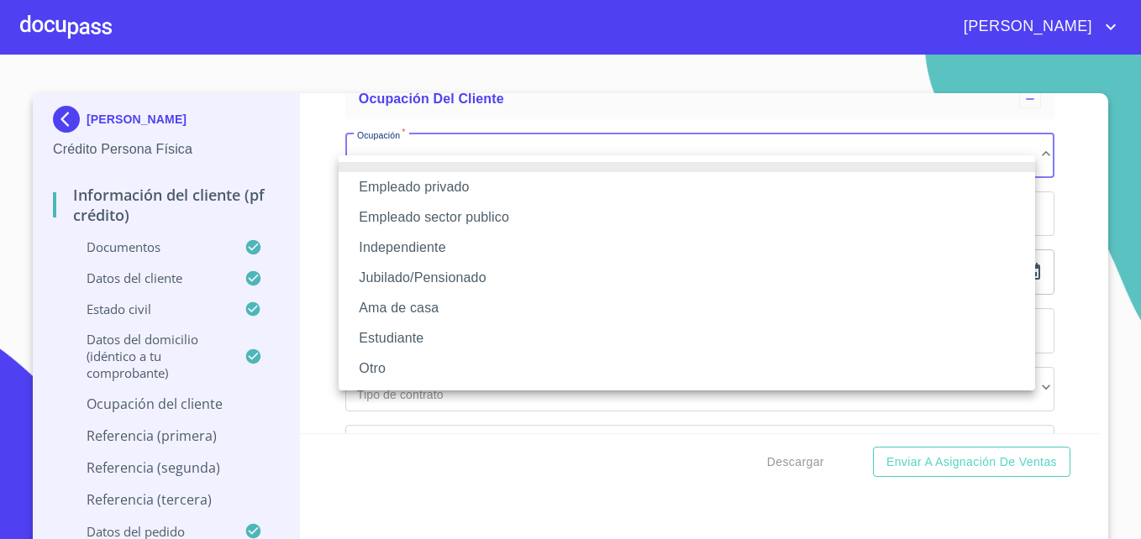
click at [416, 187] on li "Empleado privado" at bounding box center [687, 187] width 696 height 30
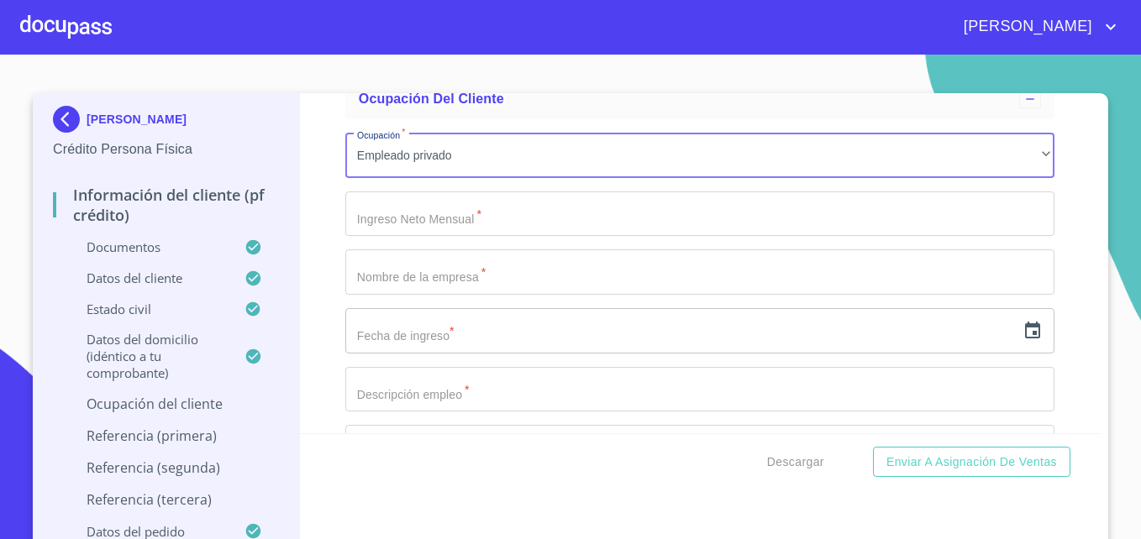
click at [409, 235] on input "Documento de identificación   *" at bounding box center [699, 214] width 709 height 45
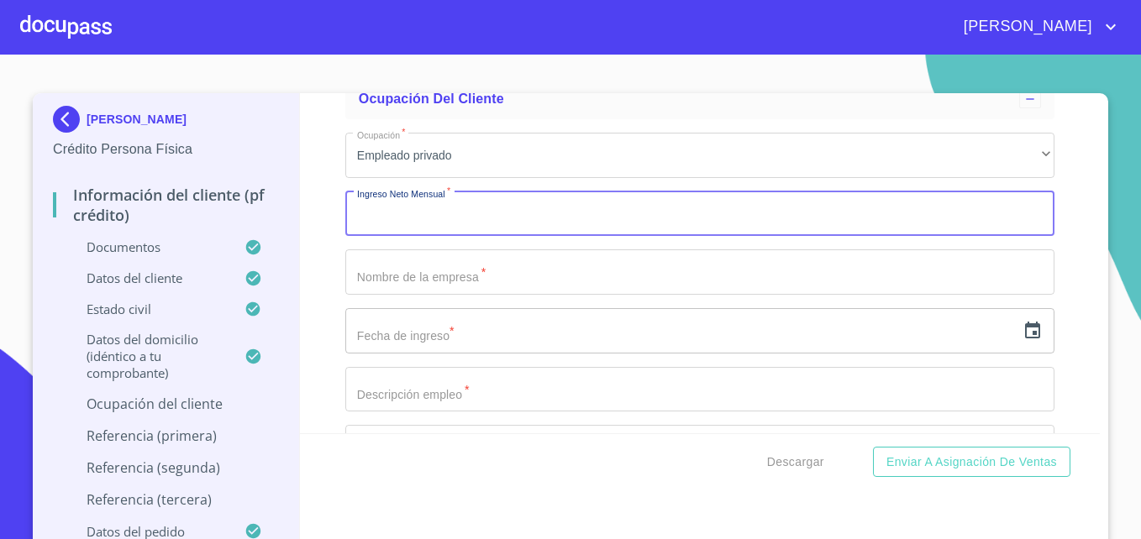
click at [391, 237] on input "Documento de identificación   *" at bounding box center [699, 214] width 709 height 45
type input "40000"
click at [393, 295] on input "Documento de identificación   *" at bounding box center [699, 271] width 709 height 45
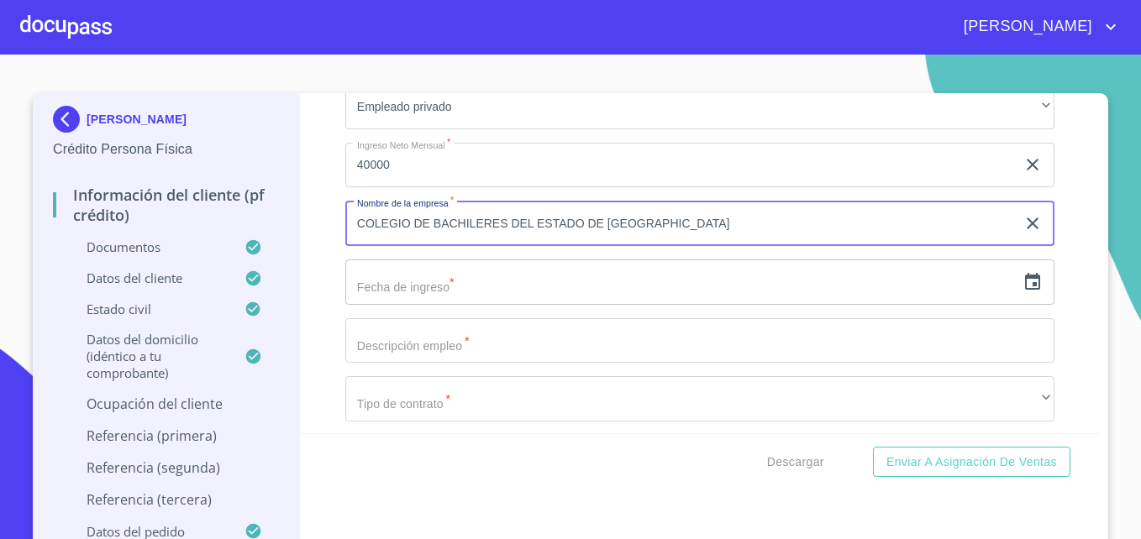
scroll to position [7470, 0]
type input "COLEGIO DE BACHILERES DEL ESTADO DE [GEOGRAPHIC_DATA]"
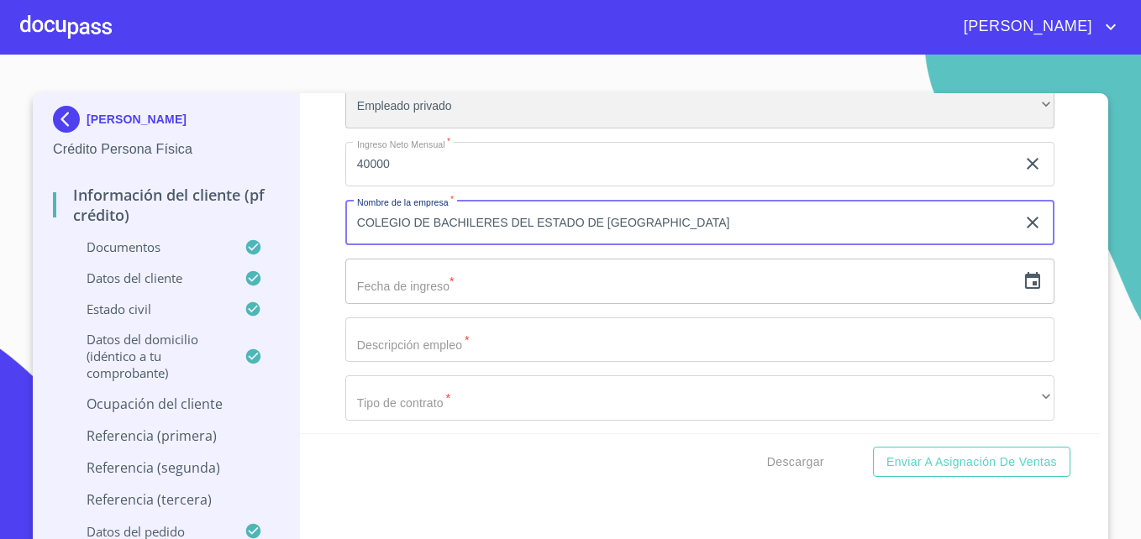
click at [464, 123] on div "Empleado privado" at bounding box center [699, 105] width 709 height 45
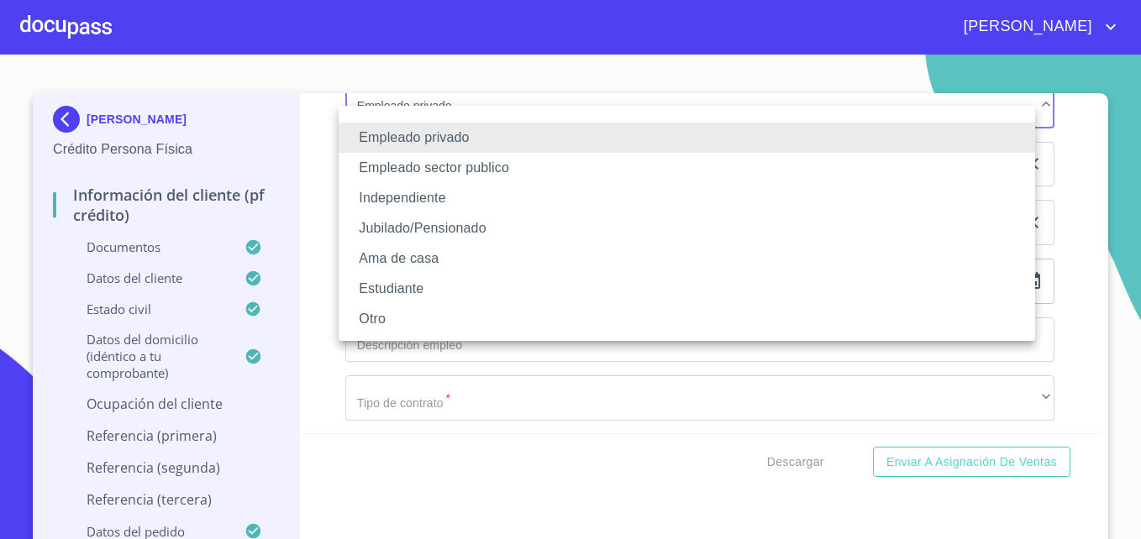
click at [424, 227] on li "Jubilado/Pensionado" at bounding box center [687, 228] width 696 height 30
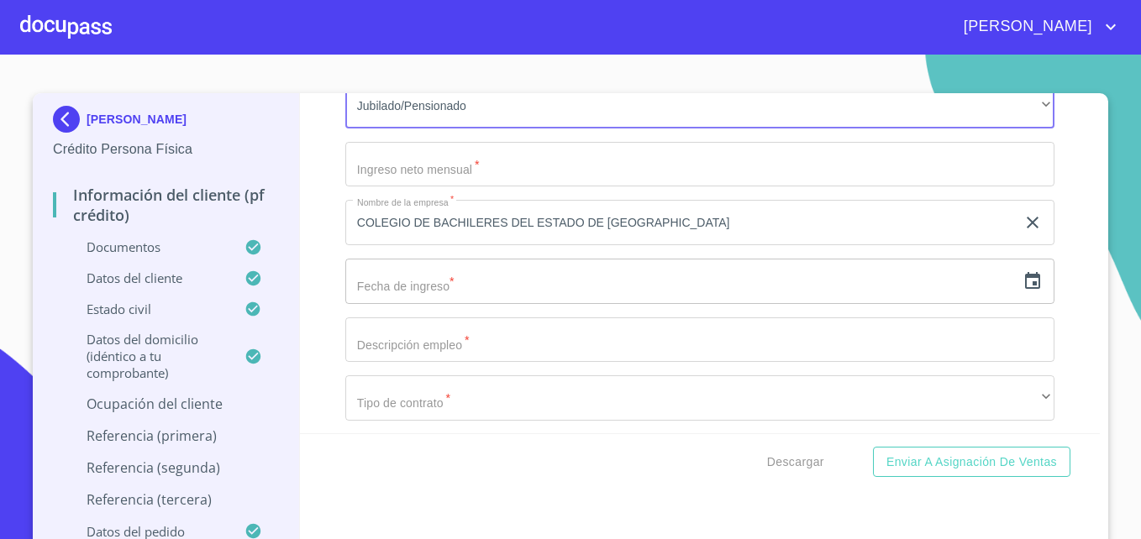
click at [399, 184] on input "Documento de identificación   *" at bounding box center [699, 164] width 709 height 45
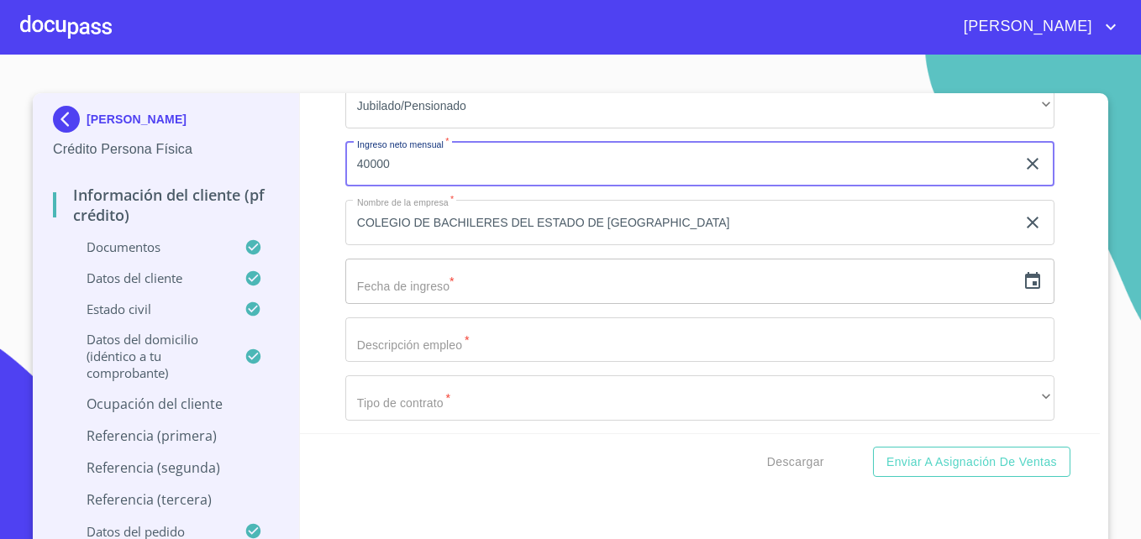
type input "40000"
click at [308, 239] on div "Información del cliente (PF crédito) Documentos Documento de identificación   *…" at bounding box center [700, 263] width 800 height 340
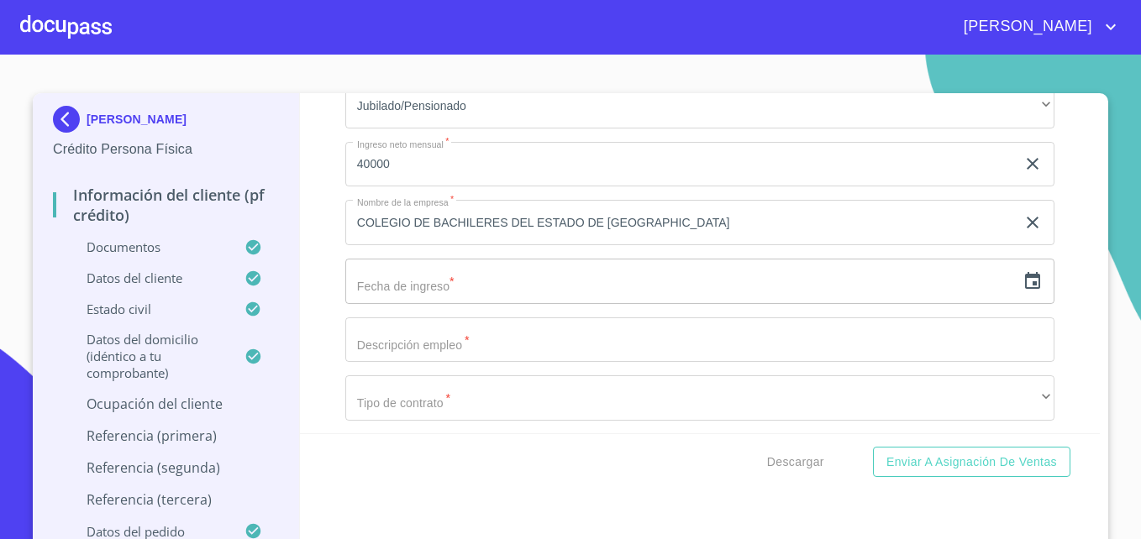
scroll to position [7565, 0]
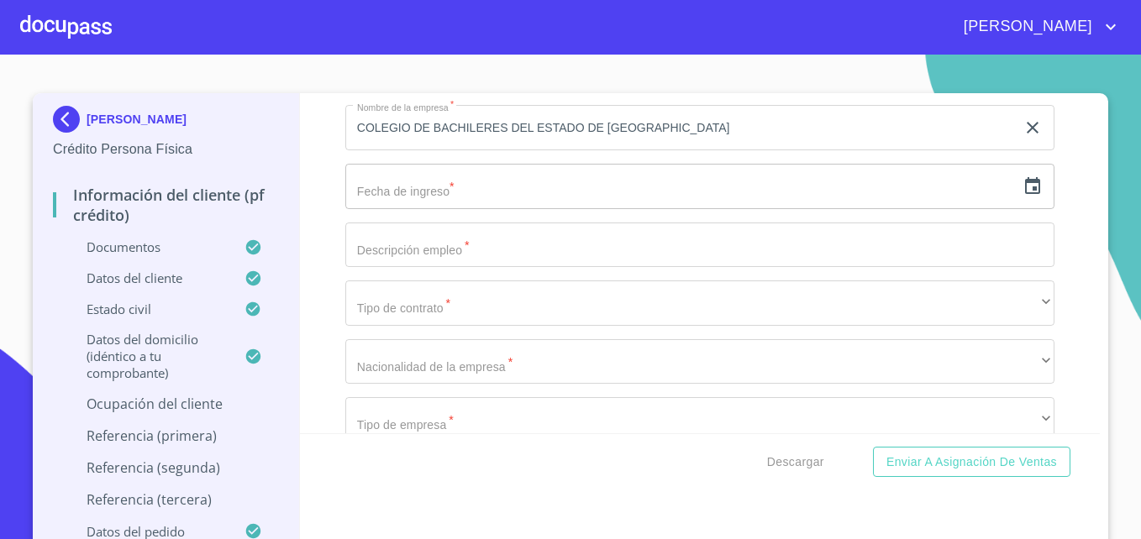
click at [416, 209] on input "text" at bounding box center [680, 186] width 670 height 45
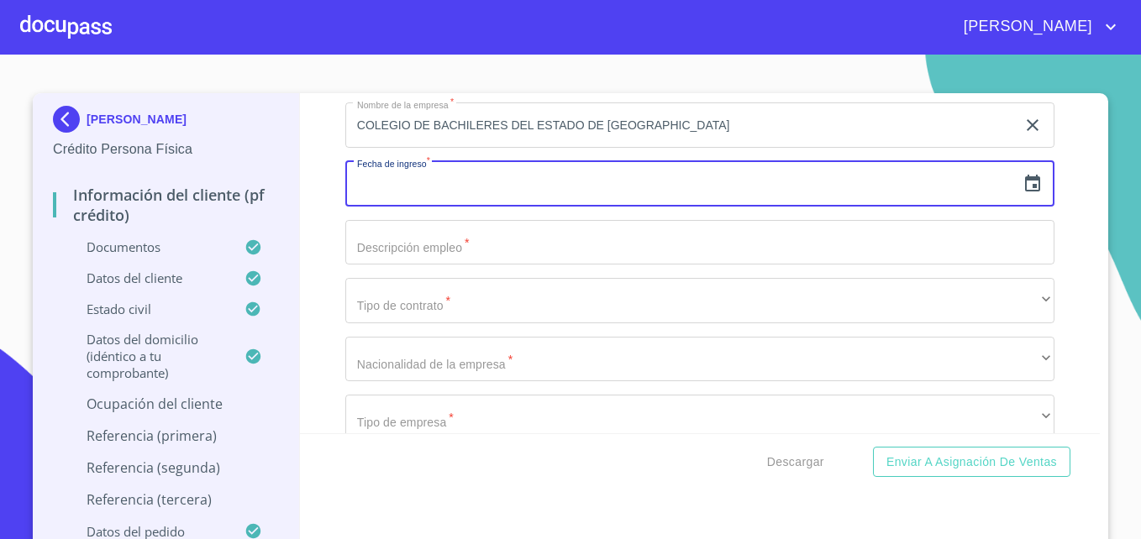
scroll to position [7568, 0]
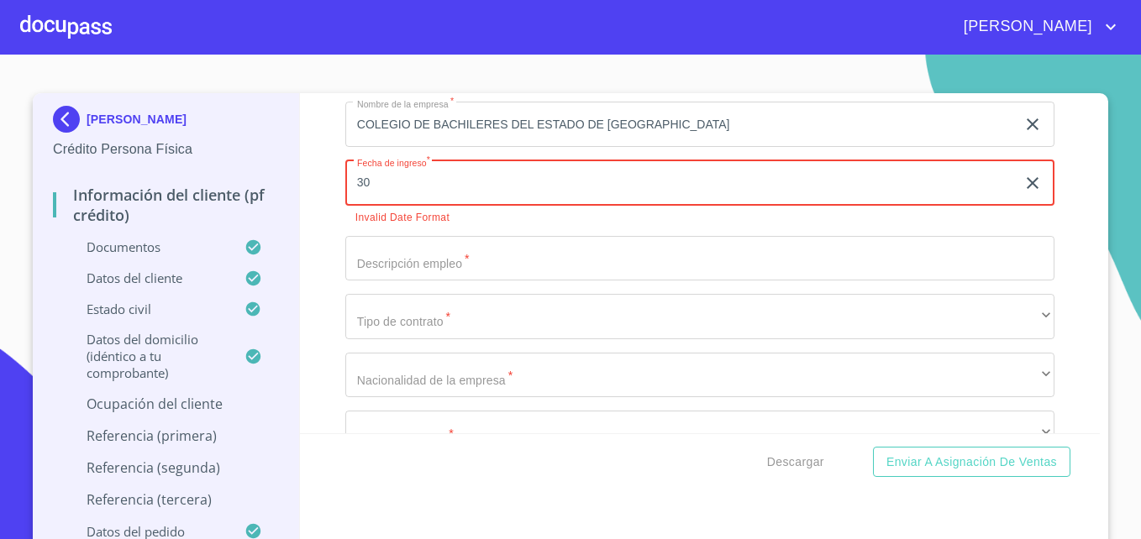
type input "3_"
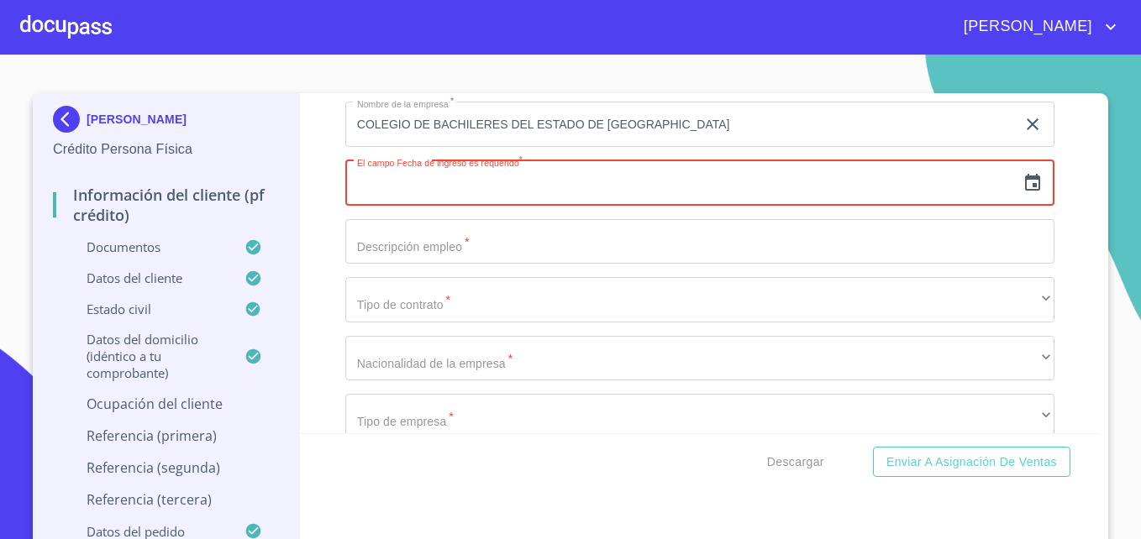
click at [1022, 193] on icon "button" at bounding box center [1032, 183] width 20 height 20
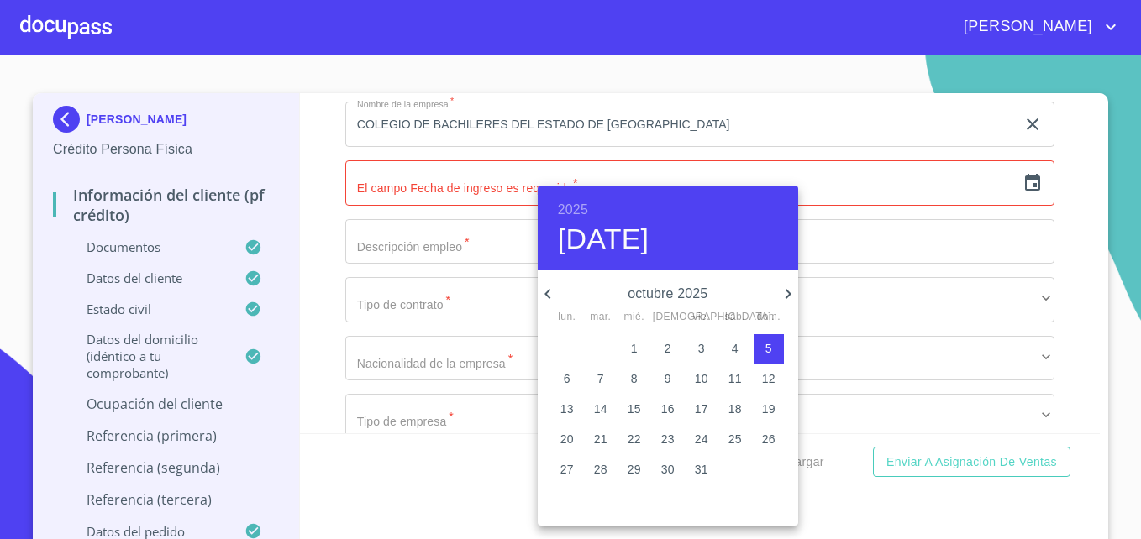
click at [693, 299] on p "octubre 2025" at bounding box center [668, 294] width 220 height 20
click at [562, 207] on h6 "2025" at bounding box center [573, 210] width 30 height 24
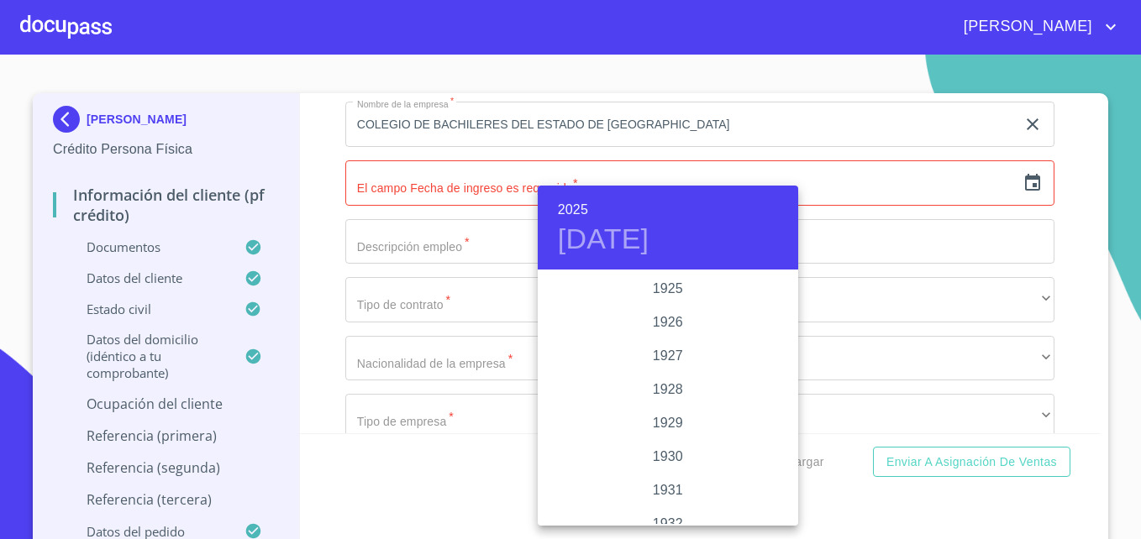
scroll to position [3259, 0]
click at [657, 354] on div "2024" at bounding box center [668, 356] width 260 height 34
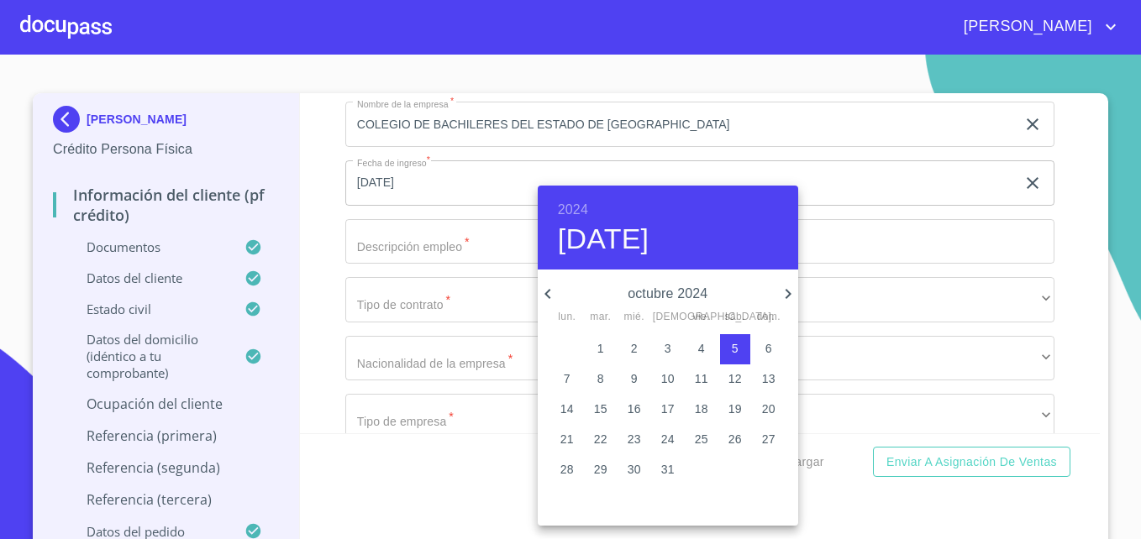
click at [547, 292] on icon "button" at bounding box center [547, 294] width 6 height 10
click at [564, 495] on p "30" at bounding box center [566, 499] width 13 height 17
type input "30 de sep. de 2024"
click at [399, 265] on div at bounding box center [570, 269] width 1141 height 539
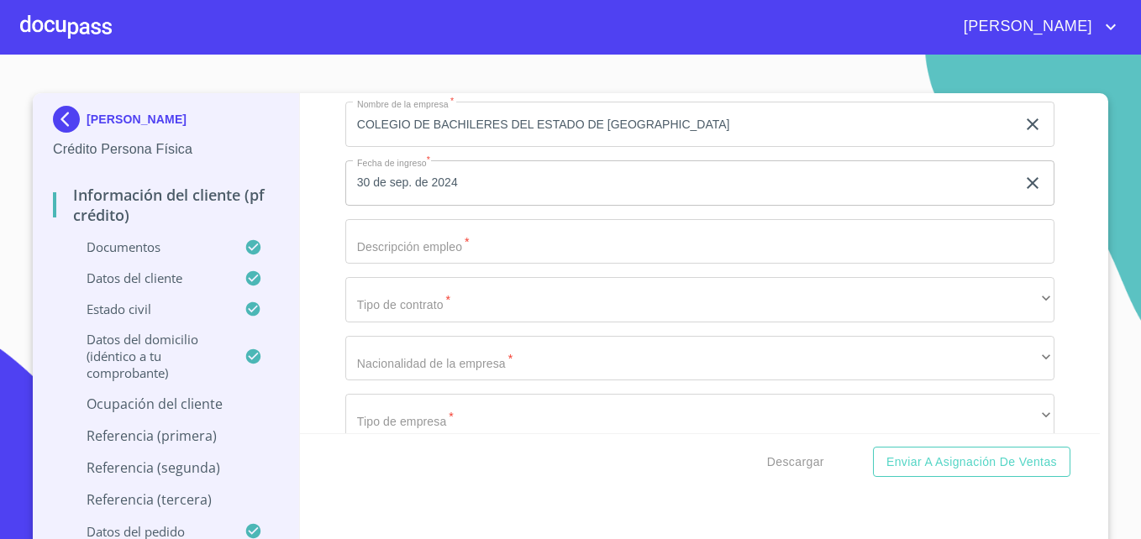
click at [399, 265] on input "Documento de identificación   *" at bounding box center [699, 241] width 709 height 45
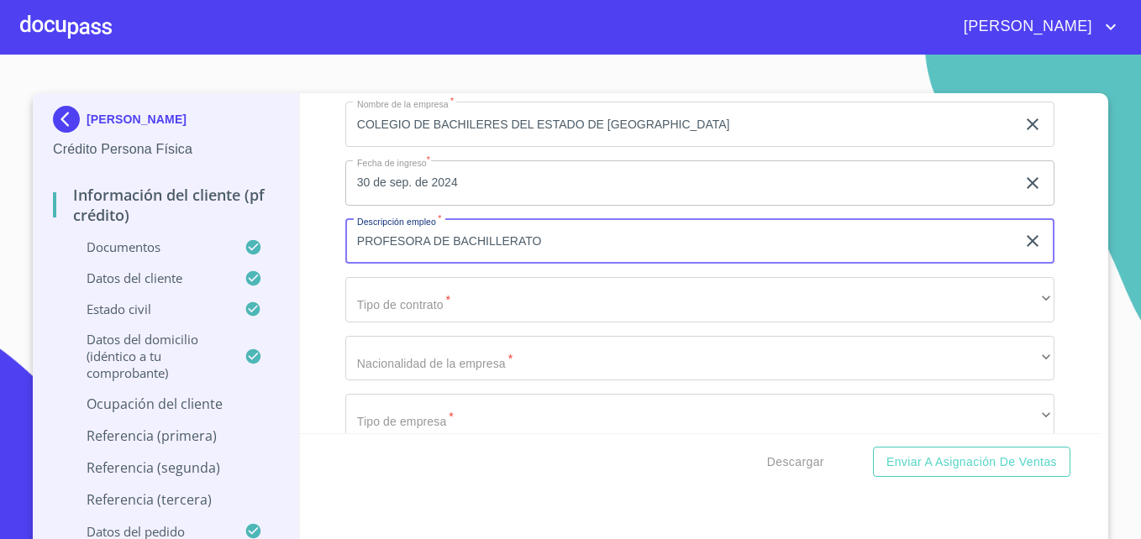
type input "PROFESORA DE BACHILLERATO"
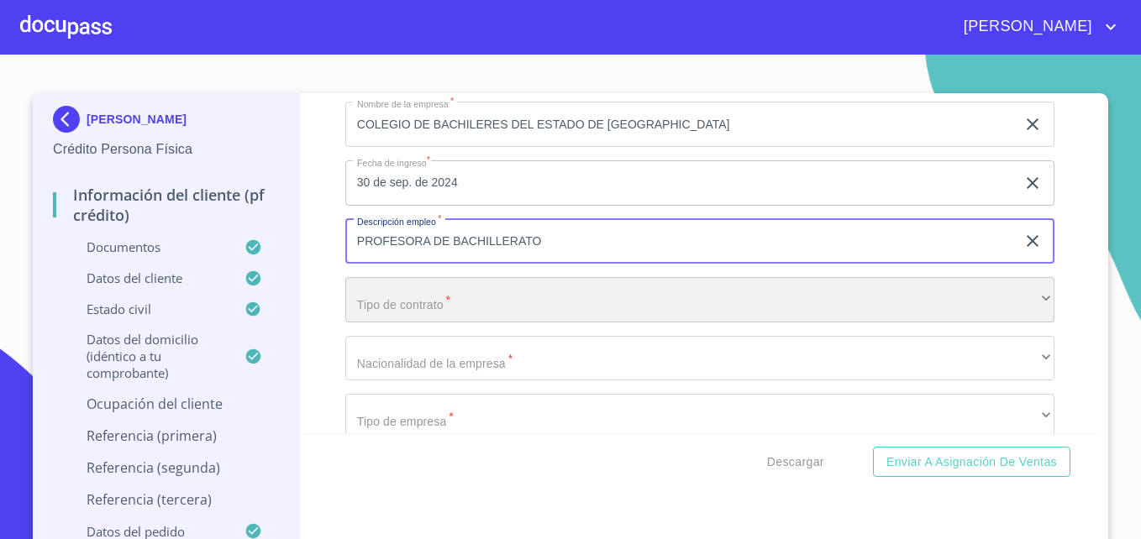
click at [390, 316] on div "​" at bounding box center [699, 299] width 709 height 45
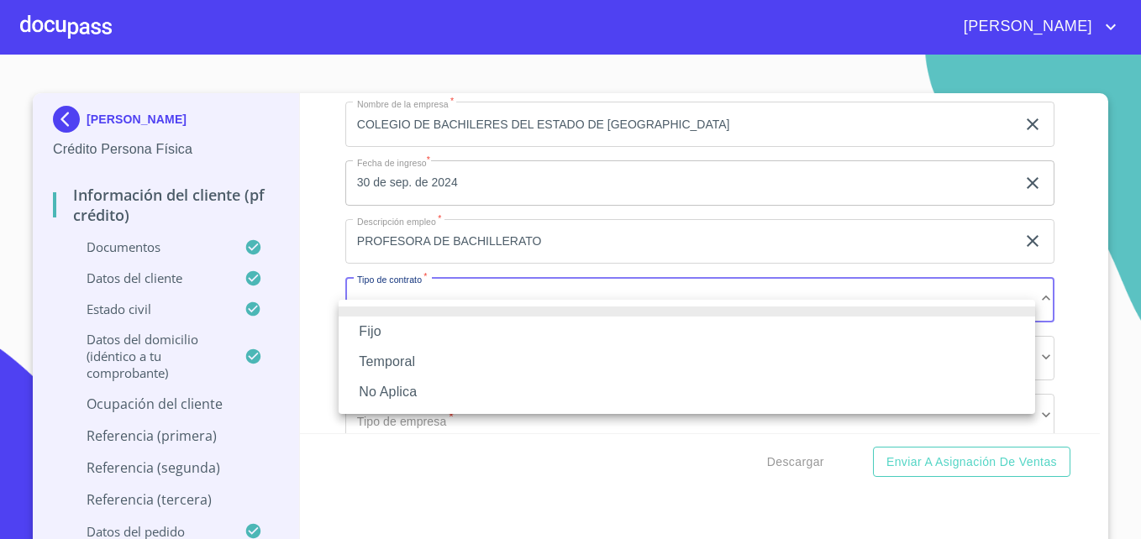
click at [380, 324] on li "Fijo" at bounding box center [687, 332] width 696 height 30
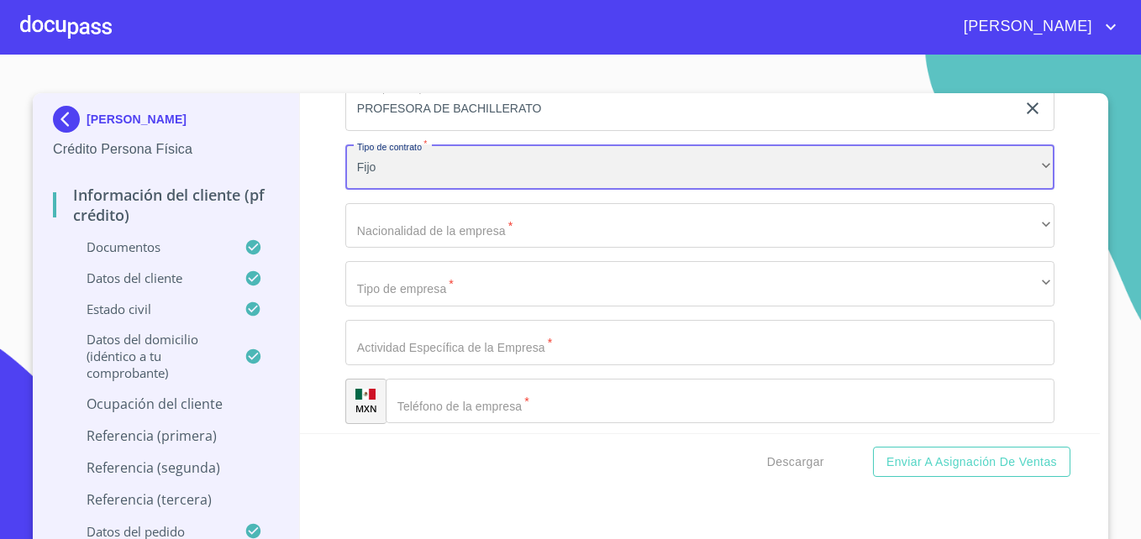
scroll to position [7704, 0]
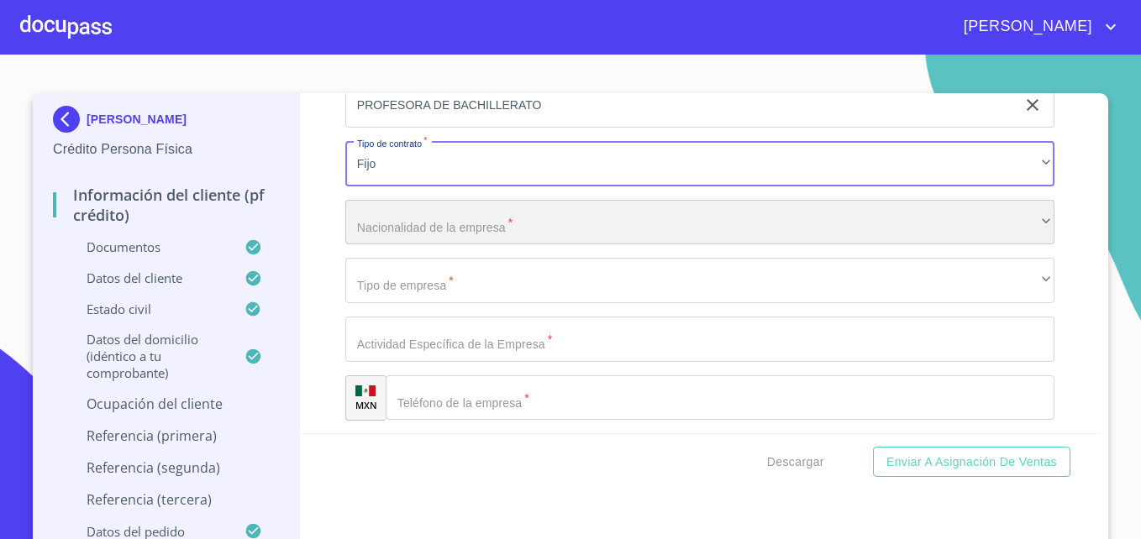
click at [397, 245] on div "​" at bounding box center [699, 222] width 709 height 45
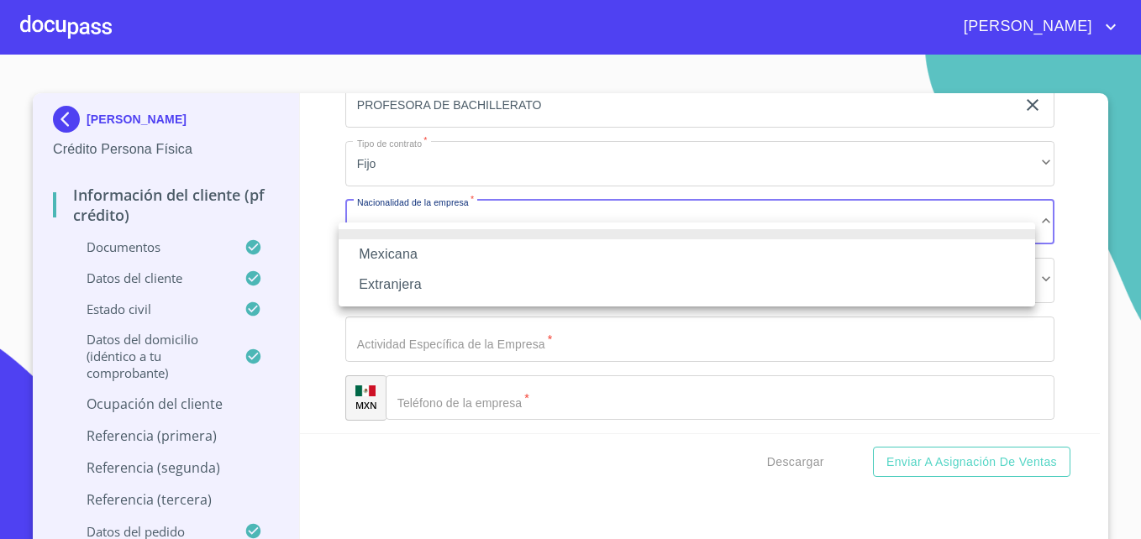
click at [381, 252] on li "Mexicana" at bounding box center [687, 254] width 696 height 30
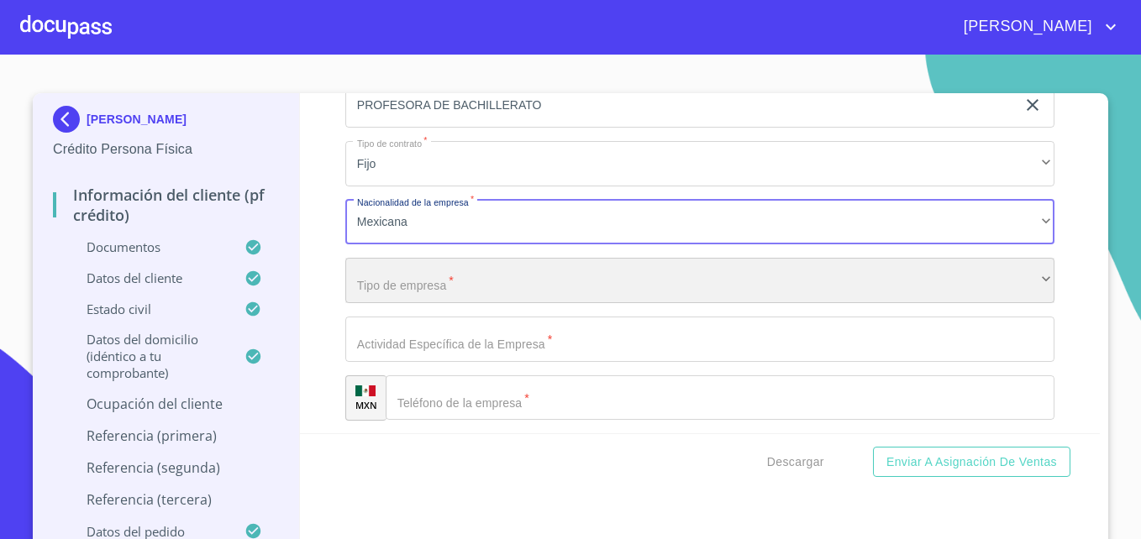
click at [400, 299] on div "​" at bounding box center [699, 280] width 709 height 45
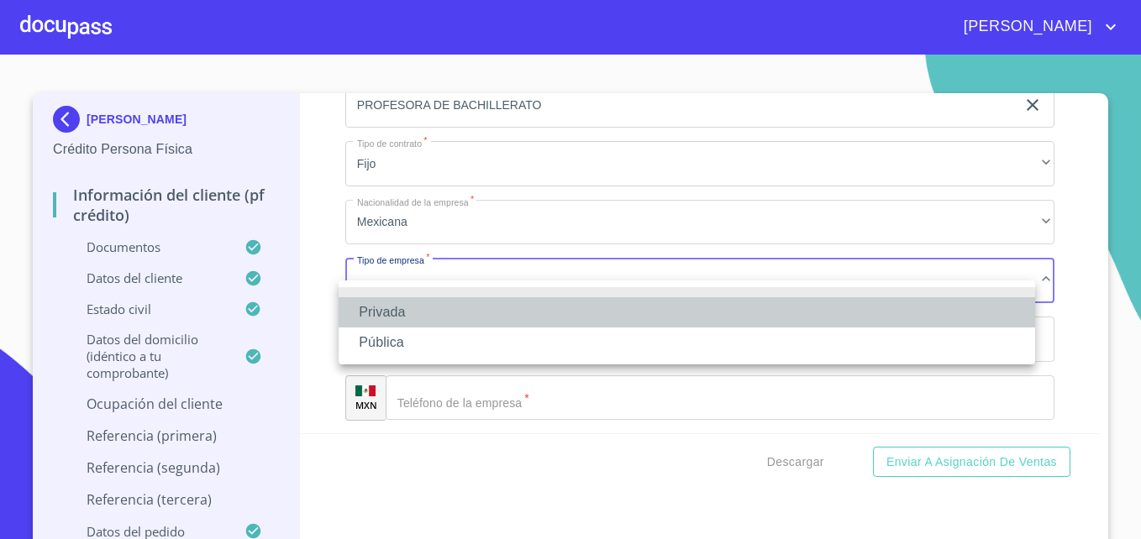
click at [370, 310] on li "Privada" at bounding box center [687, 312] width 696 height 30
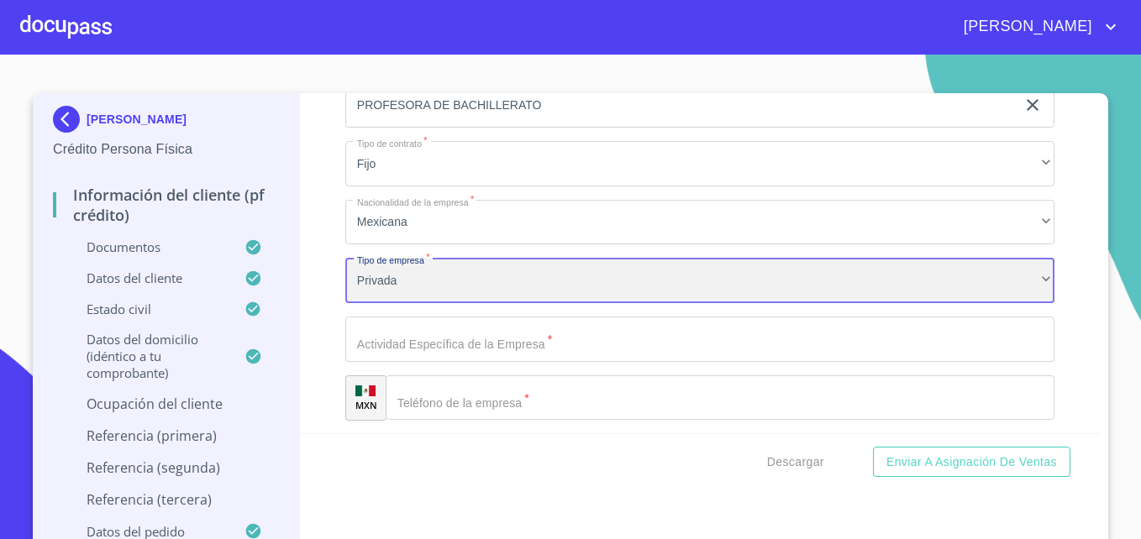
scroll to position [7776, 0]
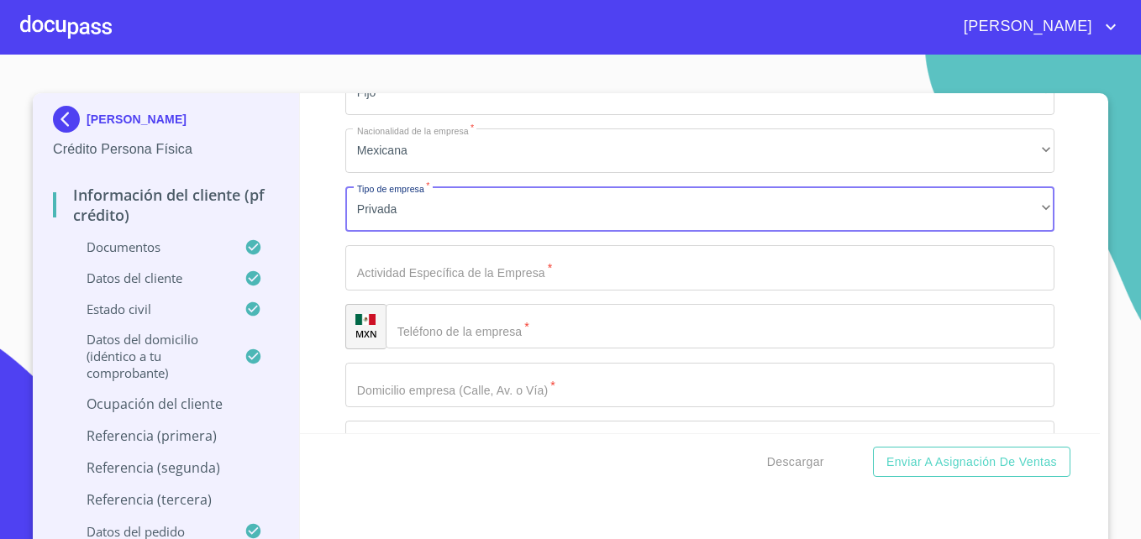
click at [493, 273] on input "Documento de identificación   *" at bounding box center [699, 267] width 709 height 45
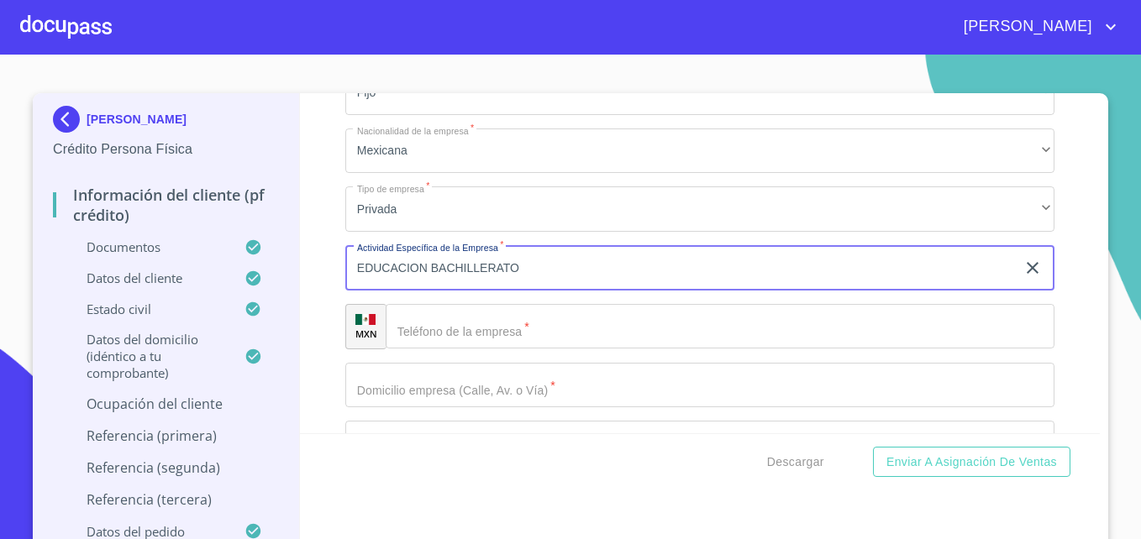
type input "EDUCACION BACHILLERATO"
click at [471, 349] on input "Documento de identificación   *" at bounding box center [720, 326] width 669 height 45
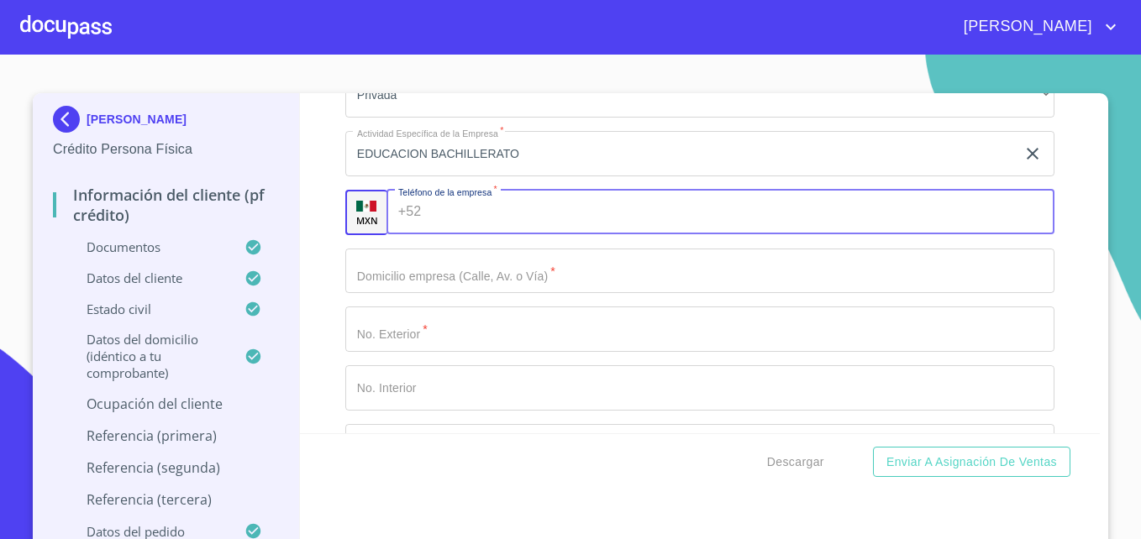
scroll to position [7871, 0]
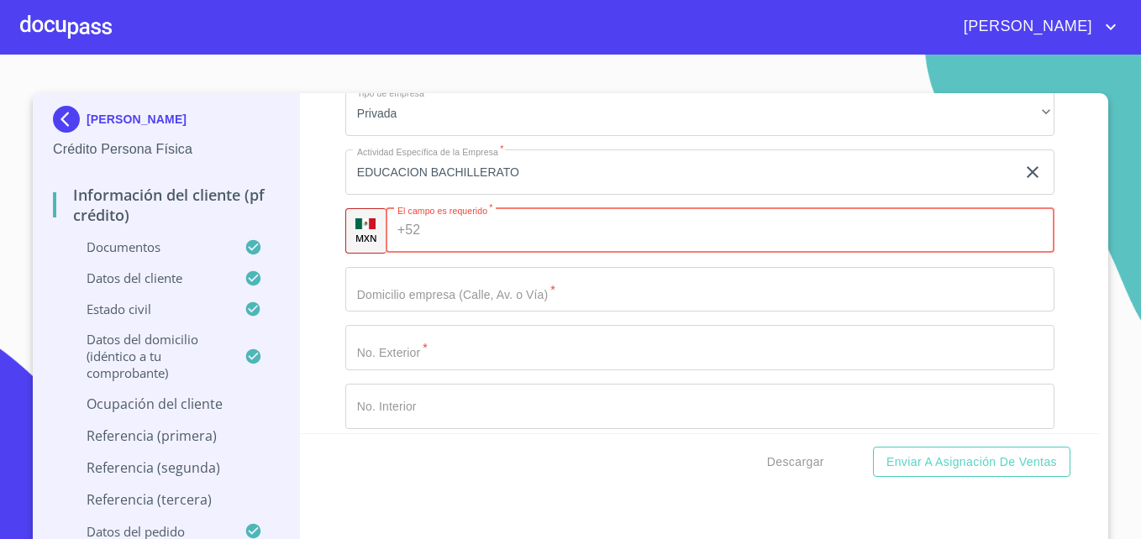
click at [468, 250] on input "Documento de identificación   *" at bounding box center [740, 230] width 627 height 45
paste input "[PHONE_NUMBER]"
type input "[PHONE_NUMBER]"
click at [473, 312] on input "Documento de identificación   *" at bounding box center [699, 289] width 709 height 45
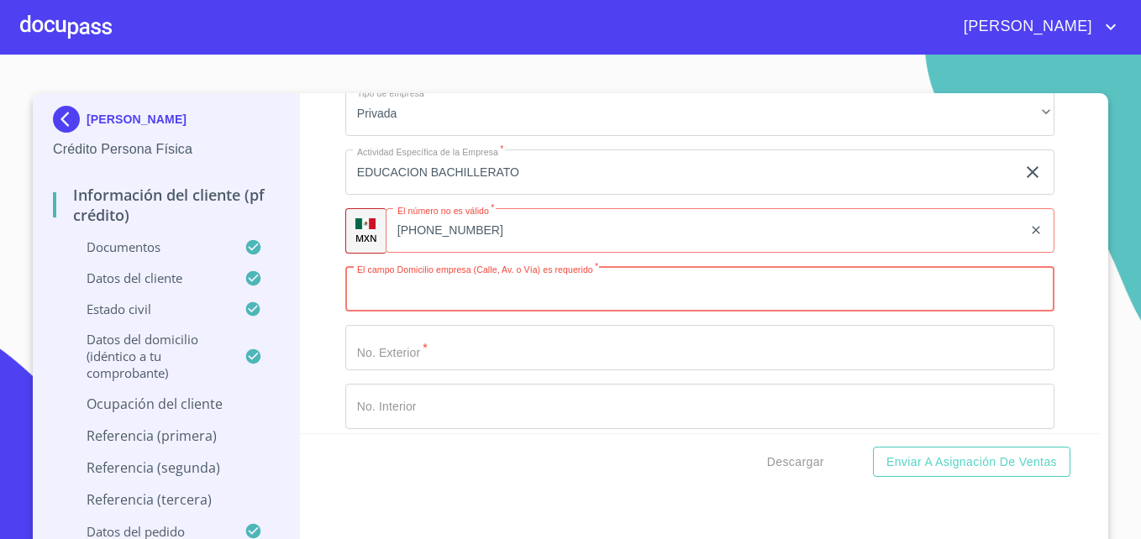
click at [456, 307] on input "Documento de identificación   *" at bounding box center [699, 289] width 709 height 45
paste input "[STREET_ADDRESS][PERSON_NAME][PERSON_NAME]"
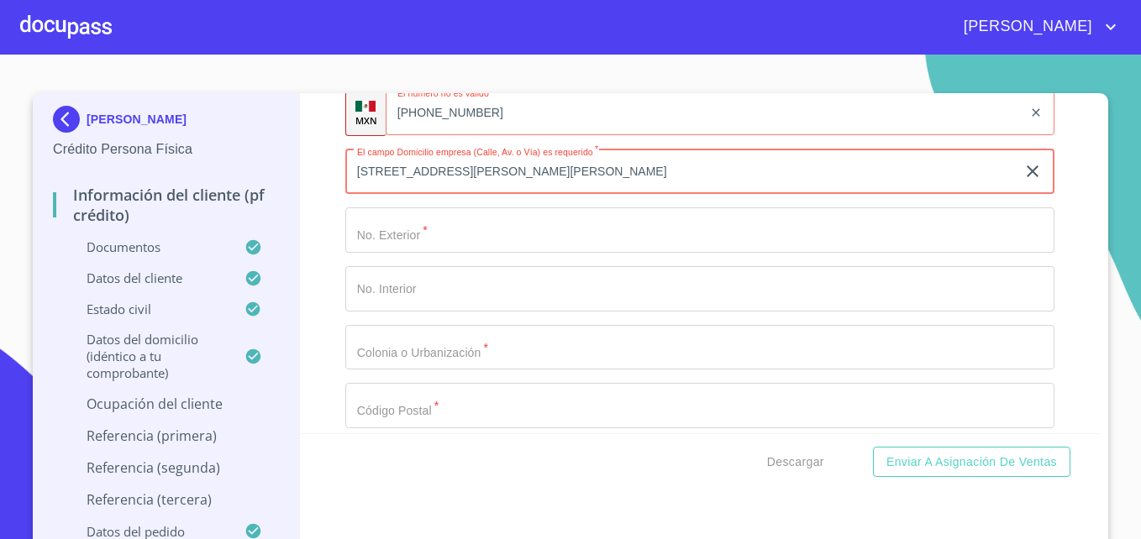
scroll to position [7992, 0]
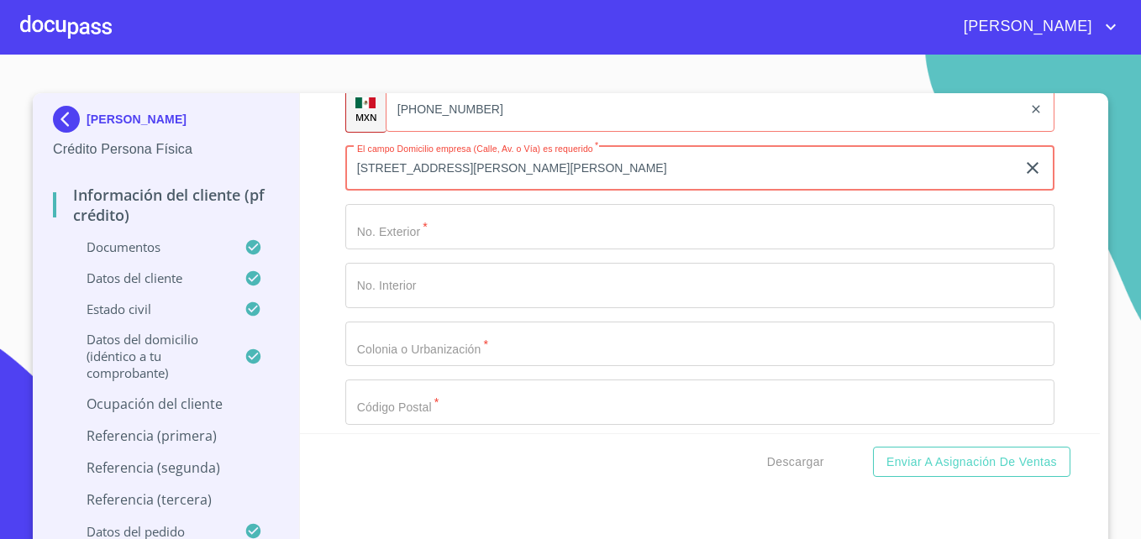
click at [507, 186] on input "[STREET_ADDRESS][PERSON_NAME][PERSON_NAME]" at bounding box center [680, 168] width 670 height 45
drag, startPoint x: 507, startPoint y: 186, endPoint x: 488, endPoint y: 186, distance: 19.3
click at [488, 186] on input "[STREET_ADDRESS][PERSON_NAME][PERSON_NAME]" at bounding box center [680, 168] width 670 height 45
type input "[STREET_ADDRESS][PERSON_NAME][PERSON_NAME]"
click at [466, 249] on input "Documento de identificación   *" at bounding box center [699, 226] width 709 height 45
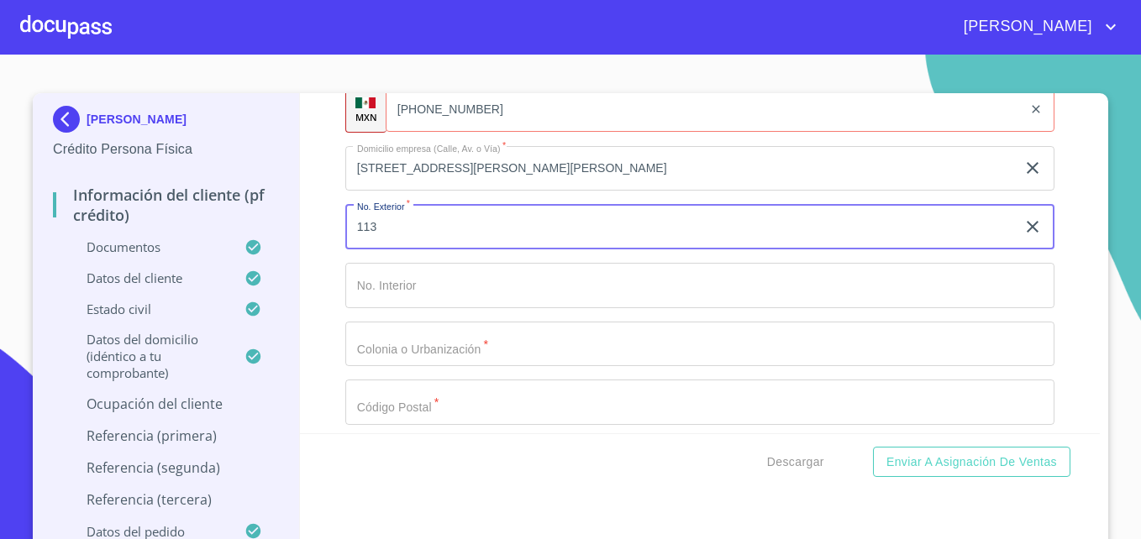
type input "113"
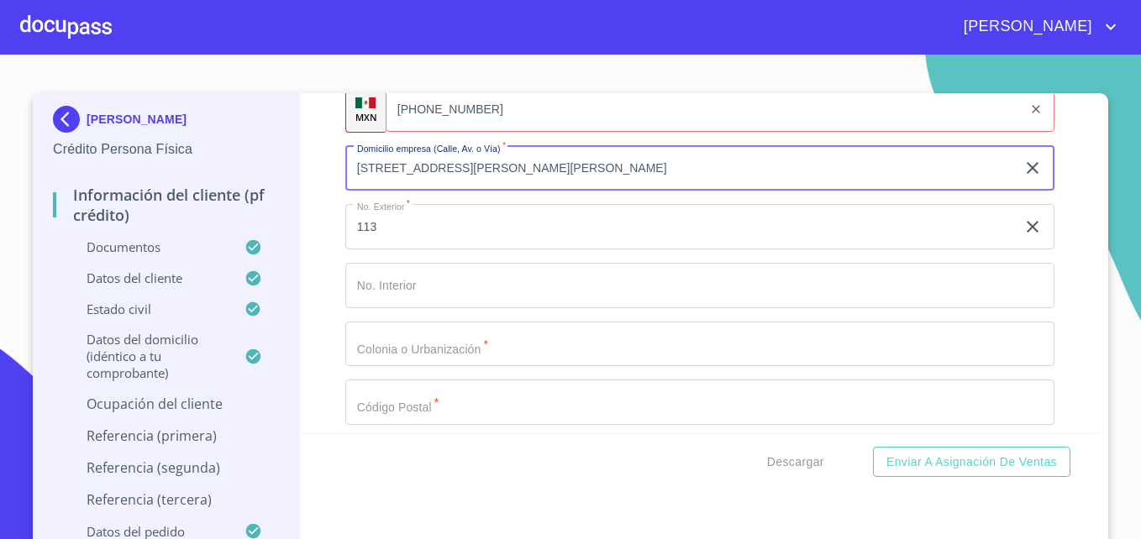
drag, startPoint x: 548, startPoint y: 190, endPoint x: 511, endPoint y: 183, distance: 37.6
click at [511, 183] on input "[STREET_ADDRESS][PERSON_NAME][PERSON_NAME]" at bounding box center [680, 168] width 670 height 45
click at [404, 425] on input "Documento de identificación   *" at bounding box center [699, 402] width 709 height 45
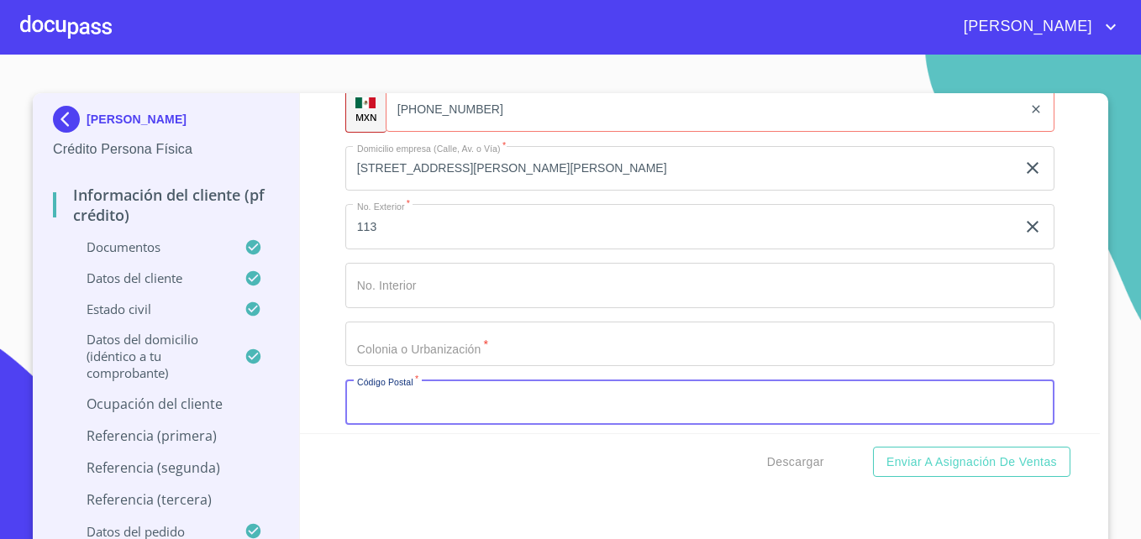
paste input "98066"
type input "98066"
click at [440, 367] on input "Documento de identificación   *" at bounding box center [699, 344] width 709 height 45
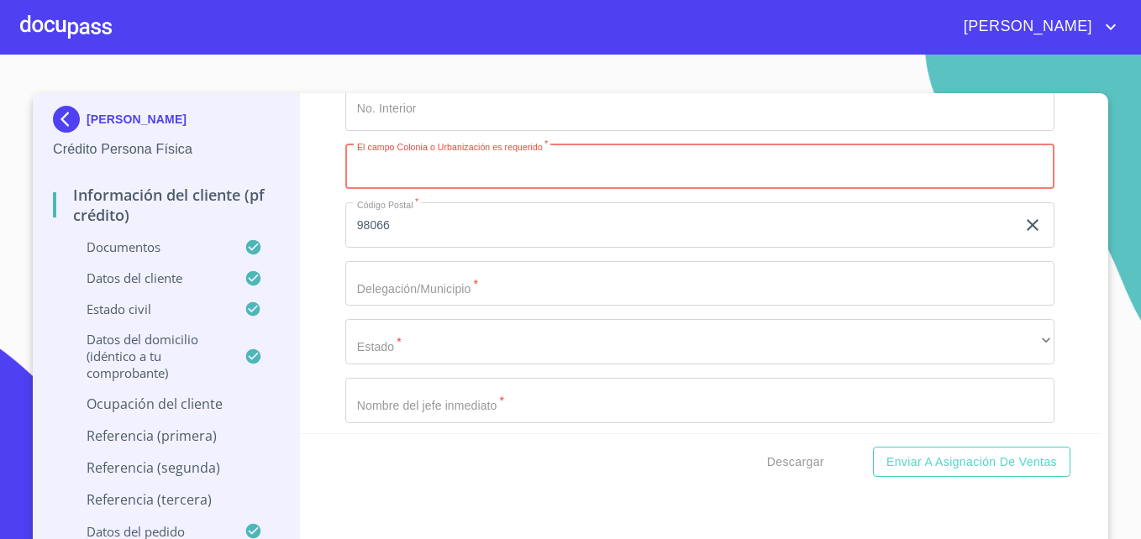
scroll to position [8170, 0]
click at [391, 306] on input "Documento de identificación   *" at bounding box center [699, 282] width 709 height 45
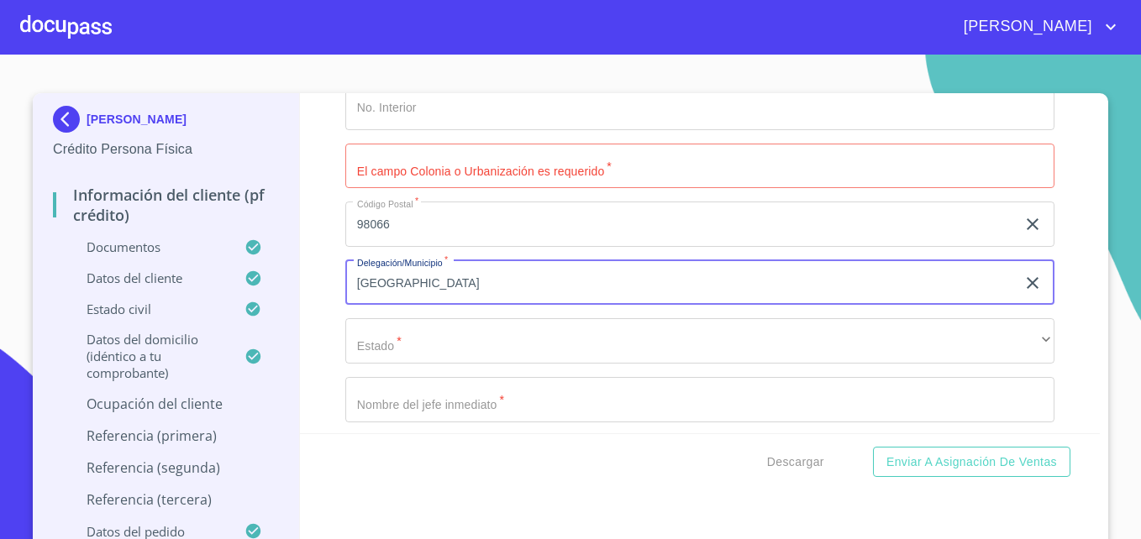
type input "[GEOGRAPHIC_DATA]"
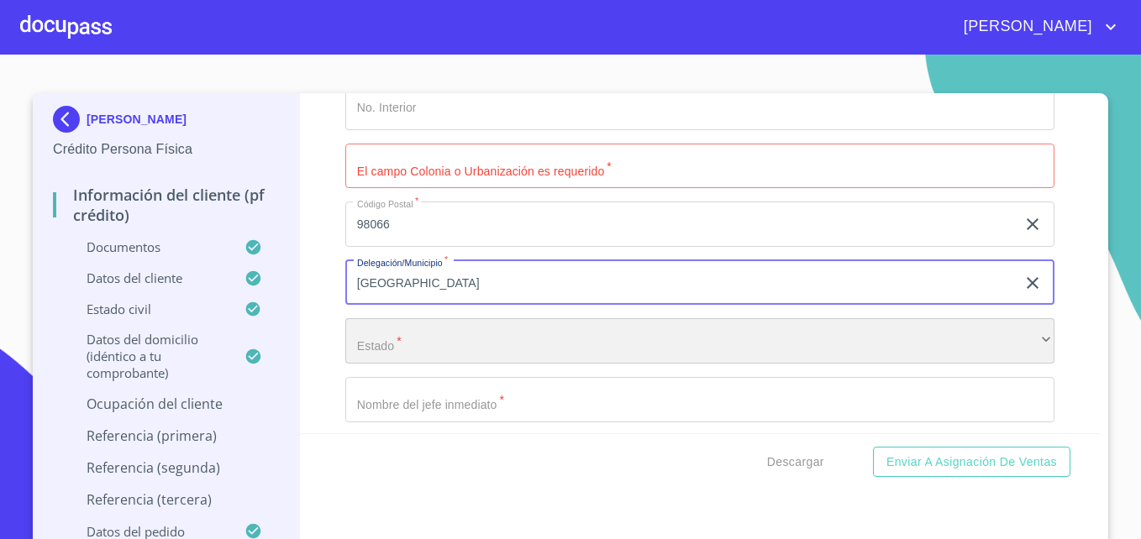
click at [470, 364] on div "​" at bounding box center [699, 340] width 709 height 45
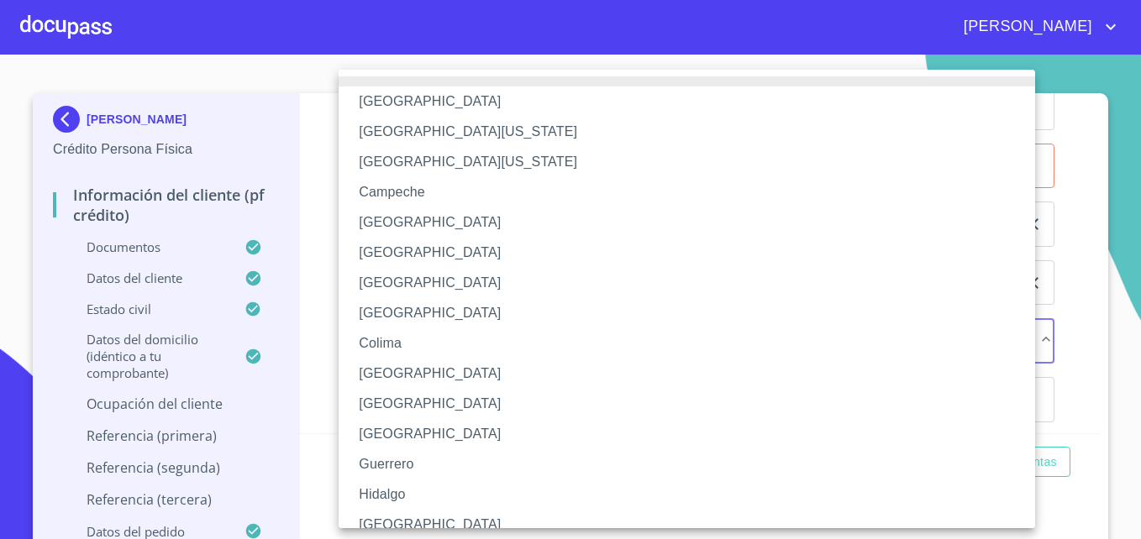
scroll to position [533, 0]
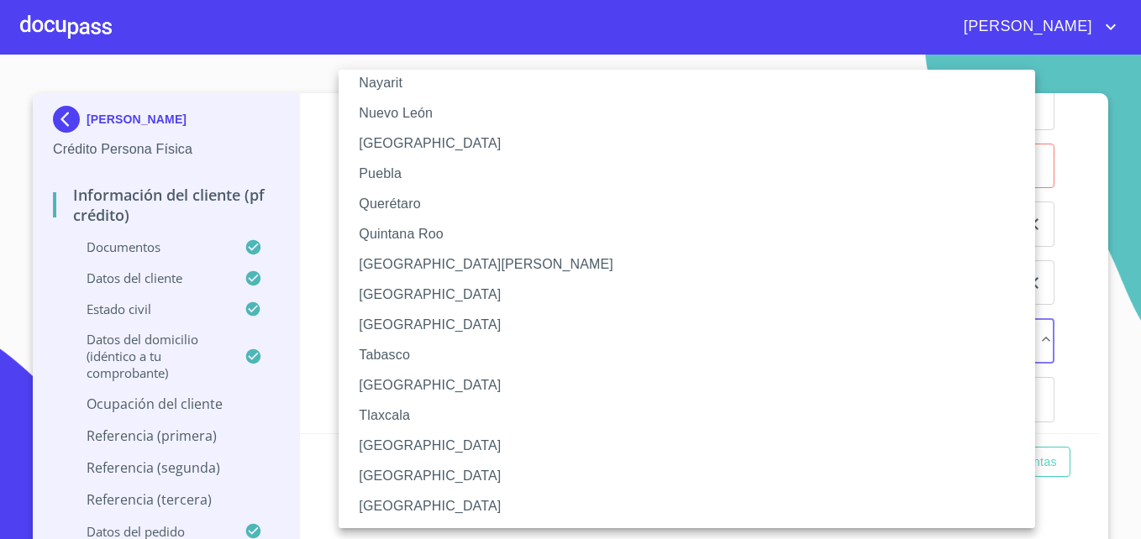
click at [387, 503] on li "[GEOGRAPHIC_DATA]" at bounding box center [693, 506] width 709 height 30
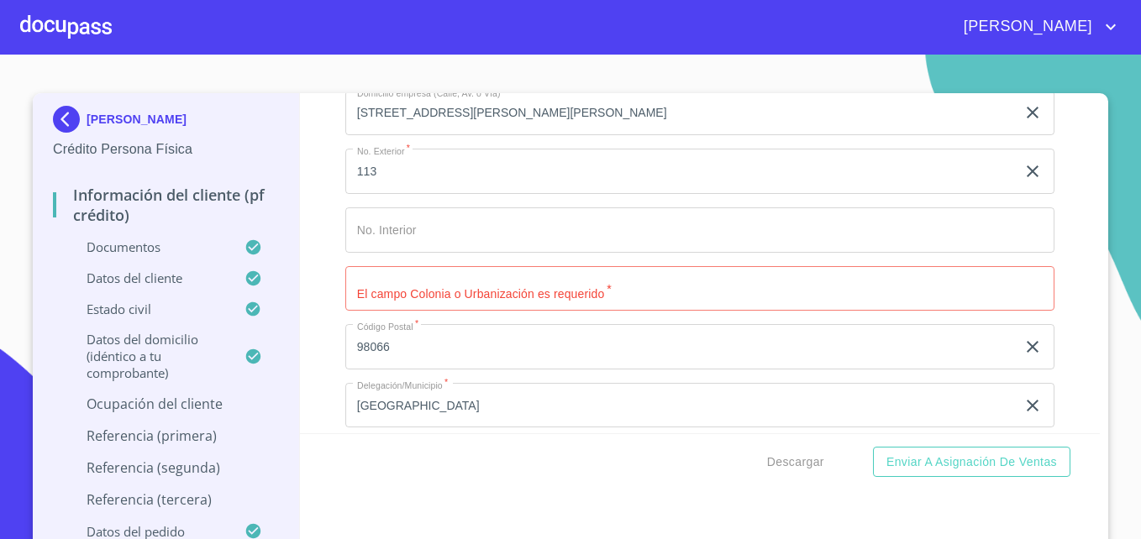
scroll to position [7997, 0]
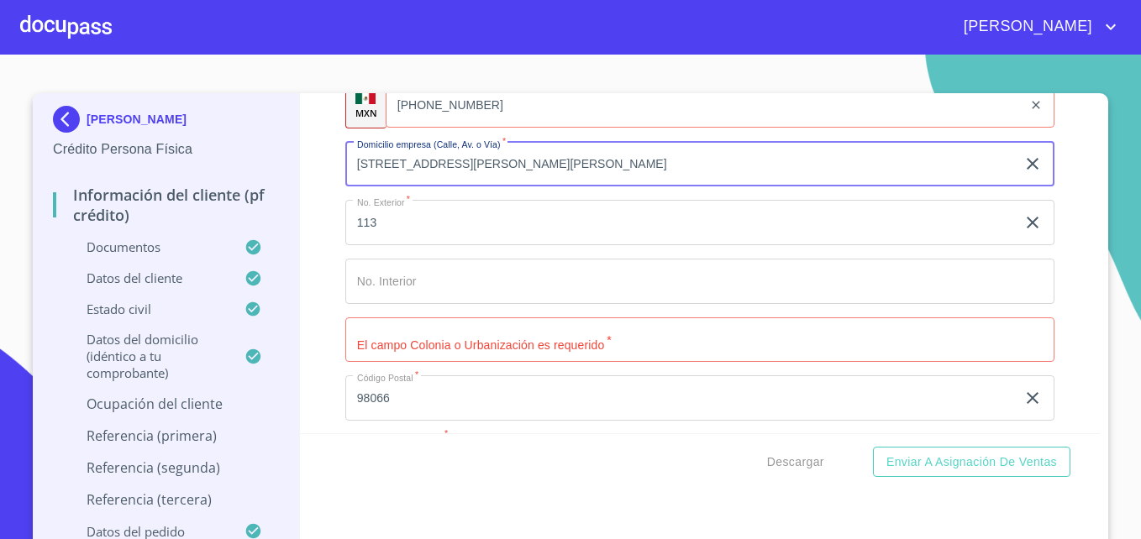
click at [679, 187] on input "[STREET_ADDRESS][PERSON_NAME][PERSON_NAME]" at bounding box center [680, 164] width 670 height 45
drag, startPoint x: 679, startPoint y: 188, endPoint x: 488, endPoint y: 177, distance: 191.0
click at [488, 177] on input "[STREET_ADDRESS][PERSON_NAME][PERSON_NAME]" at bounding box center [680, 164] width 670 height 45
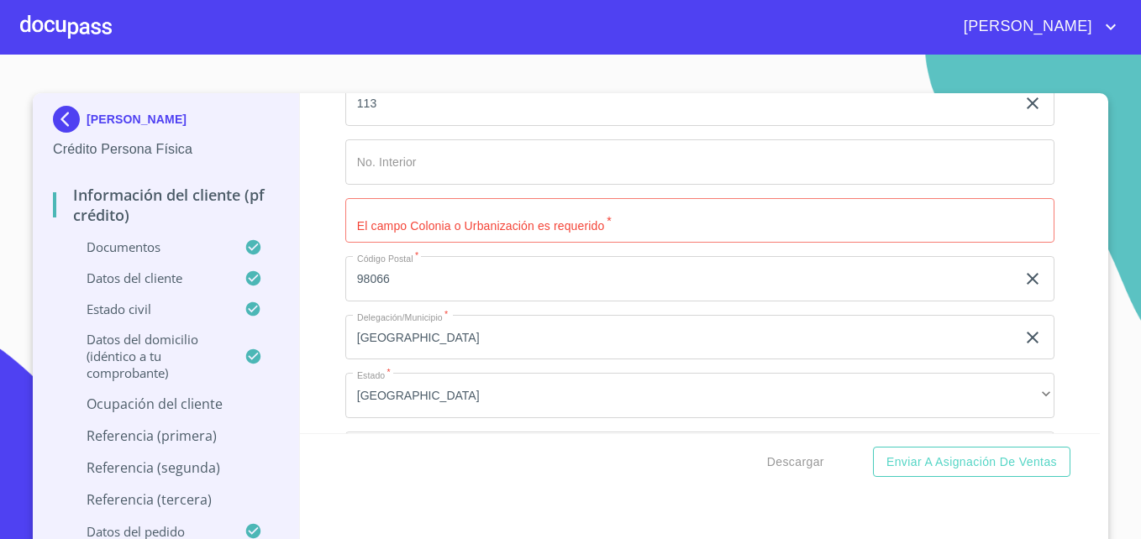
scroll to position [8117, 0]
type input "Sor [PERSON_NAME] de La [PERSON_NAME]"
click at [490, 240] on input "Documento de identificación   *" at bounding box center [699, 219] width 709 height 45
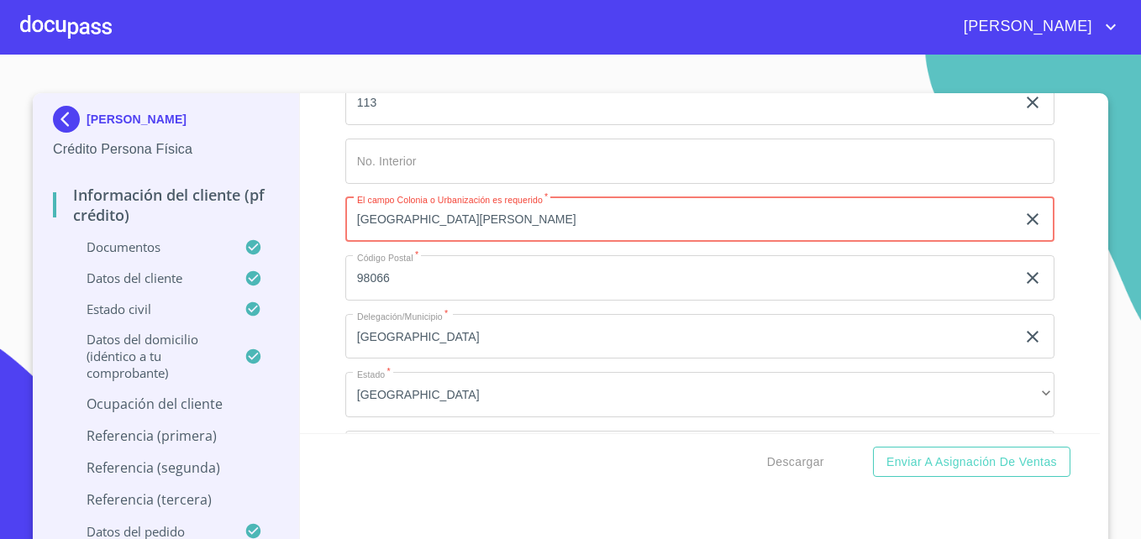
type input "[GEOGRAPHIC_DATA][PERSON_NAME]"
click at [310, 277] on div "Información del cliente (PF crédito) Documentos Documento de identificación   *…" at bounding box center [700, 263] width 800 height 340
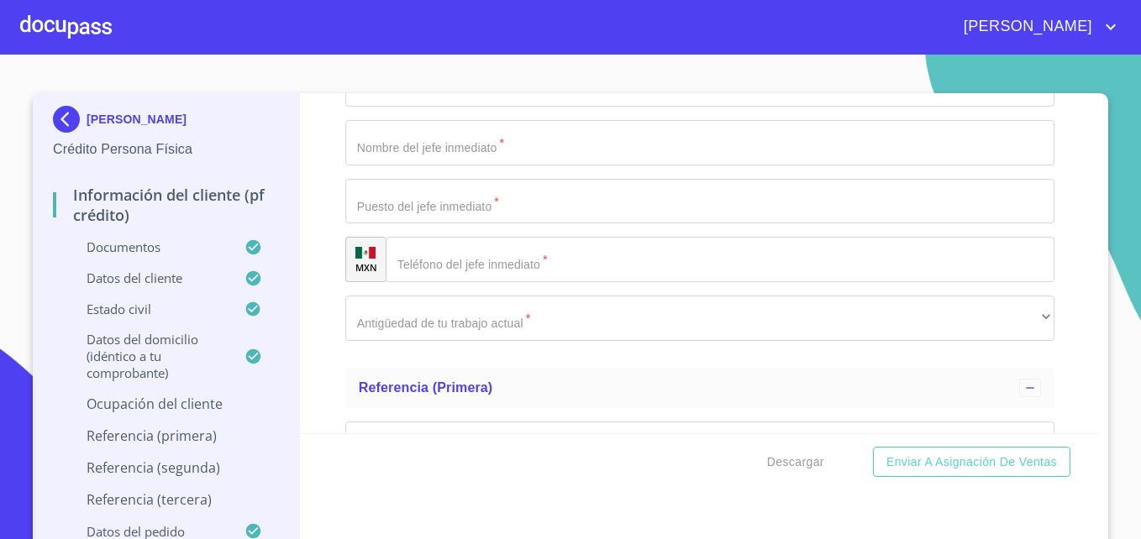
scroll to position [8433, 0]
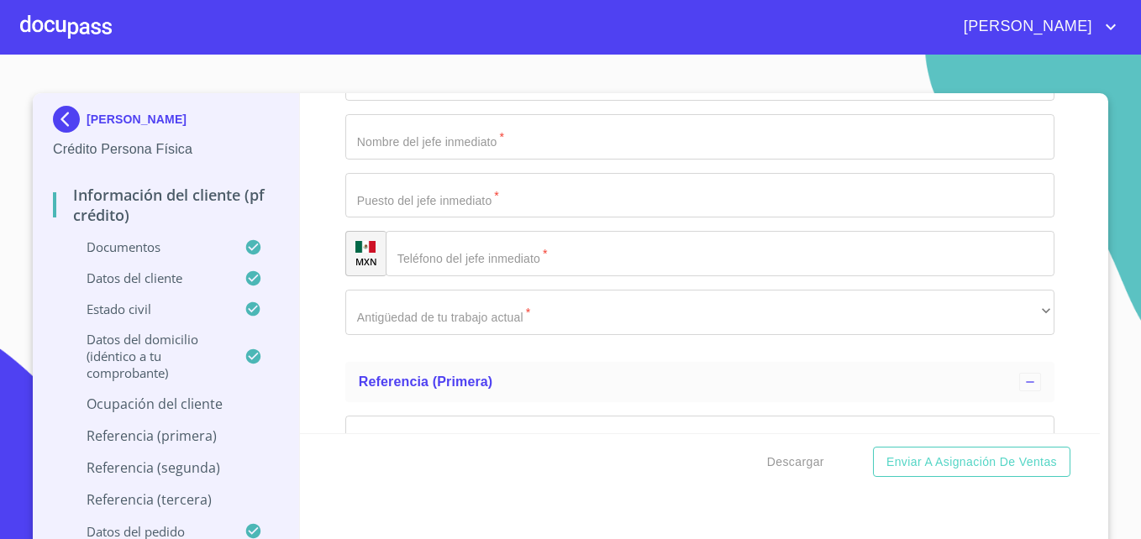
click at [485, 151] on input "Documento de identificación   *" at bounding box center [699, 136] width 709 height 45
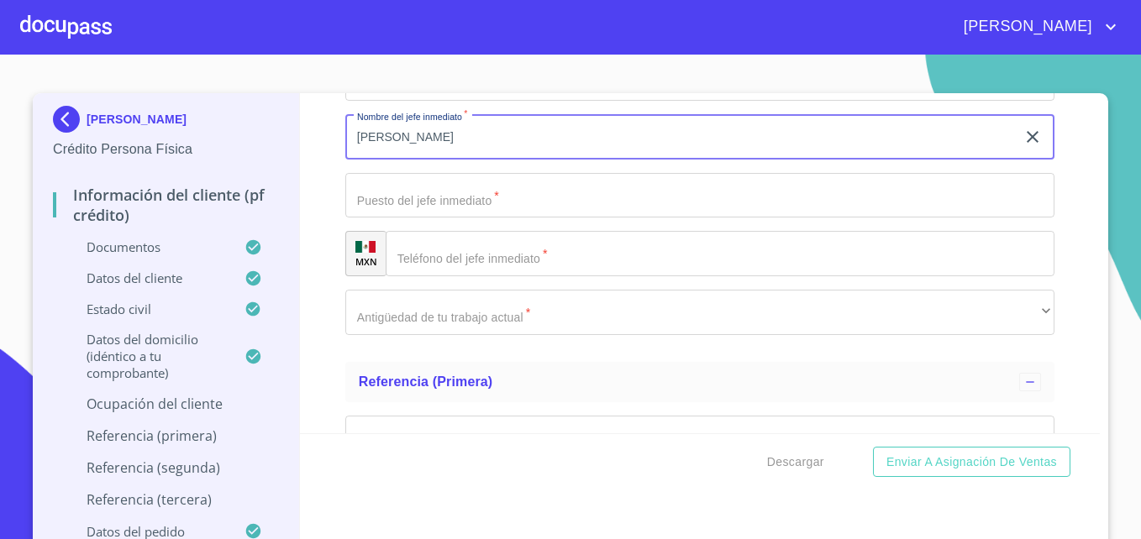
type input "[PERSON_NAME]"
click at [398, 218] on input "Documento de identificación   *" at bounding box center [699, 195] width 709 height 45
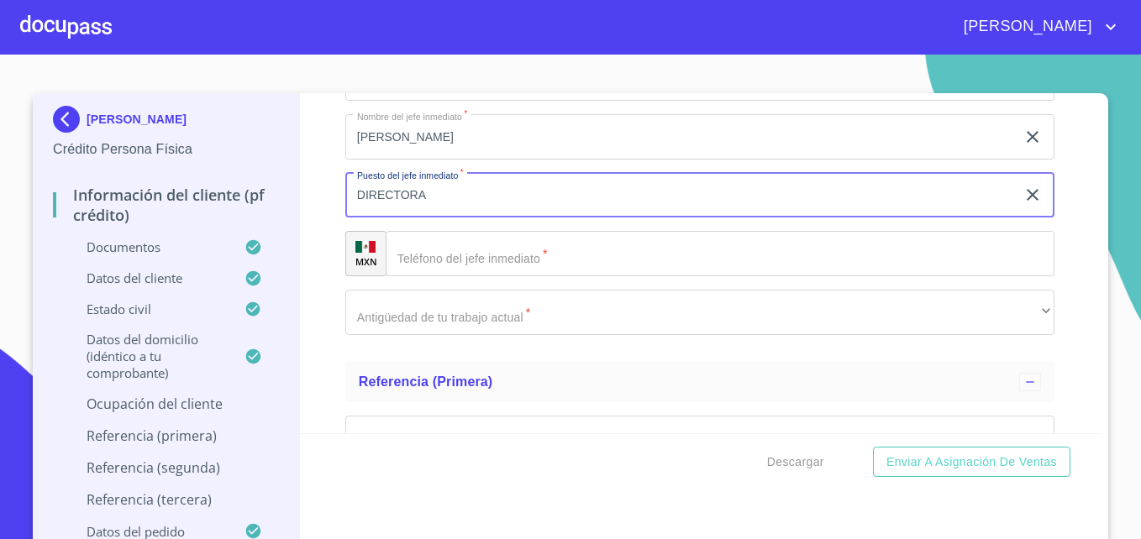
type input "DIRECTORA"
click at [314, 259] on div "Información del cliente (PF crédito) Documentos Documento de identificación   *…" at bounding box center [700, 263] width 800 height 340
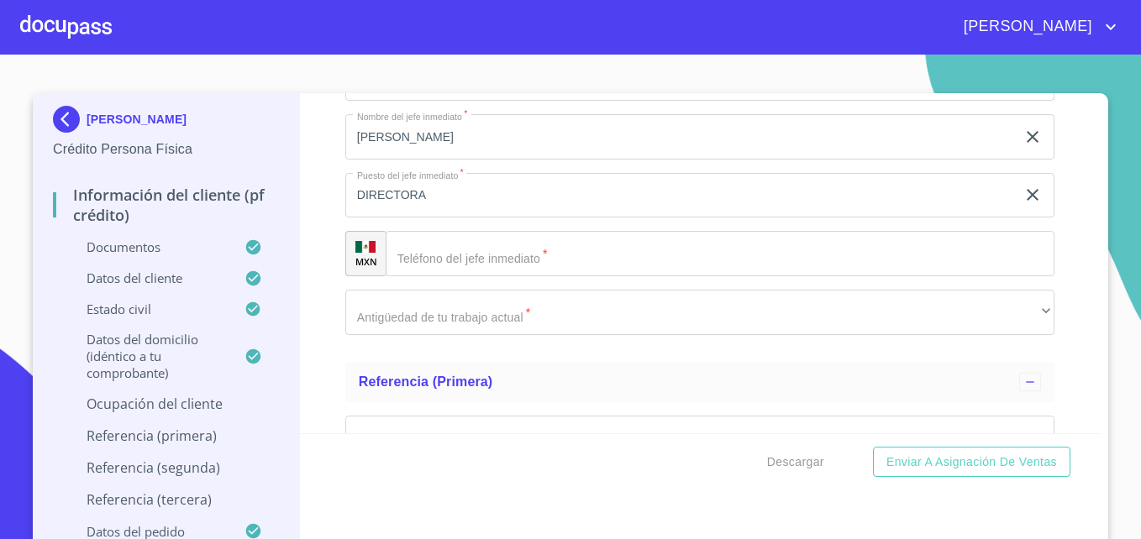
click at [430, 276] on input "Documento de identificación   *" at bounding box center [720, 253] width 669 height 45
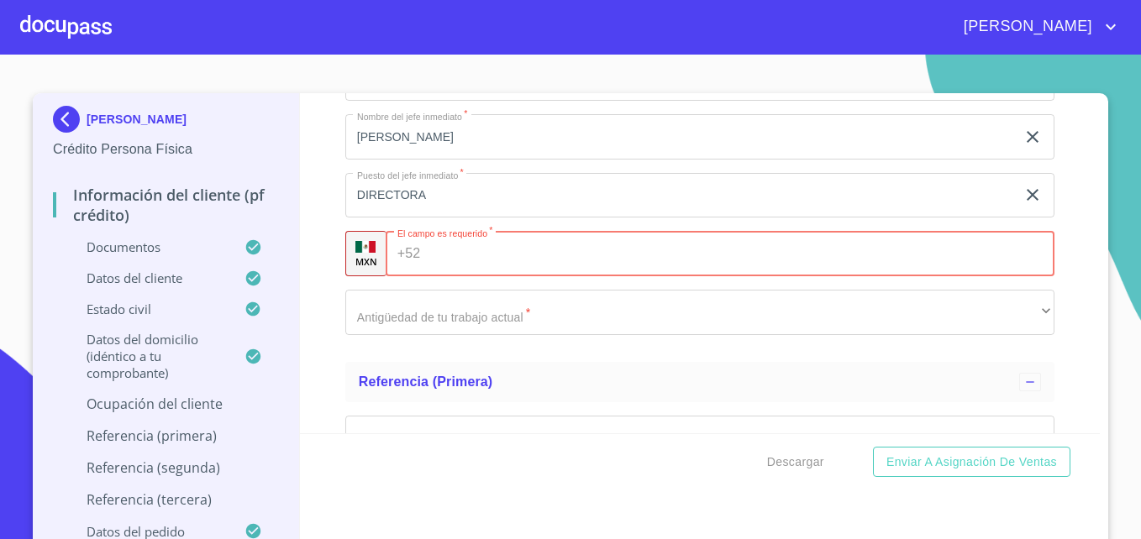
click at [457, 268] on input "Documento de identificación   *" at bounding box center [740, 253] width 627 height 45
paste input "[PHONE_NUMBER]"
type input "[PHONE_NUMBER]"
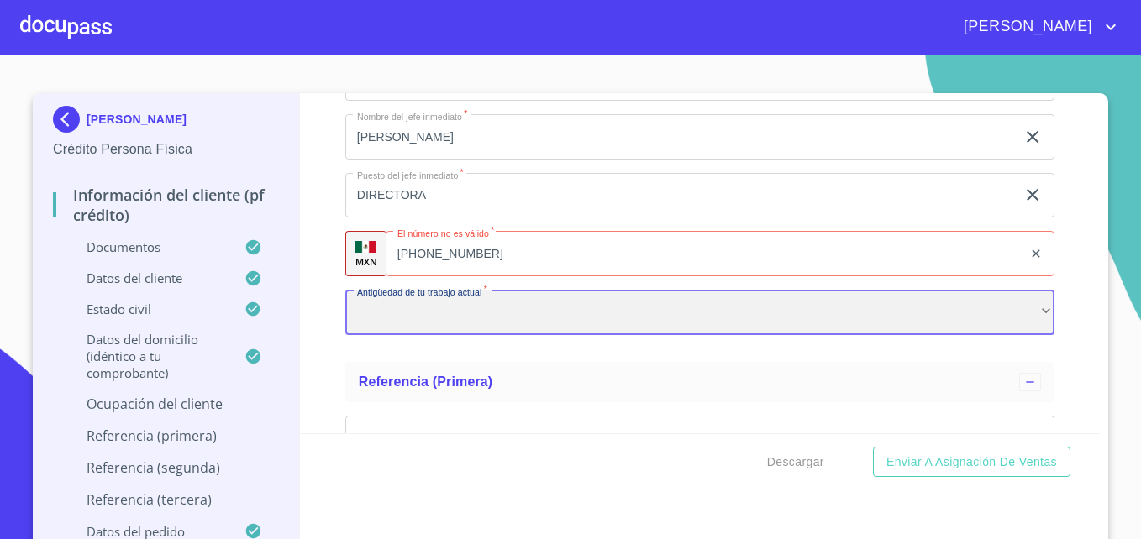
click at [475, 335] on div "​" at bounding box center [699, 312] width 709 height 45
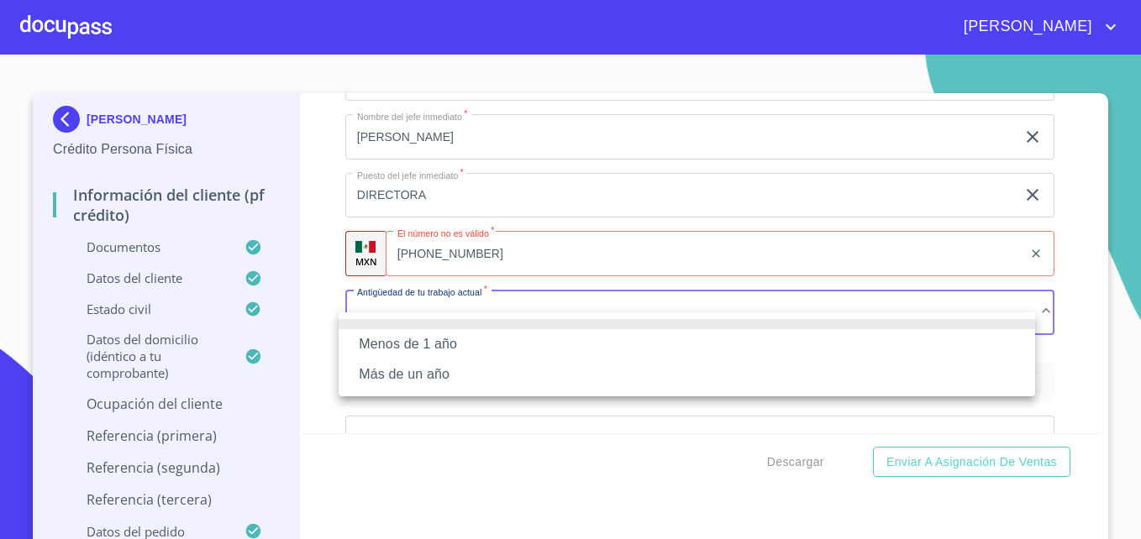
click at [407, 368] on li "Más de un año" at bounding box center [687, 375] width 696 height 30
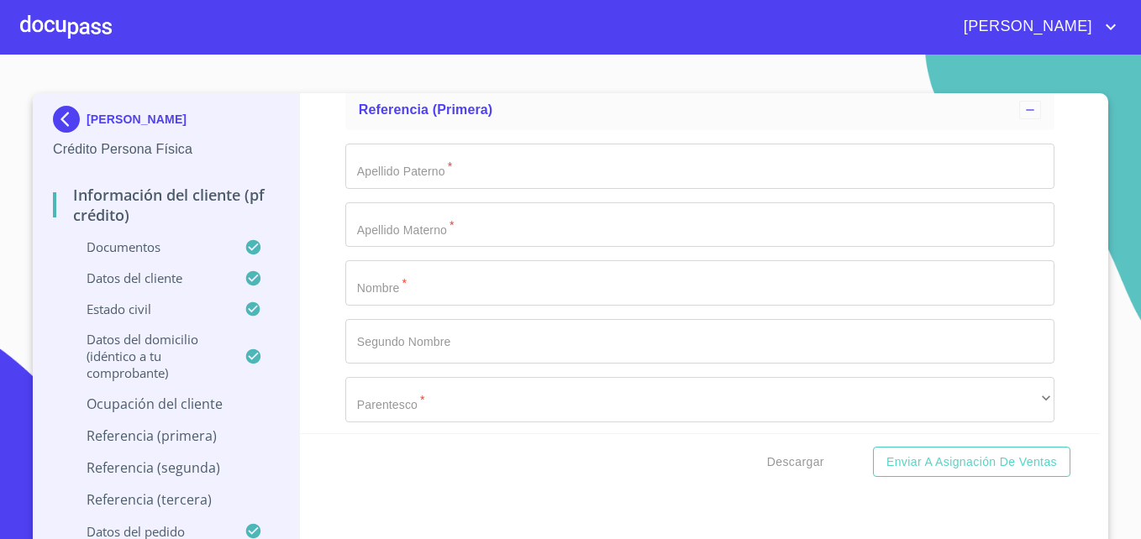
scroll to position [8703, 0]
click at [447, 192] on input "Documento de identificación   *" at bounding box center [699, 168] width 709 height 45
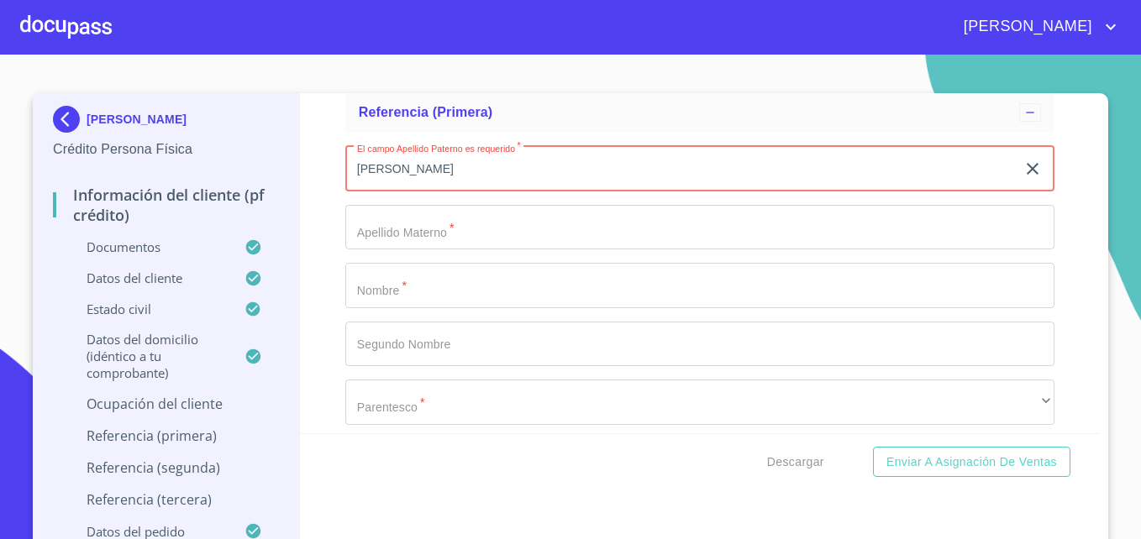
type input "[PERSON_NAME]"
click at [418, 249] on input "Documento de identificación   *" at bounding box center [699, 227] width 709 height 45
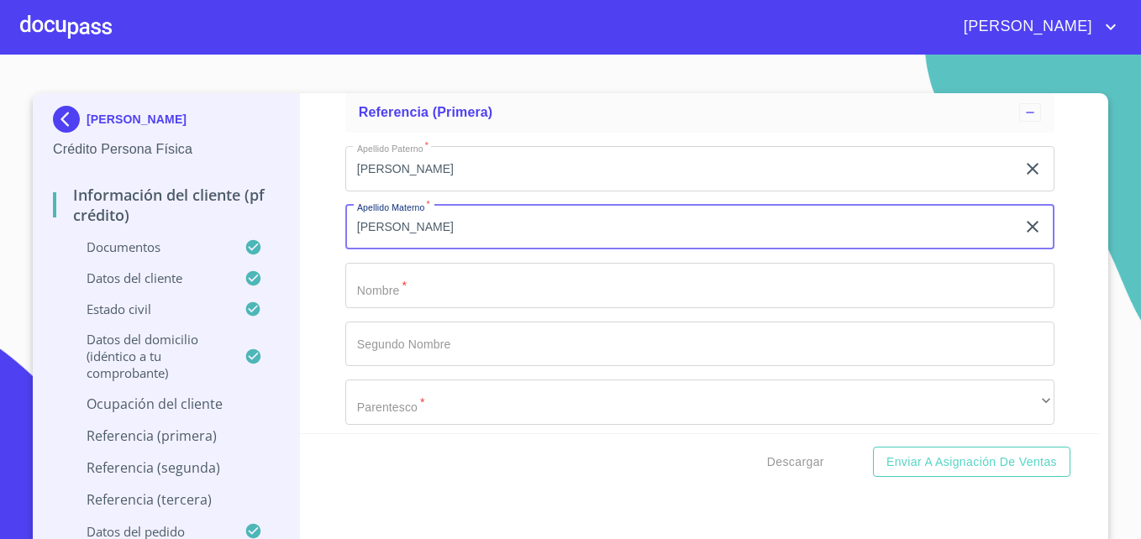
type input "[PERSON_NAME]"
click at [402, 308] on input "Documento de identificación   *" at bounding box center [699, 285] width 709 height 45
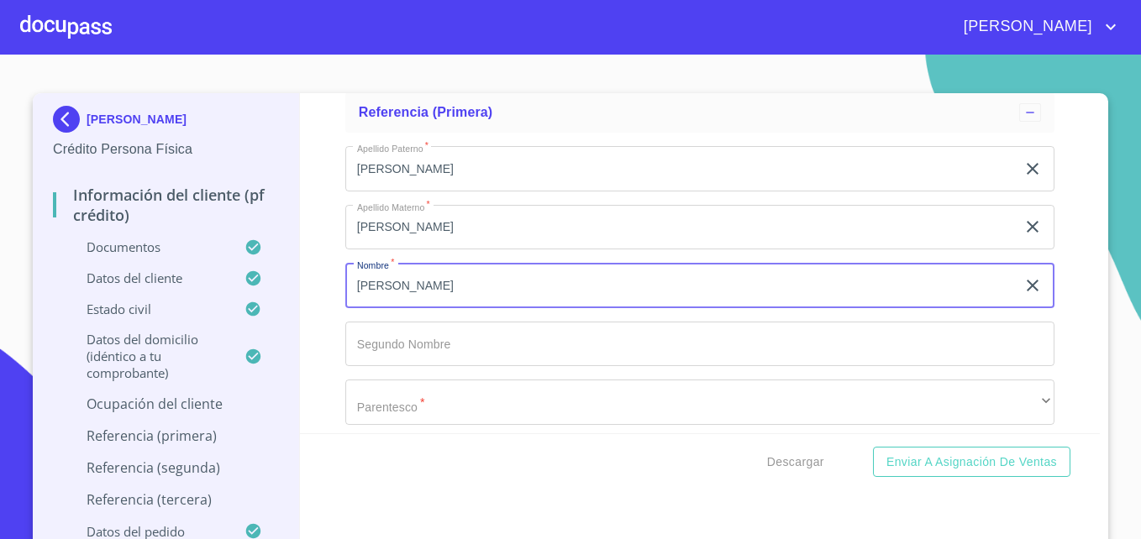
type input "[PERSON_NAME]"
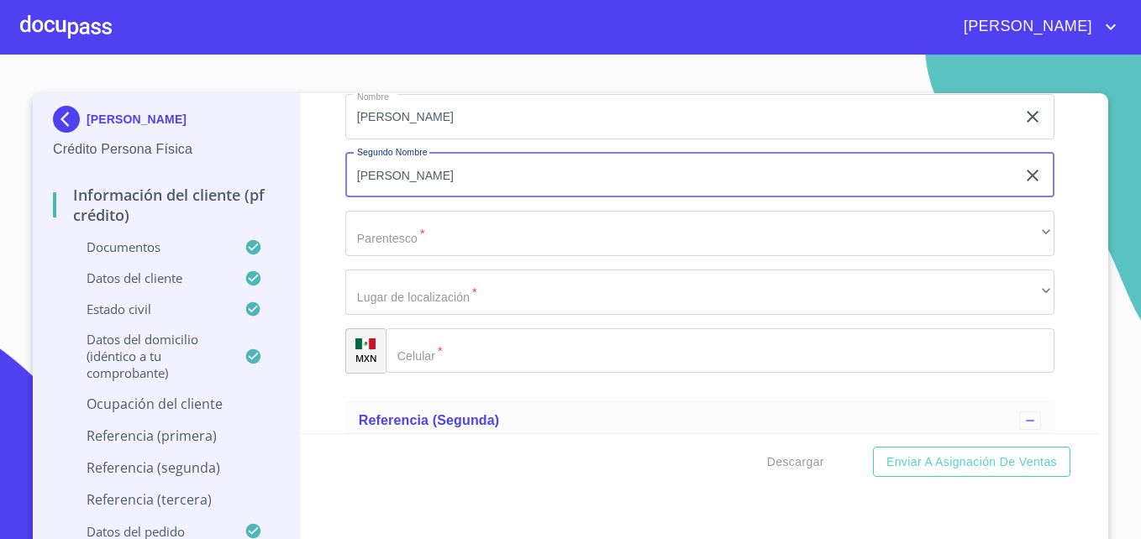
scroll to position [8874, 0]
type input "[PERSON_NAME]"
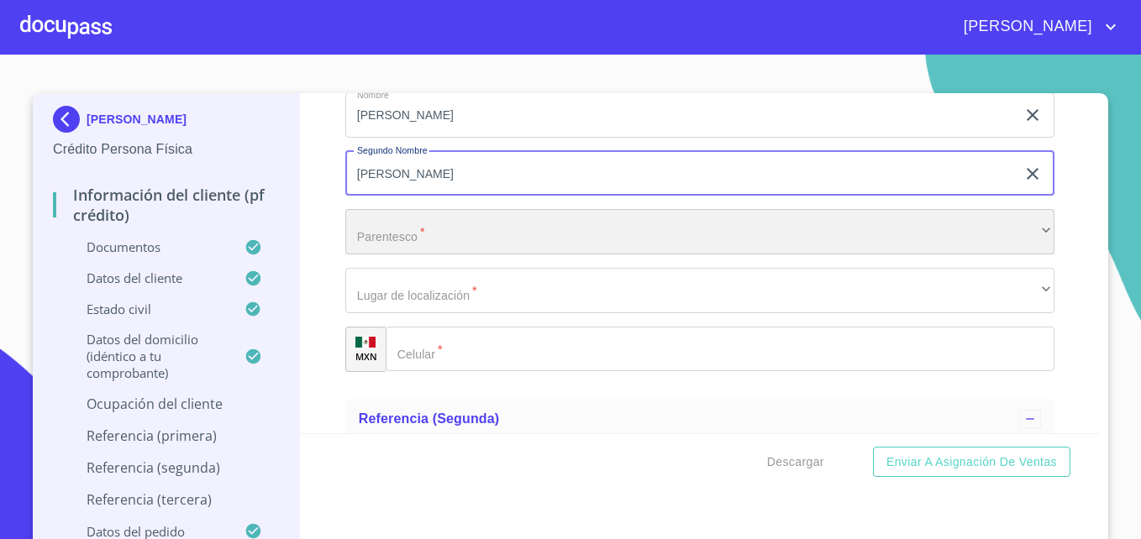
click at [449, 255] on div "​" at bounding box center [699, 231] width 709 height 45
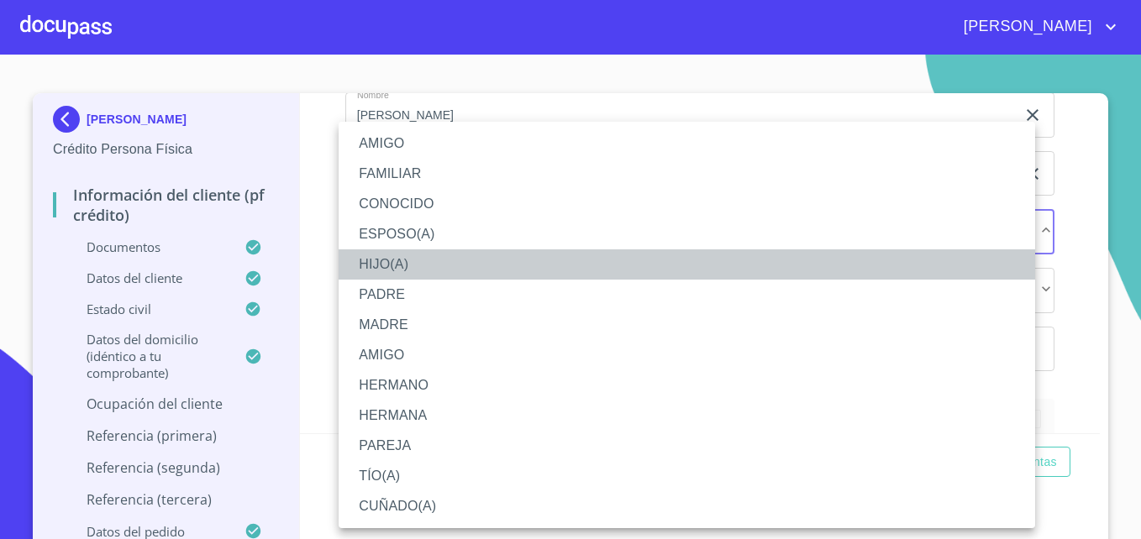
click at [395, 276] on li "HIJO(A)" at bounding box center [687, 264] width 696 height 30
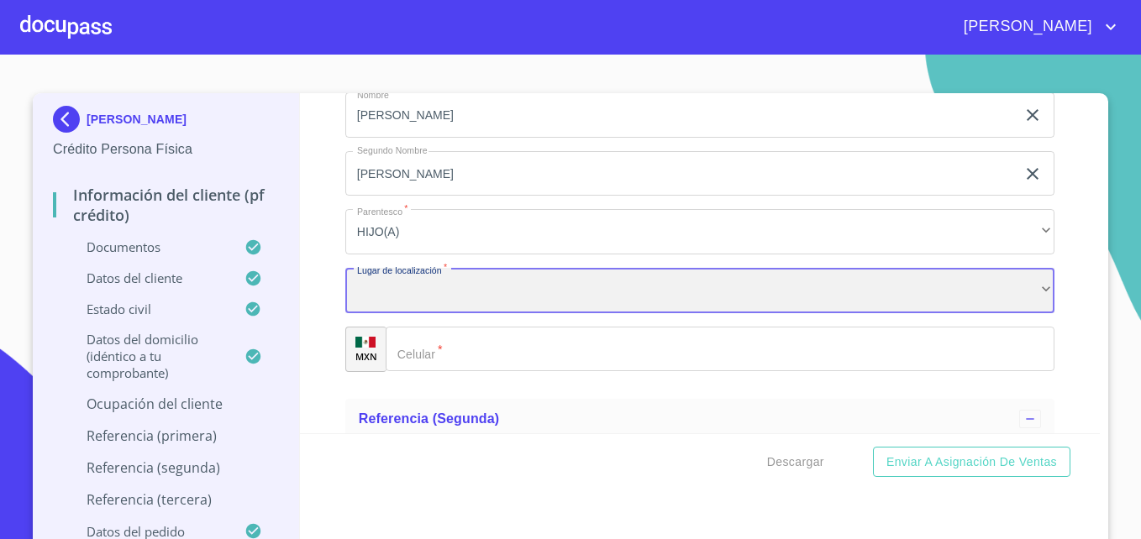
click at [415, 313] on div "​" at bounding box center [699, 290] width 709 height 45
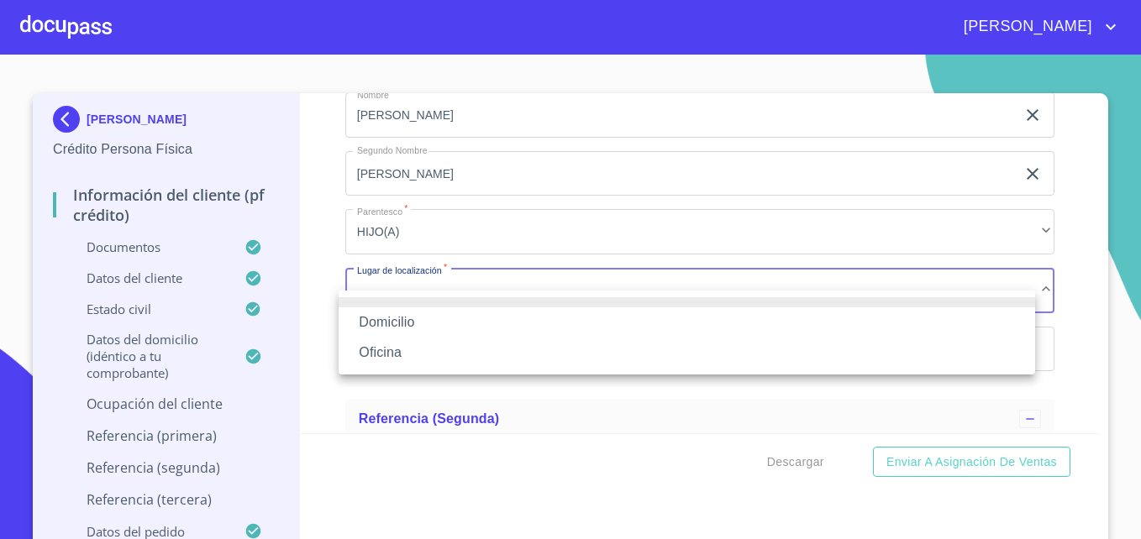
click at [393, 318] on li "Domicilio" at bounding box center [687, 322] width 696 height 30
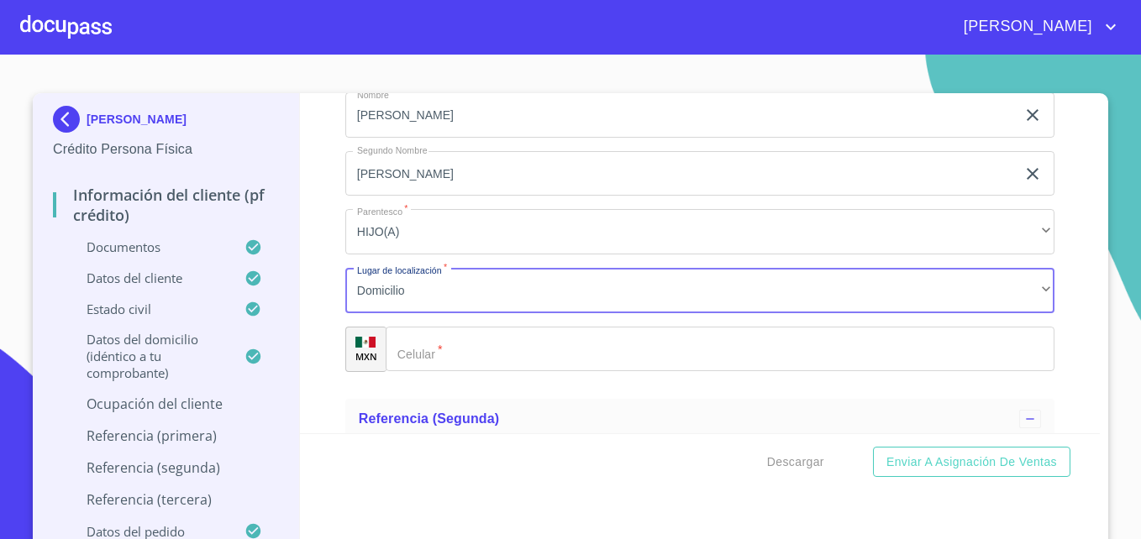
click at [422, 371] on input "Documento de identificación   *" at bounding box center [720, 349] width 669 height 45
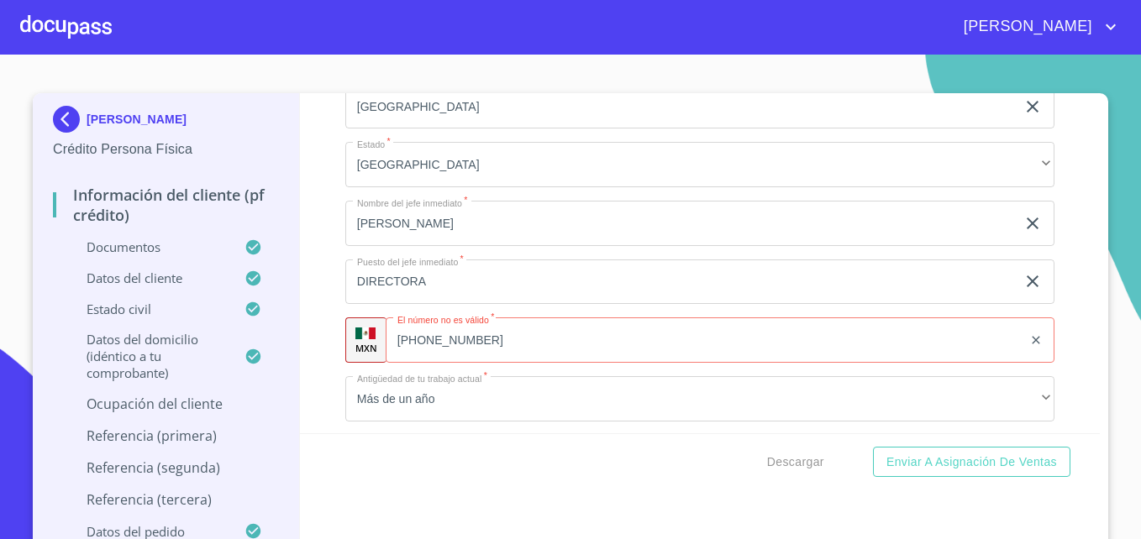
scroll to position [8305, 0]
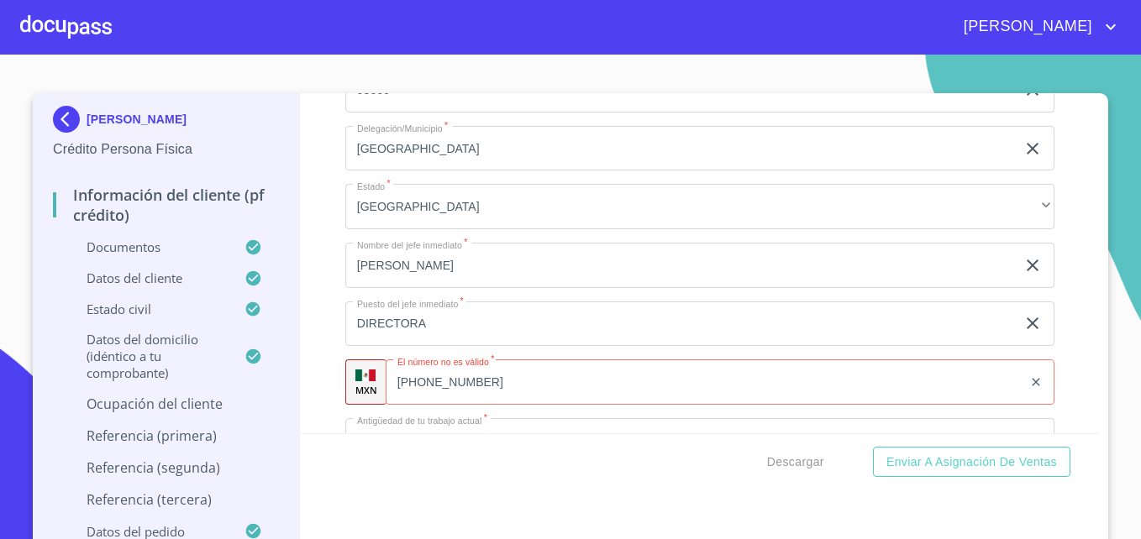
type input "[PHONE_NUMBER]"
click at [436, 288] on input "[PERSON_NAME]" at bounding box center [680, 265] width 670 height 45
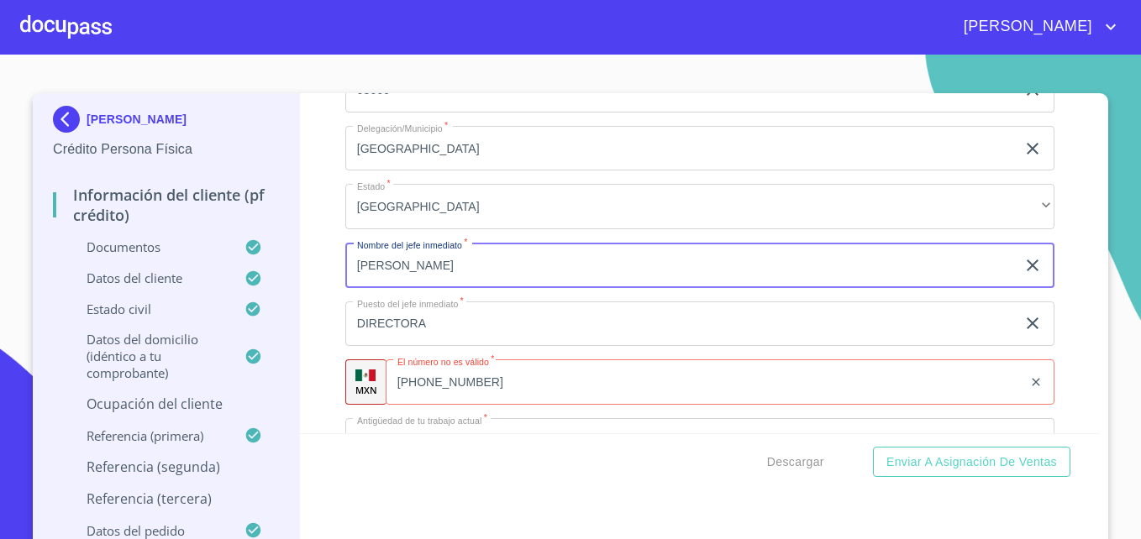
type input "[PERSON_NAME]"
click at [326, 292] on div "Información del cliente (PF crédito) Documentos Documento de identificación   *…" at bounding box center [700, 263] width 800 height 340
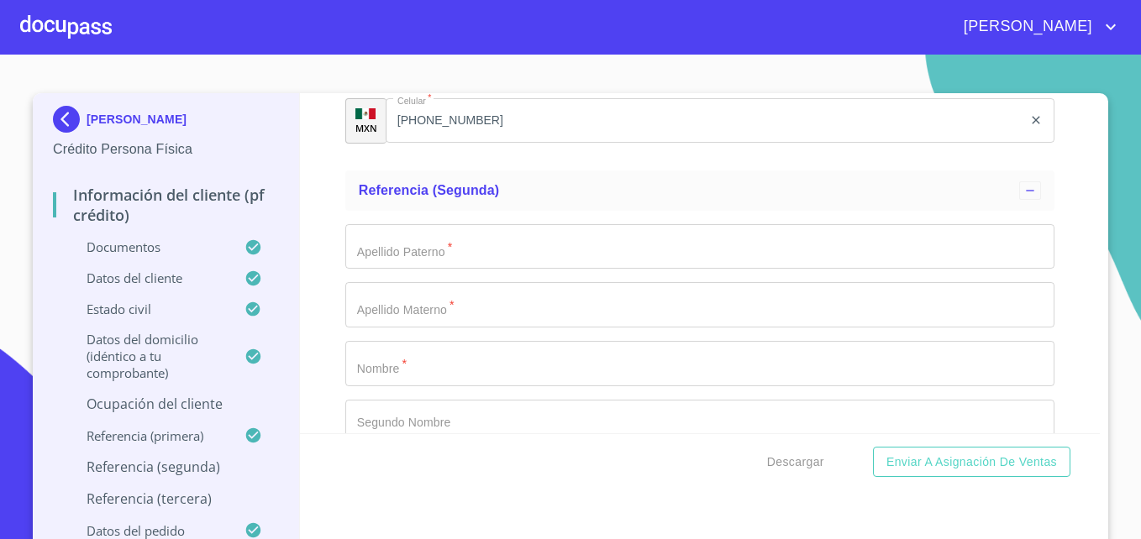
scroll to position [9120, 0]
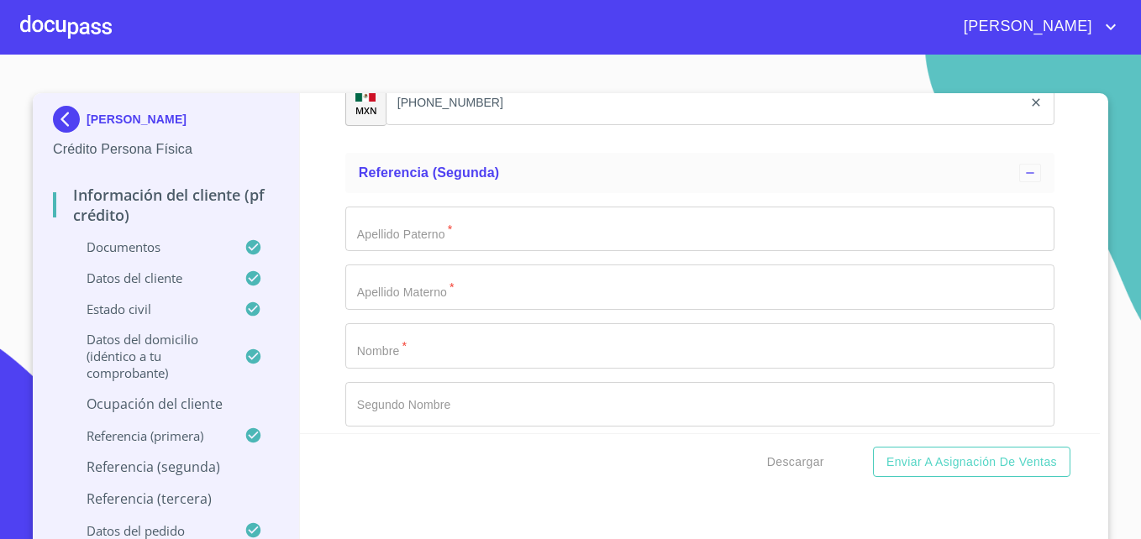
click at [404, 252] on input "Documento de identificación   *" at bounding box center [699, 229] width 709 height 45
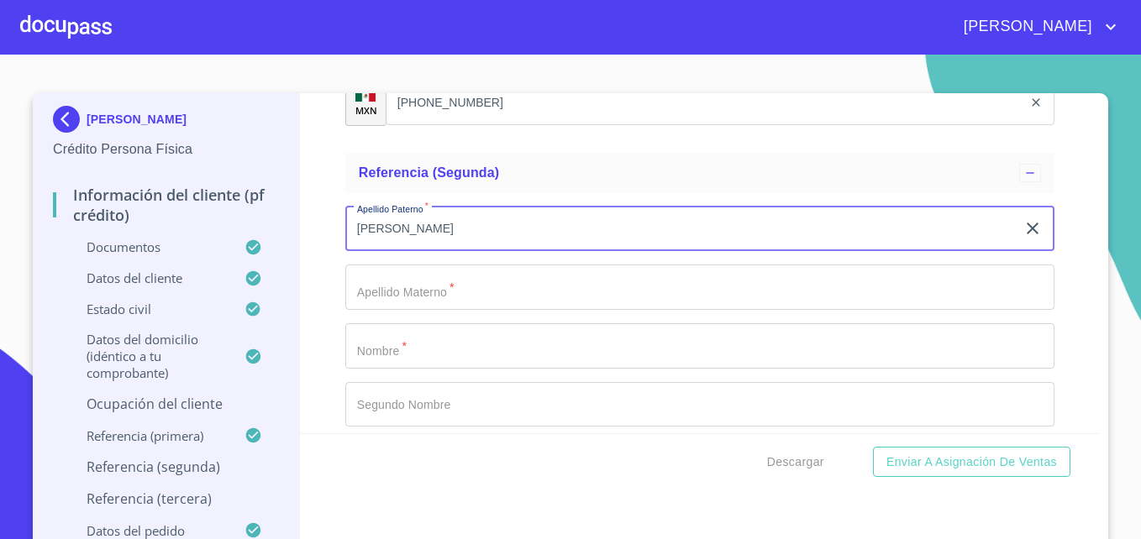
type input "[PERSON_NAME]"
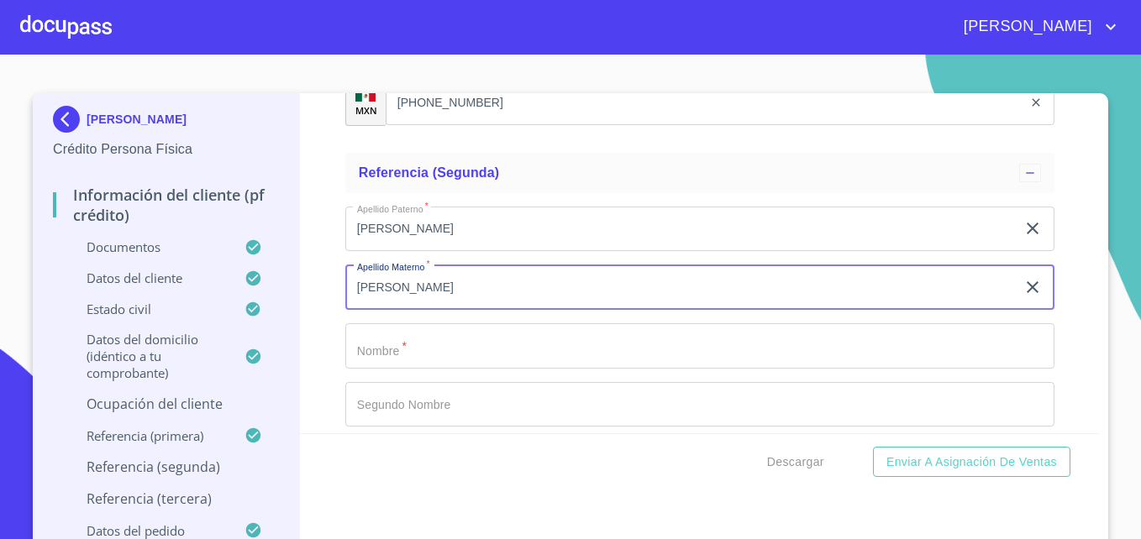
type input "[PERSON_NAME]"
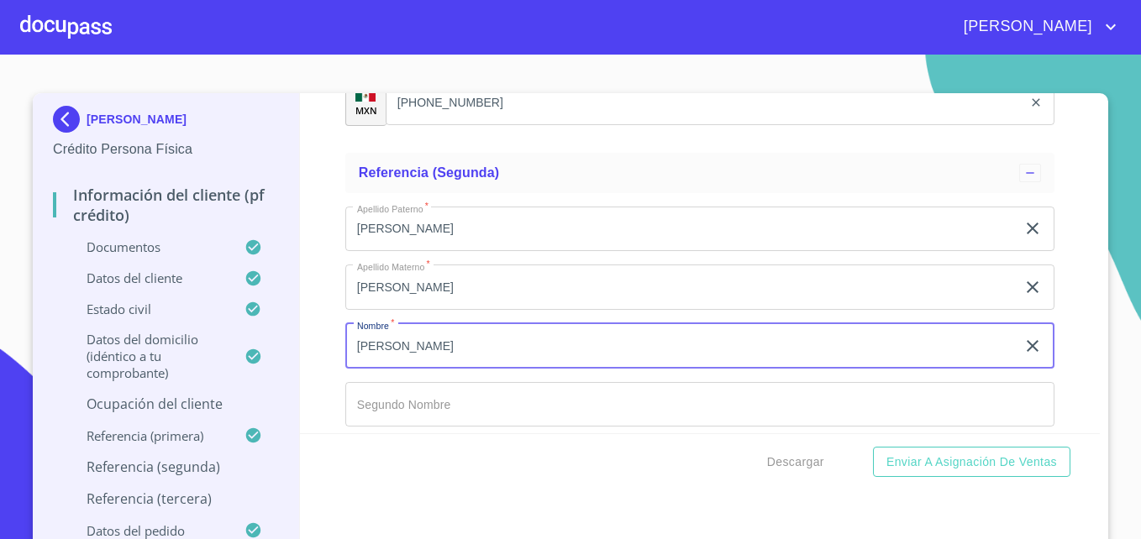
type input "[PERSON_NAME]"
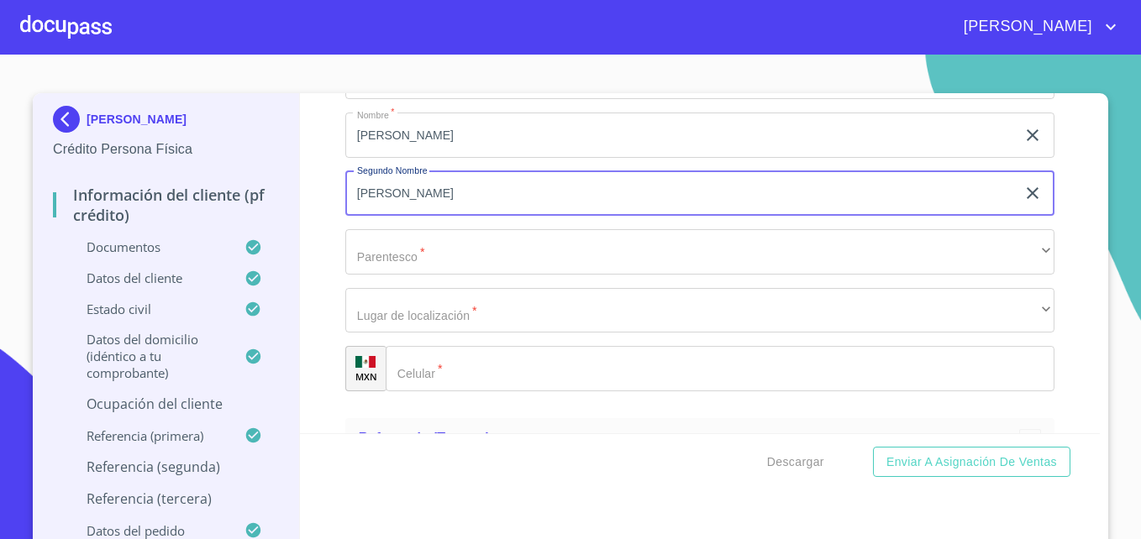
scroll to position [9332, 0]
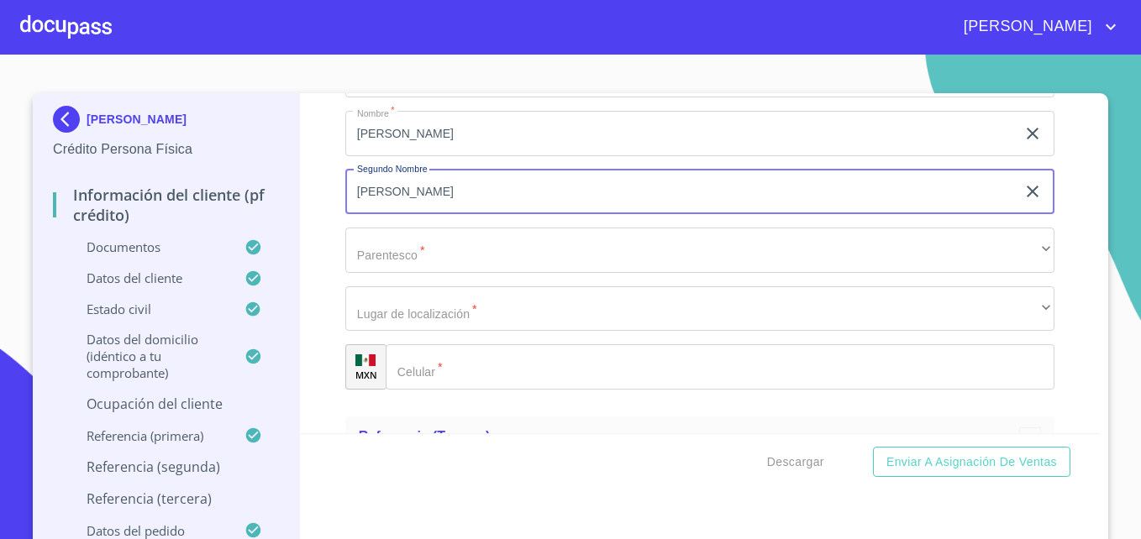
type input "[PERSON_NAME]"
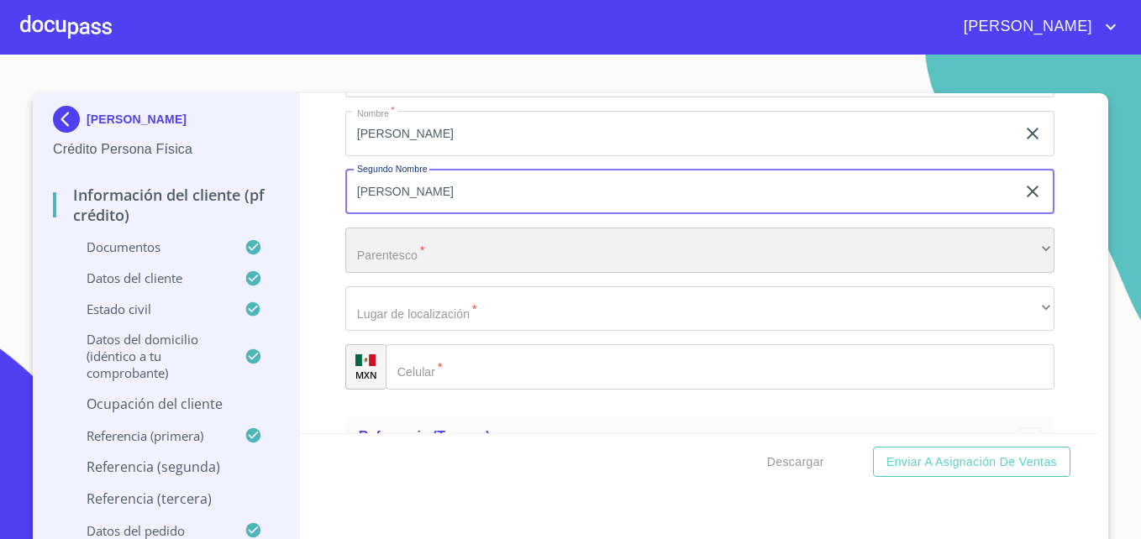
click at [436, 270] on div "​" at bounding box center [699, 250] width 709 height 45
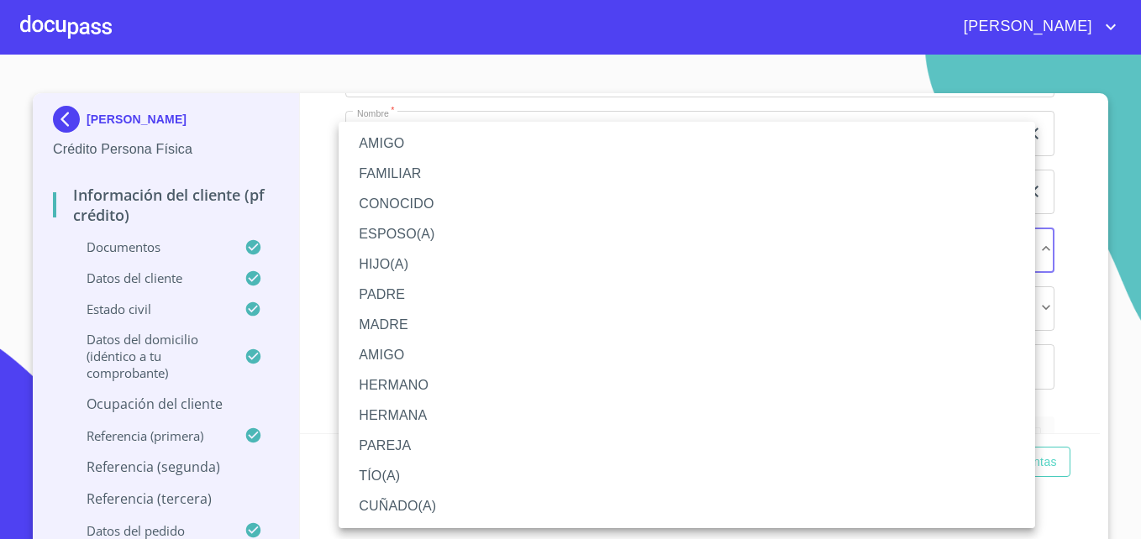
click at [386, 258] on li "HIJO(A)" at bounding box center [687, 264] width 696 height 30
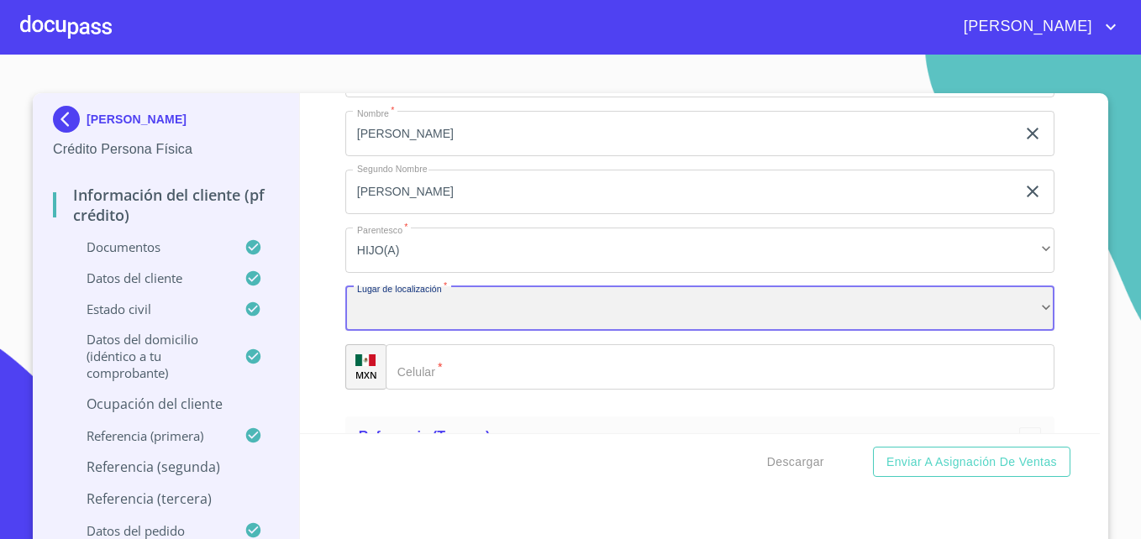
click at [404, 332] on div "​" at bounding box center [699, 308] width 709 height 45
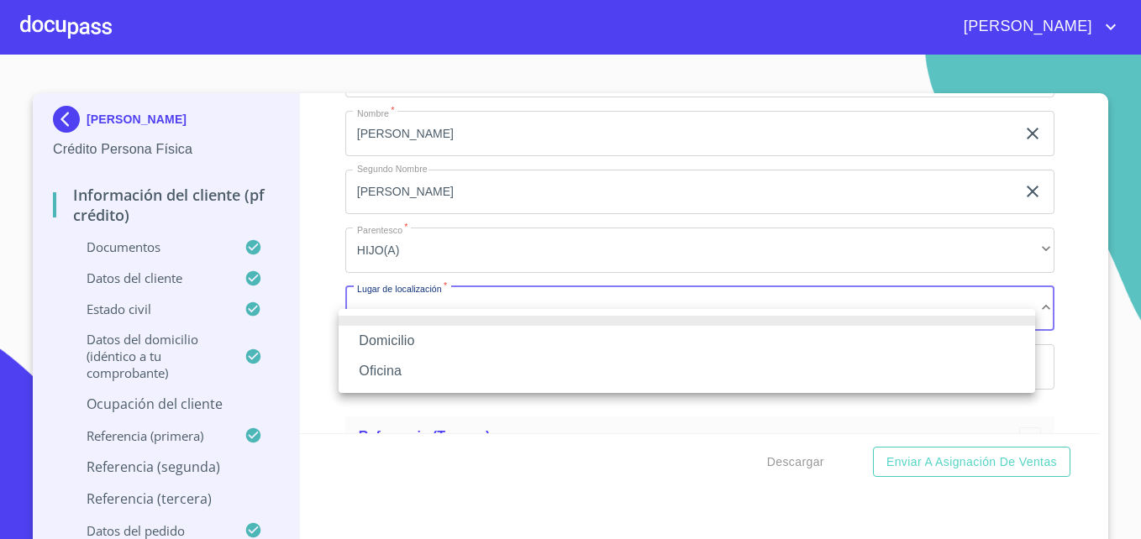
click at [386, 339] on li "Domicilio" at bounding box center [687, 341] width 696 height 30
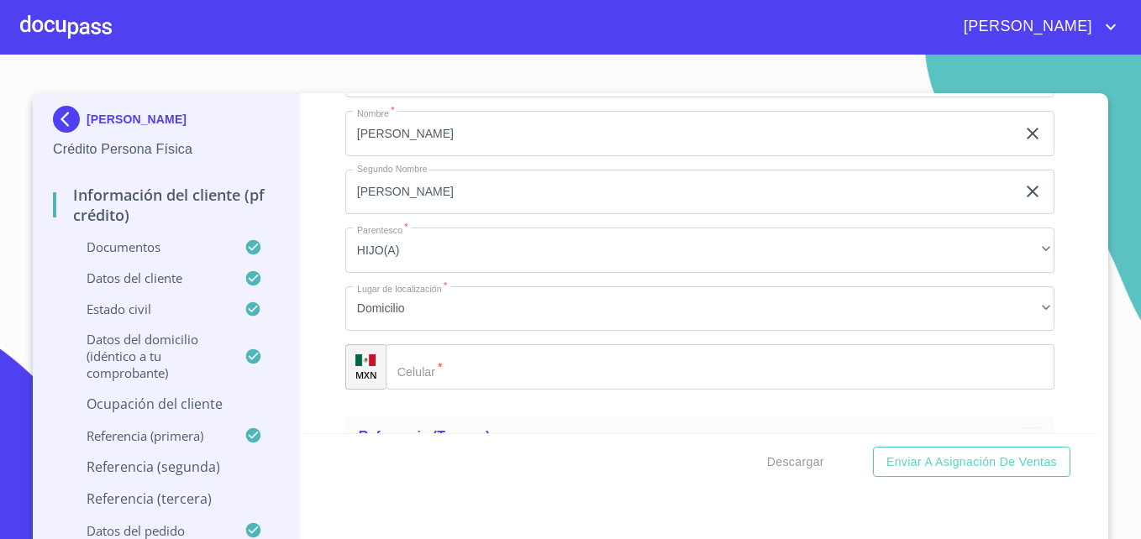
click at [423, 383] on input "Documento de identificación   *" at bounding box center [720, 366] width 669 height 45
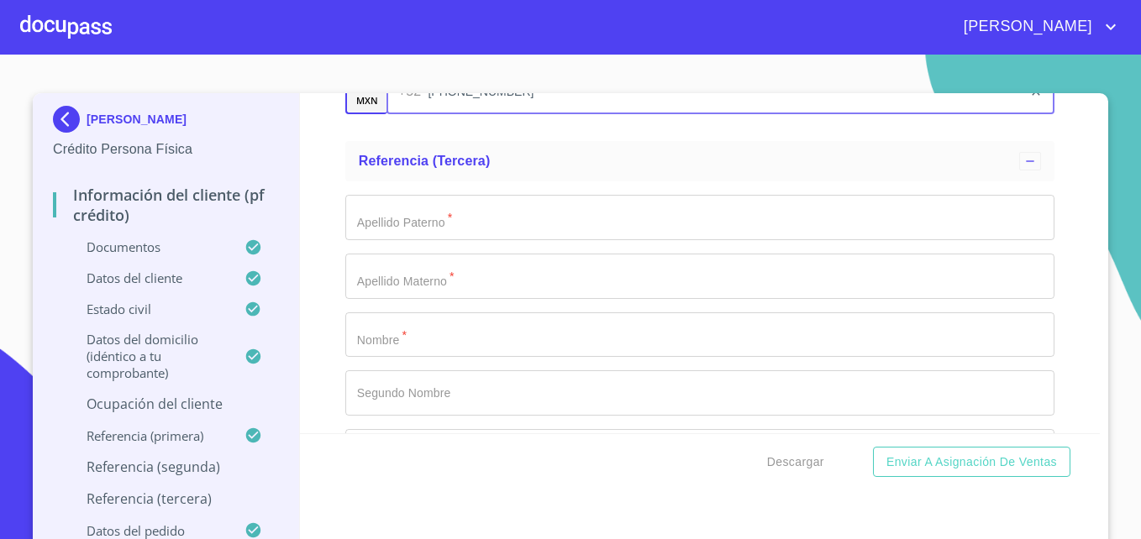
scroll to position [9620, 0]
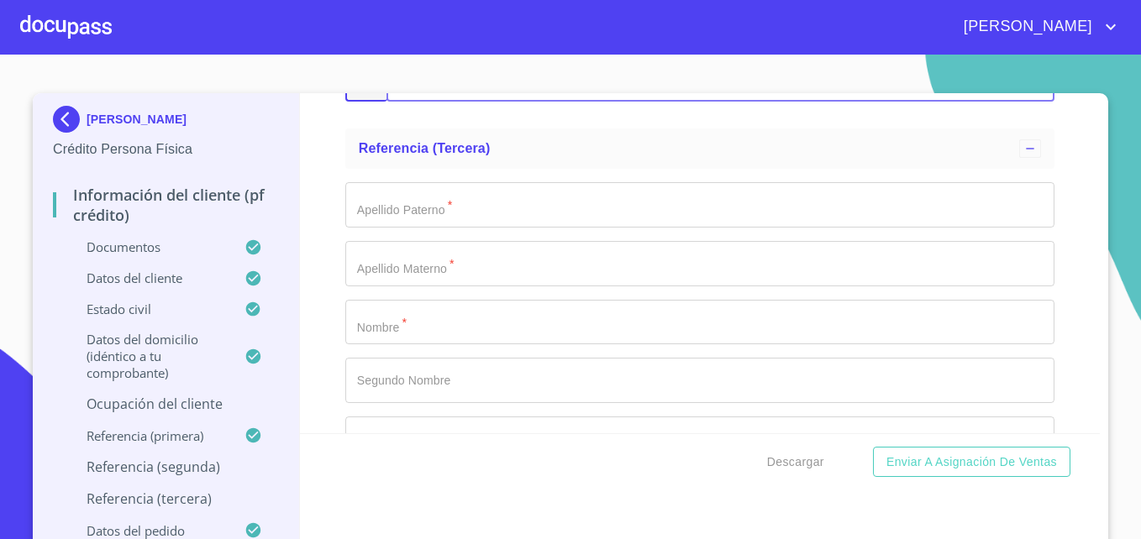
type input "[PHONE_NUMBER]"
click at [438, 228] on input "Documento de identificación   *" at bounding box center [699, 204] width 709 height 45
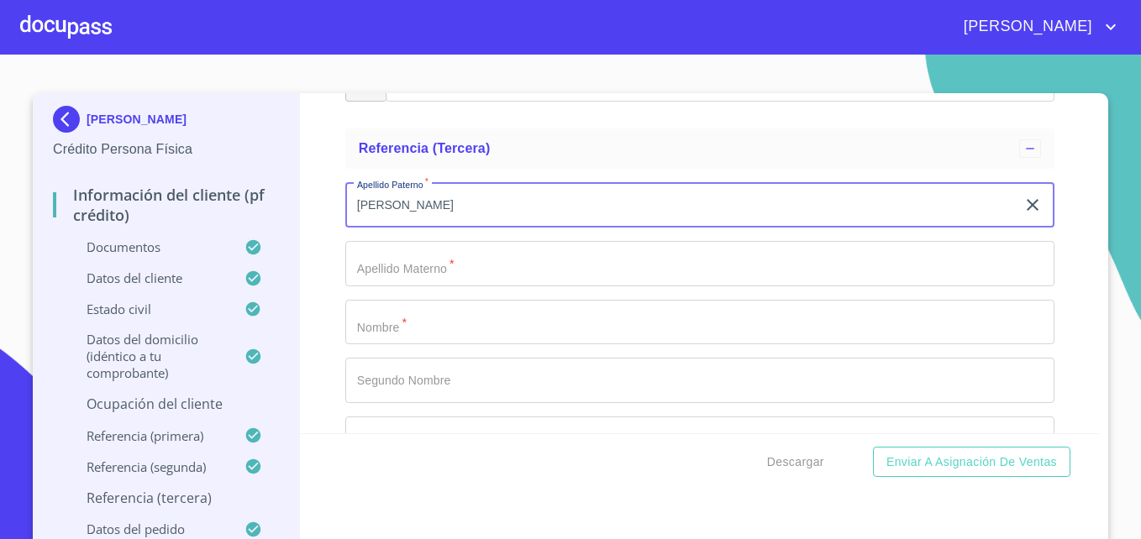
type input "[PERSON_NAME]"
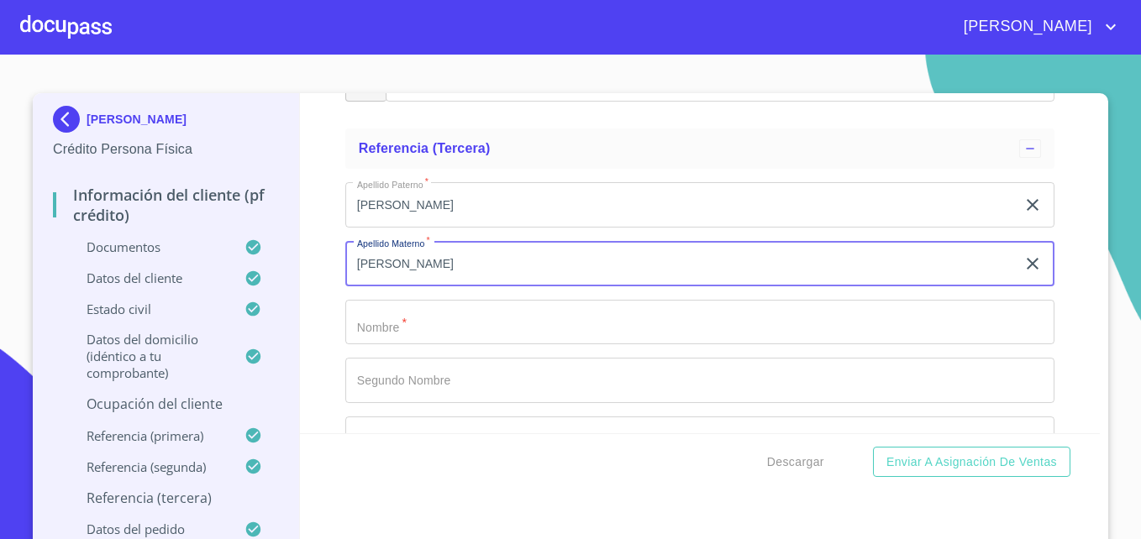
type input "[PERSON_NAME]"
click at [417, 340] on input "Documento de identificación   *" at bounding box center [699, 322] width 709 height 45
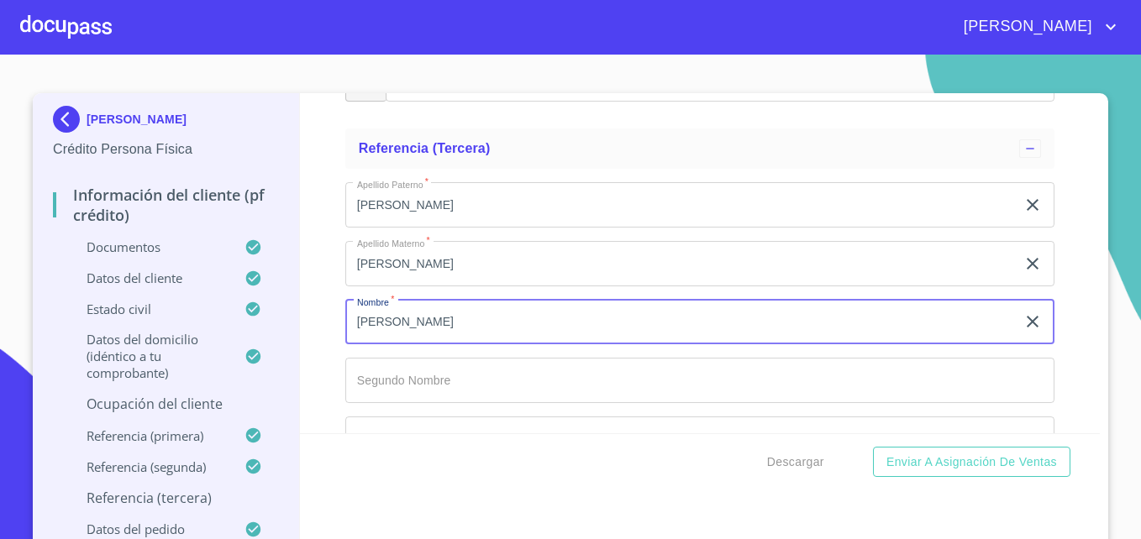
type input "[PERSON_NAME]"
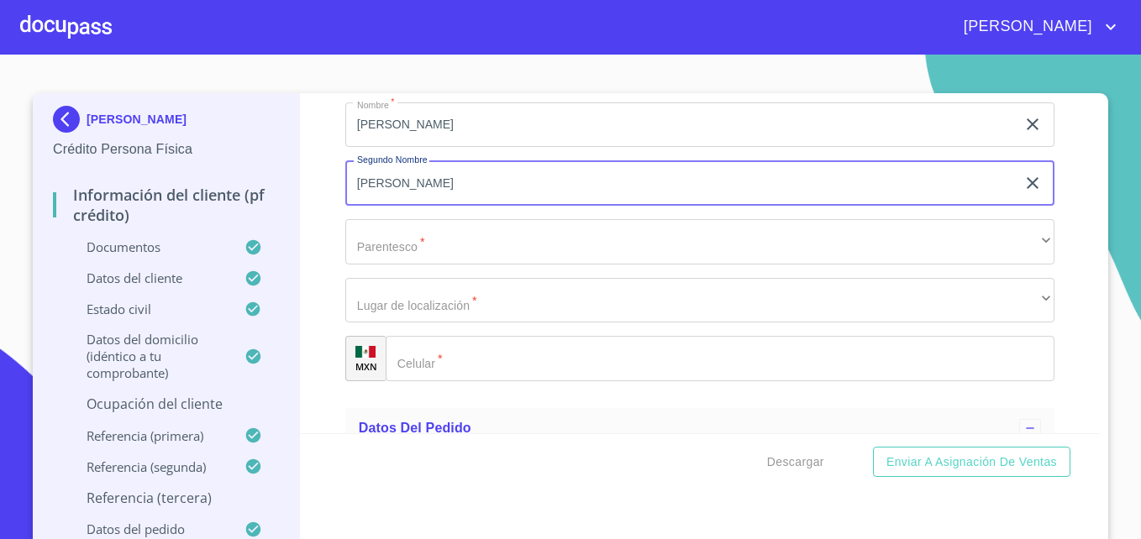
scroll to position [9818, 0]
type input "[PERSON_NAME]"
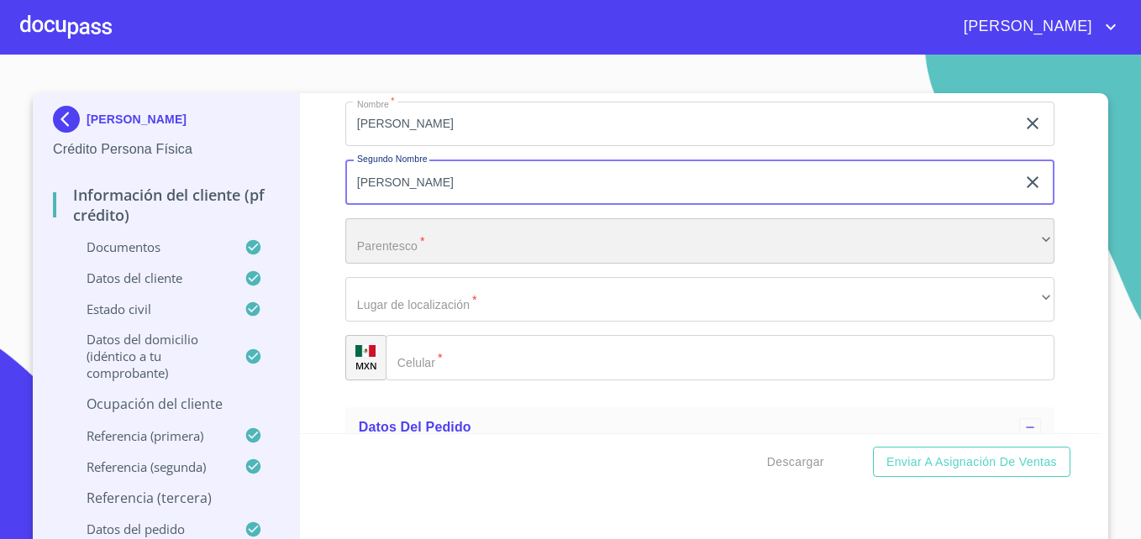
click at [424, 253] on div "​" at bounding box center [699, 240] width 709 height 45
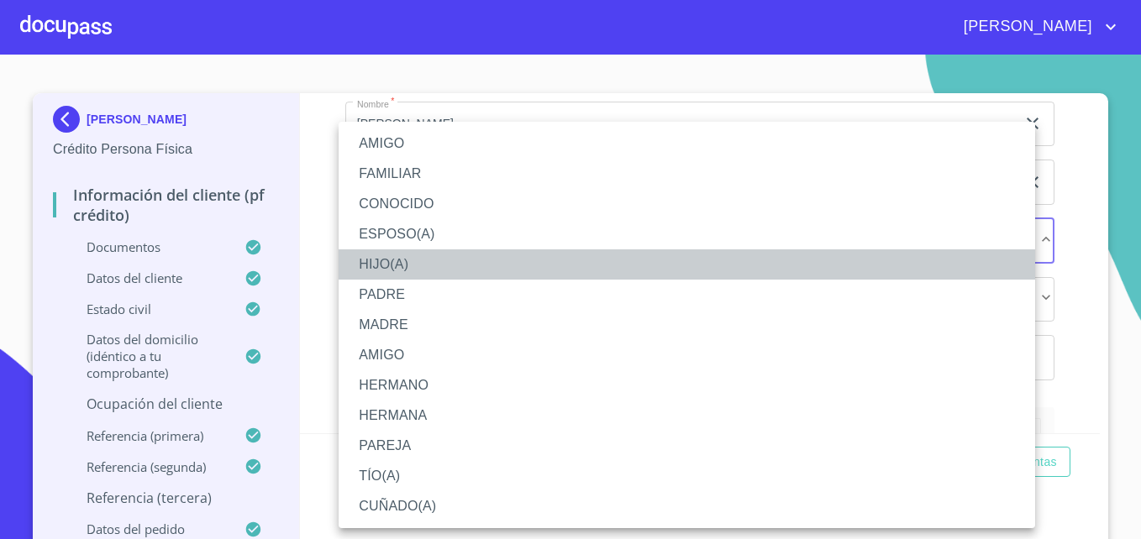
click at [376, 265] on li "HIJO(A)" at bounding box center [687, 264] width 696 height 30
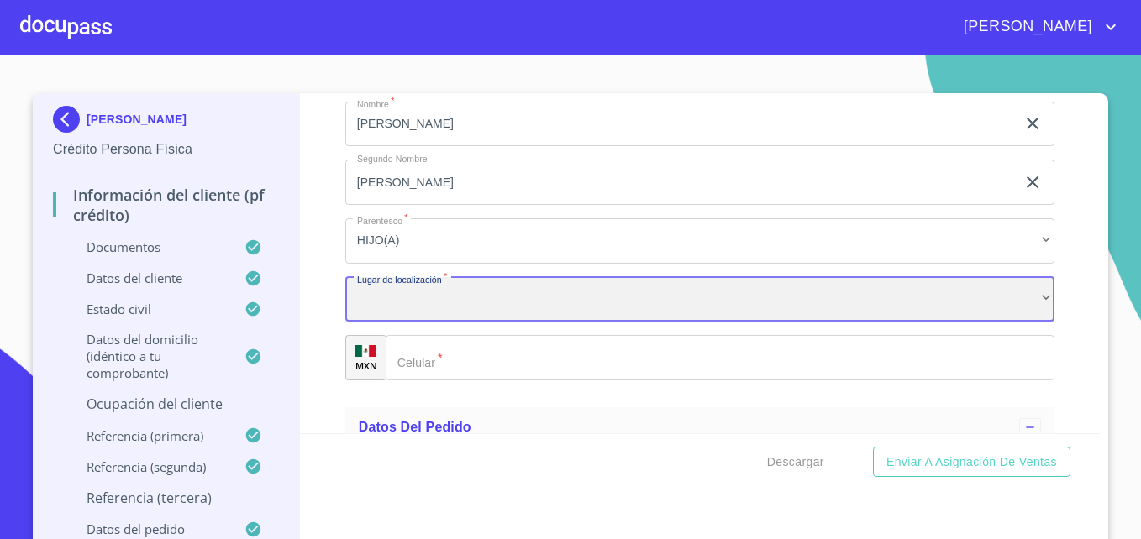
click at [404, 323] on div "​" at bounding box center [699, 299] width 709 height 45
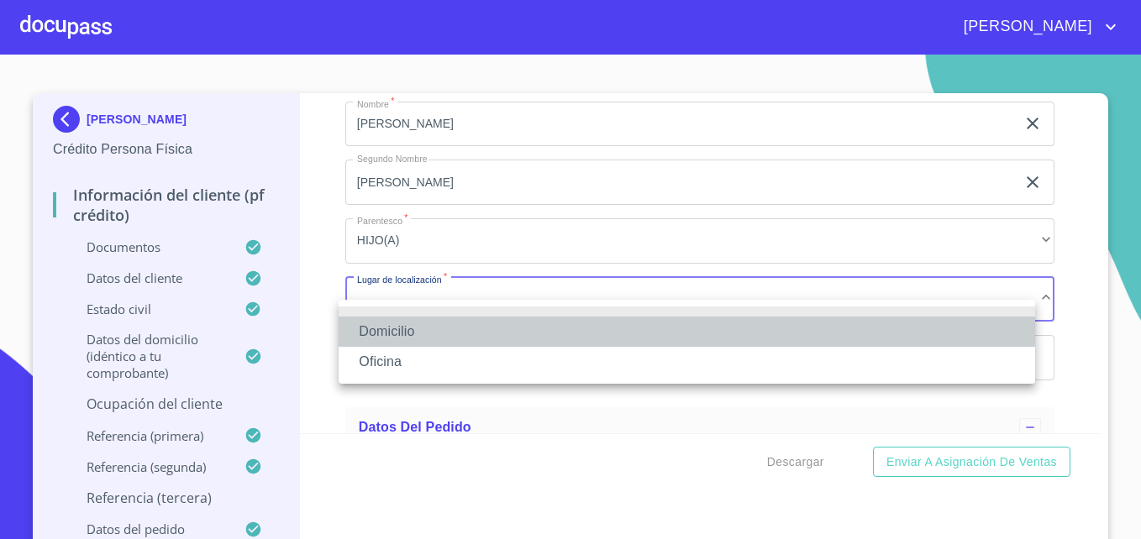
click at [385, 330] on li "Domicilio" at bounding box center [687, 332] width 696 height 30
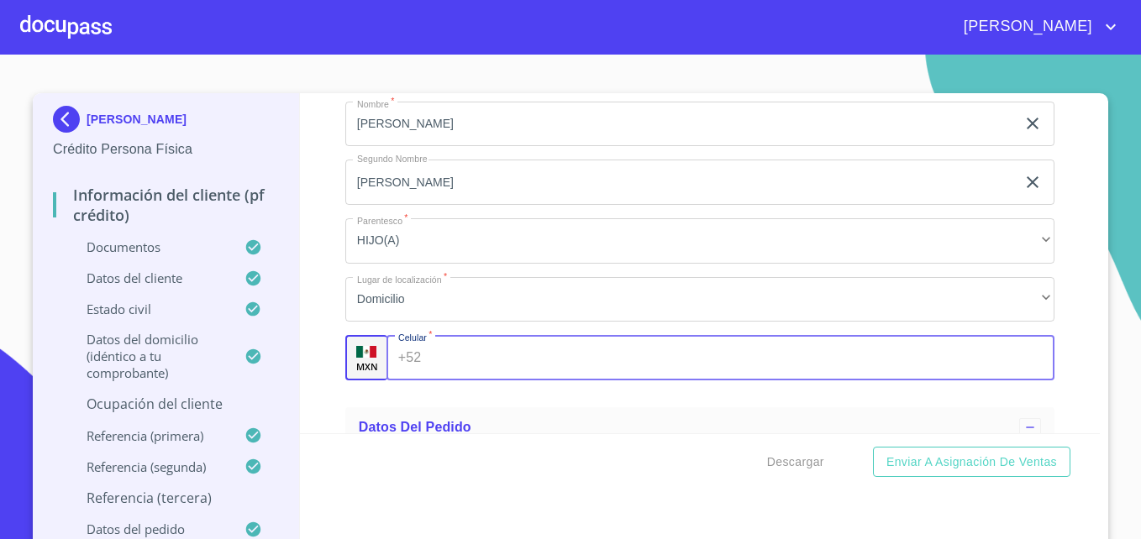
click at [438, 381] on input "Documento de identificación   *" at bounding box center [741, 357] width 626 height 45
type input "[PHONE_NUMBER]"
click at [306, 342] on div "Información del cliente (PF crédito) Documentos Documento de identificación   *…" at bounding box center [700, 263] width 800 height 340
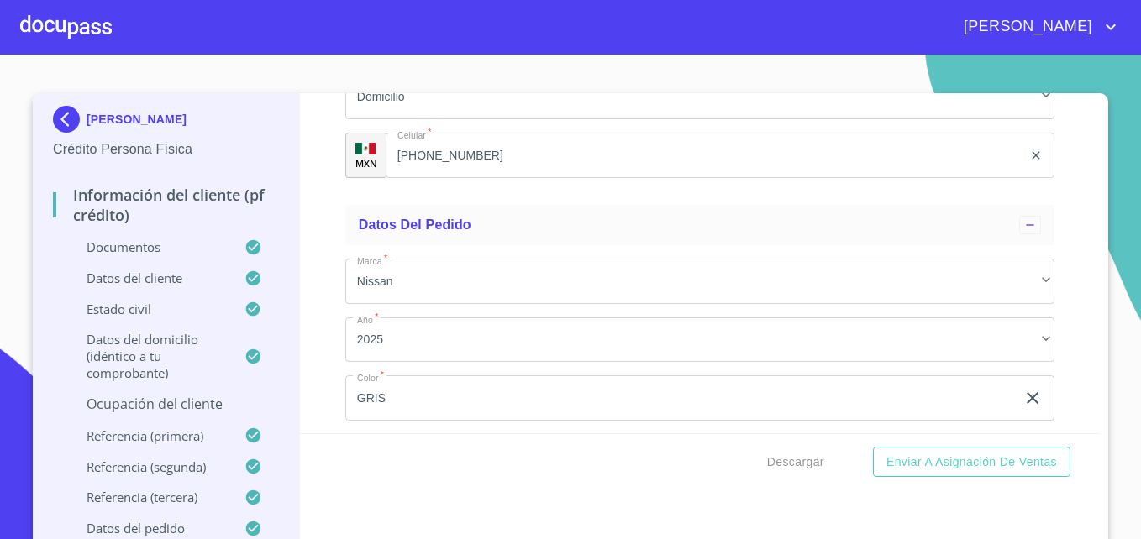
click at [161, 402] on p "Ocupación del Cliente" at bounding box center [166, 404] width 226 height 18
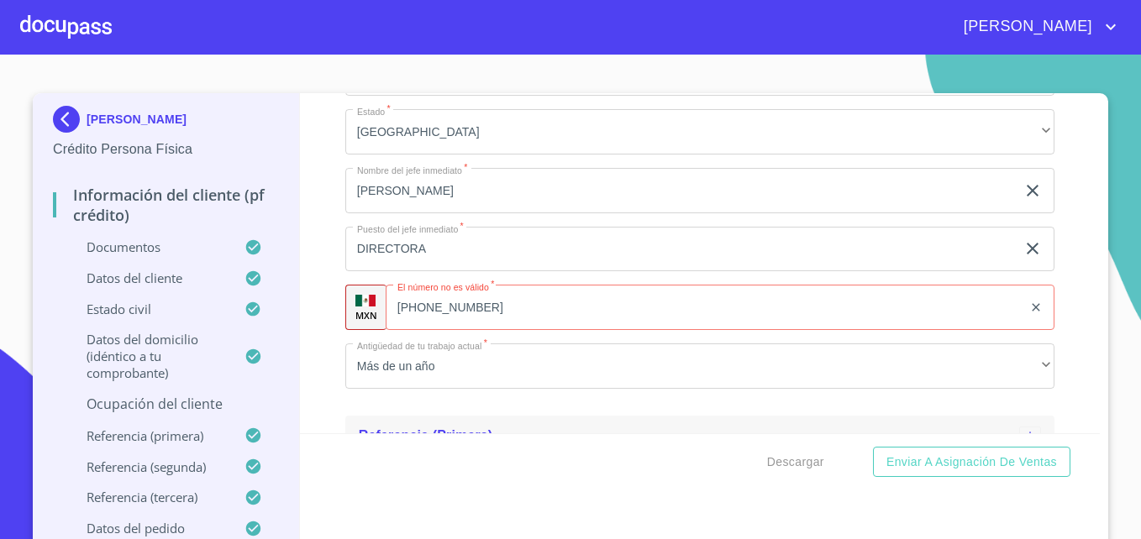
scroll to position [1276, 0]
click at [484, 303] on input "[PHONE_NUMBER]" at bounding box center [704, 308] width 637 height 45
type input "4"
type input "[PHONE_NUMBER]"
click at [319, 302] on div "Información del cliente (PF crédito) Documentos Datos del cliente Estado Civil …" at bounding box center [700, 263] width 800 height 340
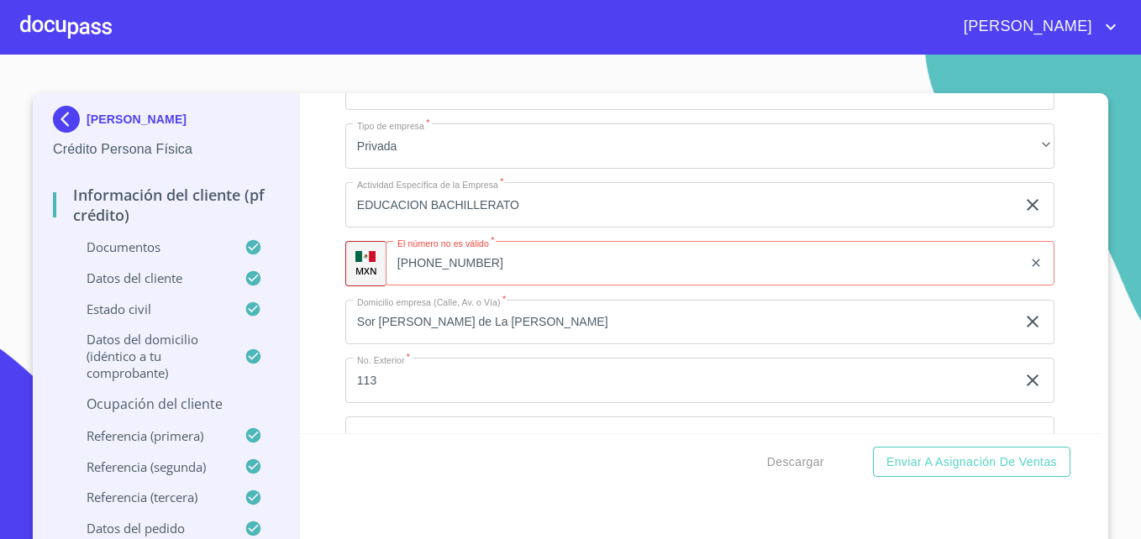
scroll to position [727, 0]
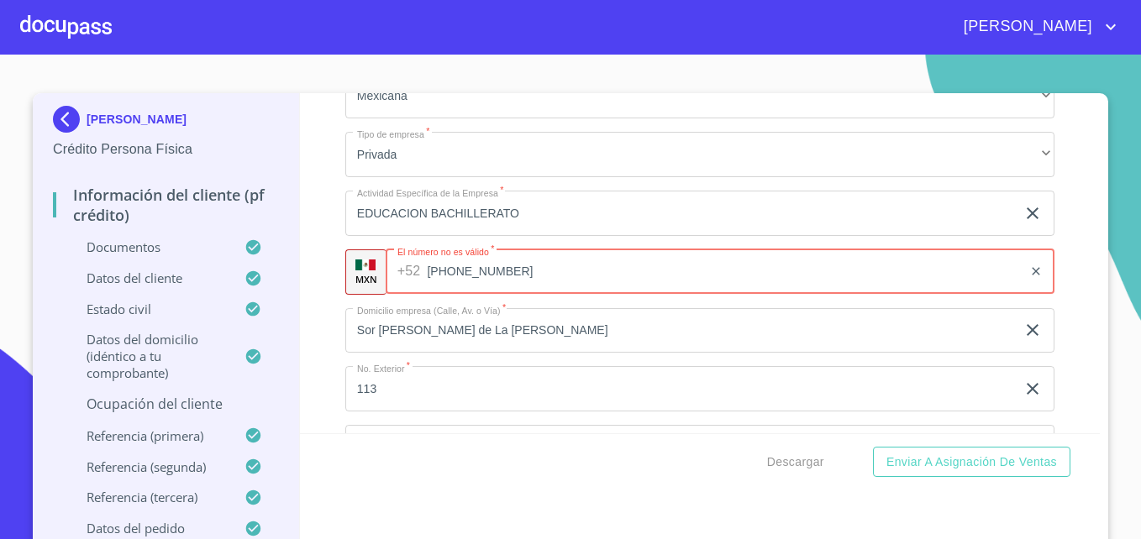
drag, startPoint x: 486, startPoint y: 270, endPoint x: 438, endPoint y: 261, distance: 47.9
click at [386, 255] on div "[PHONE_NUMBER] ​" at bounding box center [720, 271] width 669 height 45
drag, startPoint x: 505, startPoint y: 270, endPoint x: 414, endPoint y: 264, distance: 90.9
click at [414, 264] on div "[PHONE_NUMBER] ​" at bounding box center [720, 271] width 669 height 45
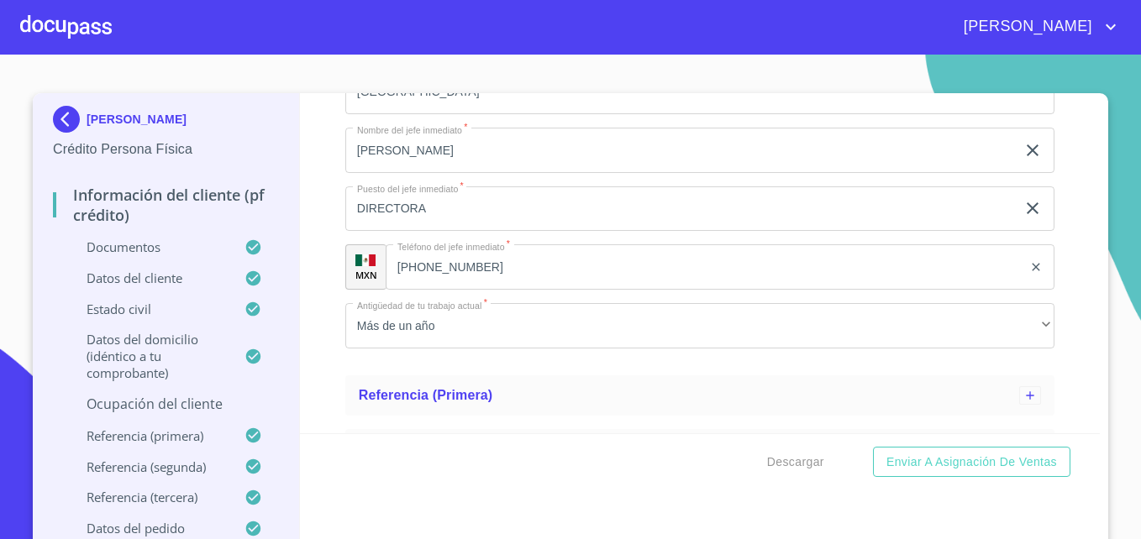
scroll to position [1318, 0]
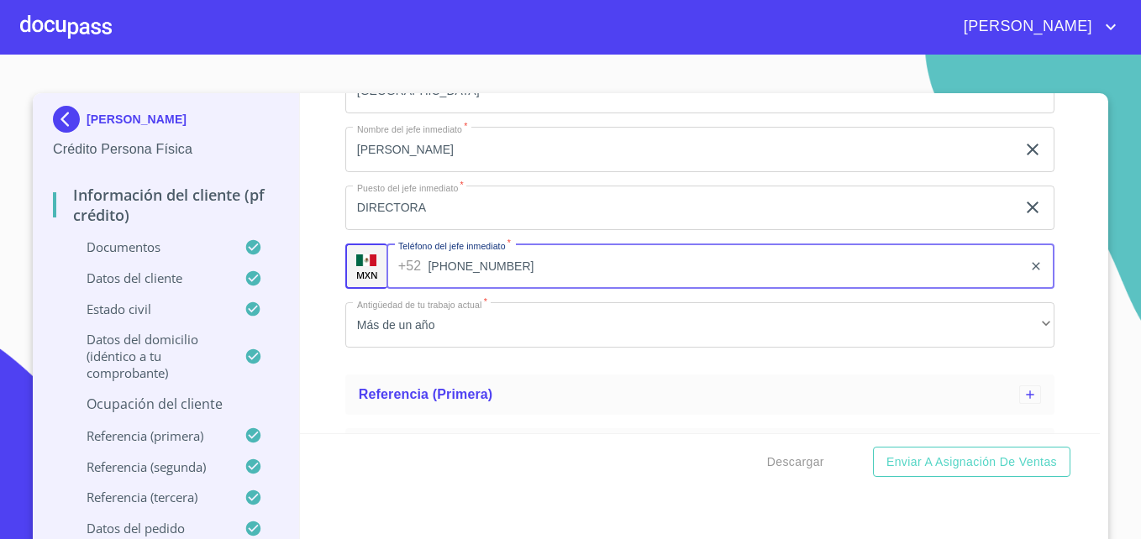
drag, startPoint x: 465, startPoint y: 266, endPoint x: 440, endPoint y: 261, distance: 25.7
click at [440, 261] on input "[PHONE_NUMBER]" at bounding box center [725, 266] width 594 height 45
drag, startPoint x: 502, startPoint y: 265, endPoint x: 420, endPoint y: 261, distance: 82.4
click at [420, 261] on div "[PHONE_NUMBER] ​" at bounding box center [720, 266] width 668 height 45
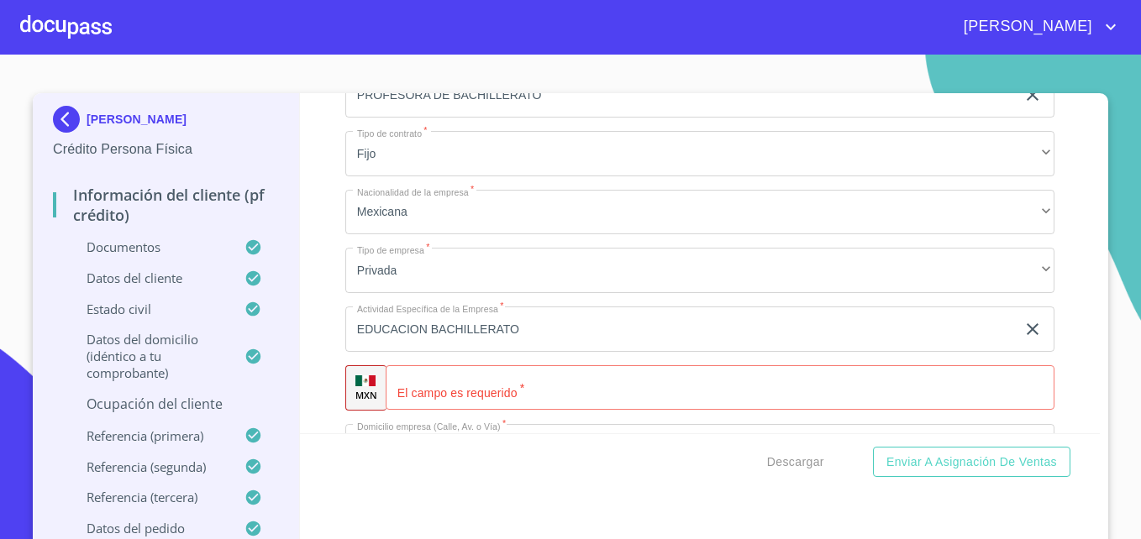
scroll to position [611, 0]
click at [444, 393] on input "Ocupación   *" at bounding box center [720, 388] width 669 height 45
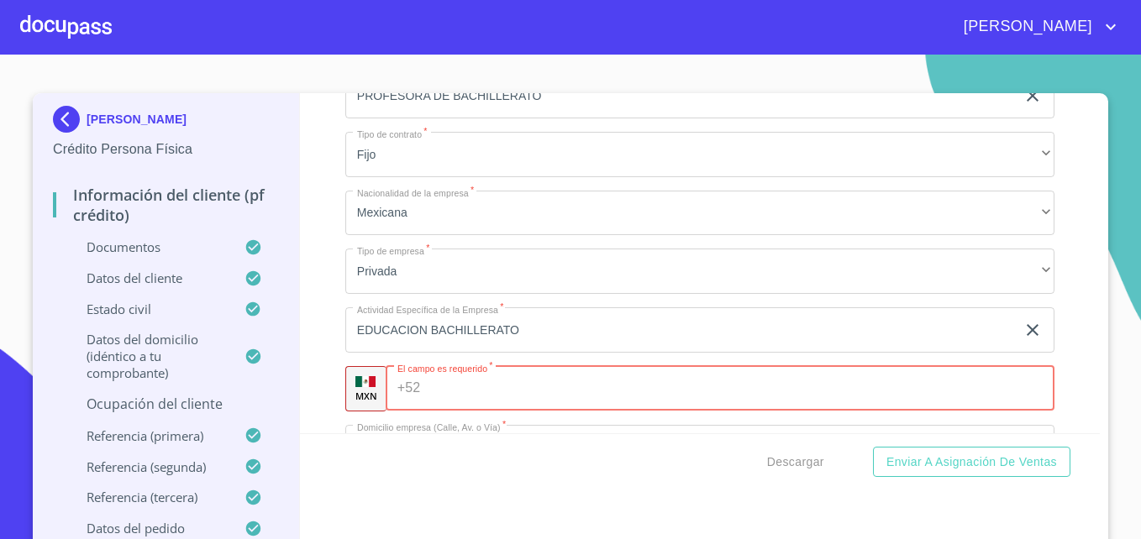
paste input "[PHONE_NUMBER]"
type input "[PHONE_NUMBER]"
click at [312, 341] on div "Información del cliente (PF crédito) Documentos Datos del cliente Estado Civil …" at bounding box center [700, 263] width 800 height 340
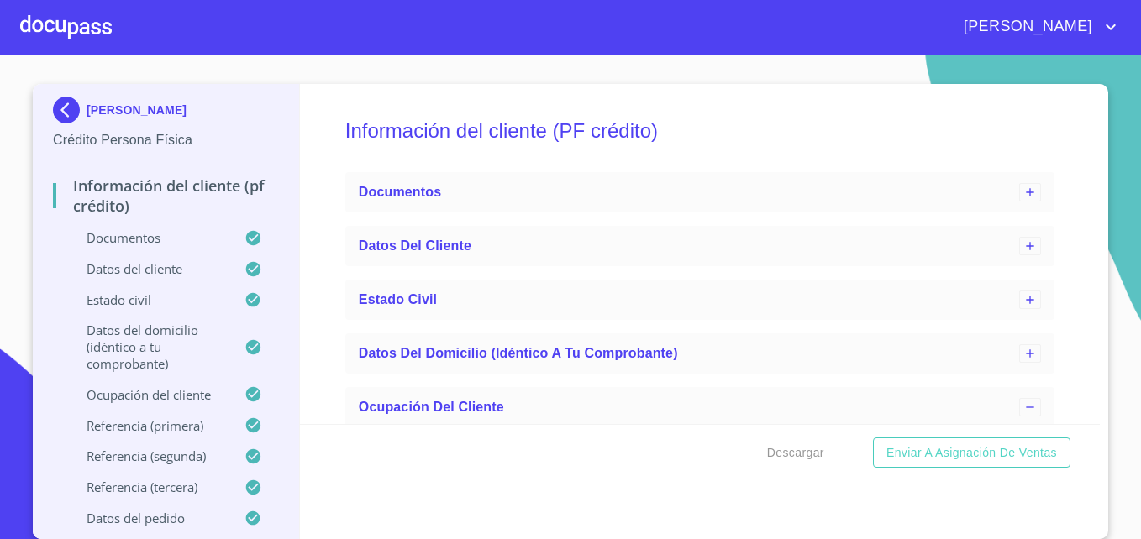
scroll to position [0, 0]
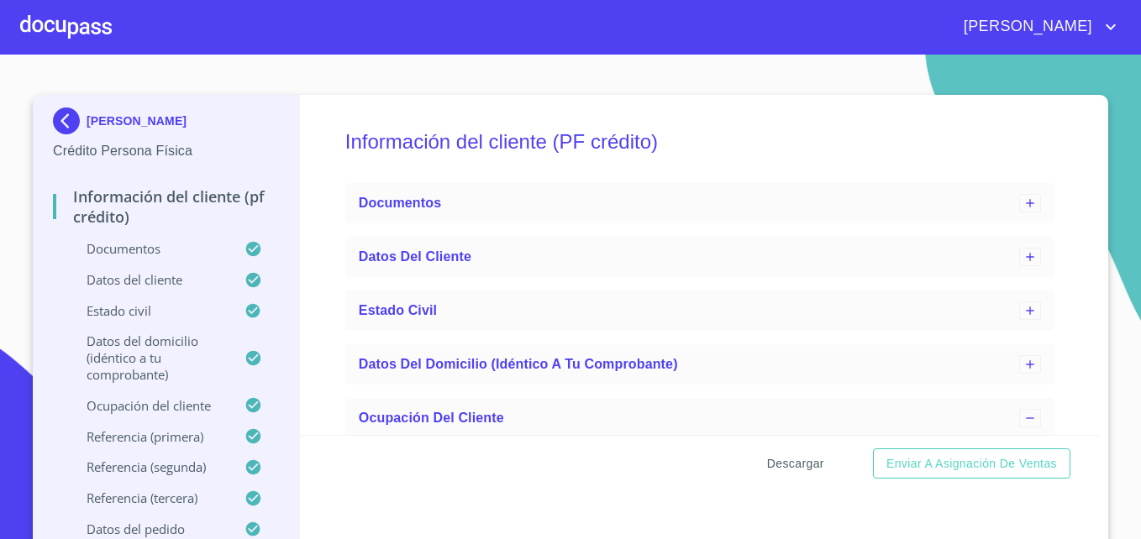
click at [788, 461] on span "Descargar" at bounding box center [795, 464] width 57 height 21
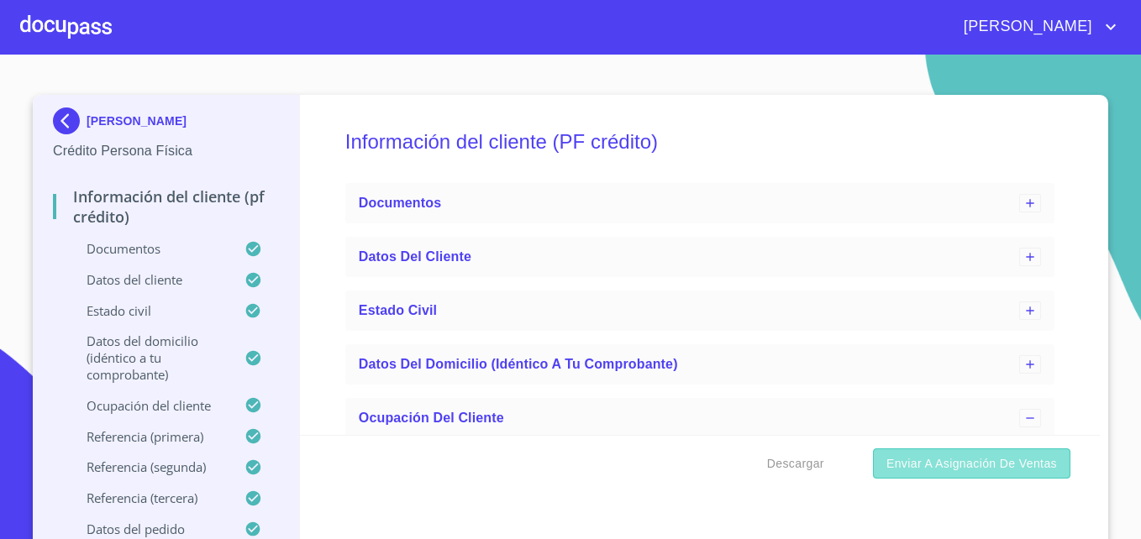
click at [896, 464] on span "Enviar a Asignación de Ventas" at bounding box center [971, 464] width 171 height 21
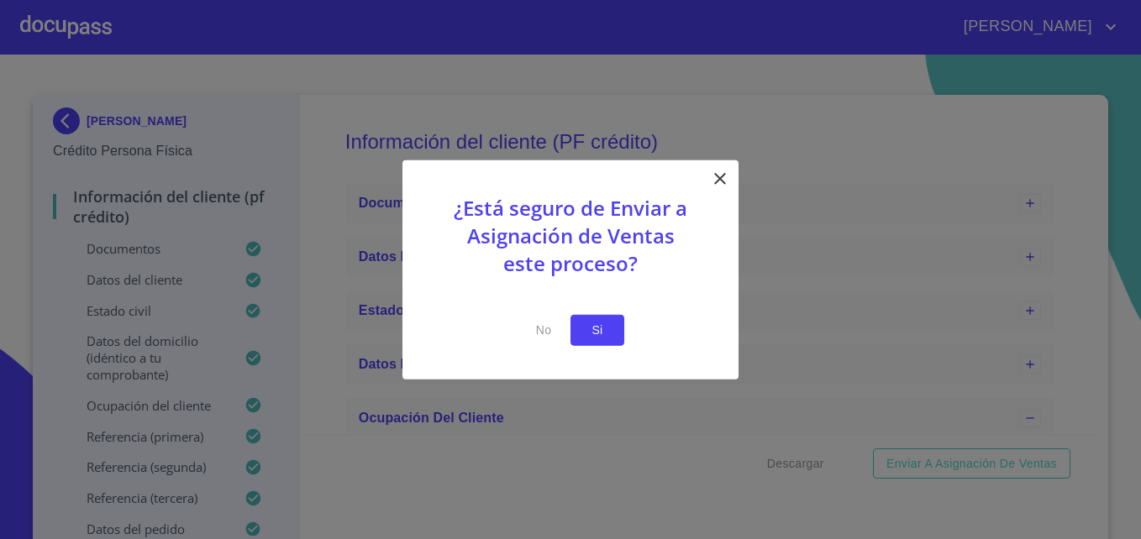
click at [590, 331] on span "Si" at bounding box center [597, 330] width 27 height 21
